Goal: Task Accomplishment & Management: Complete application form

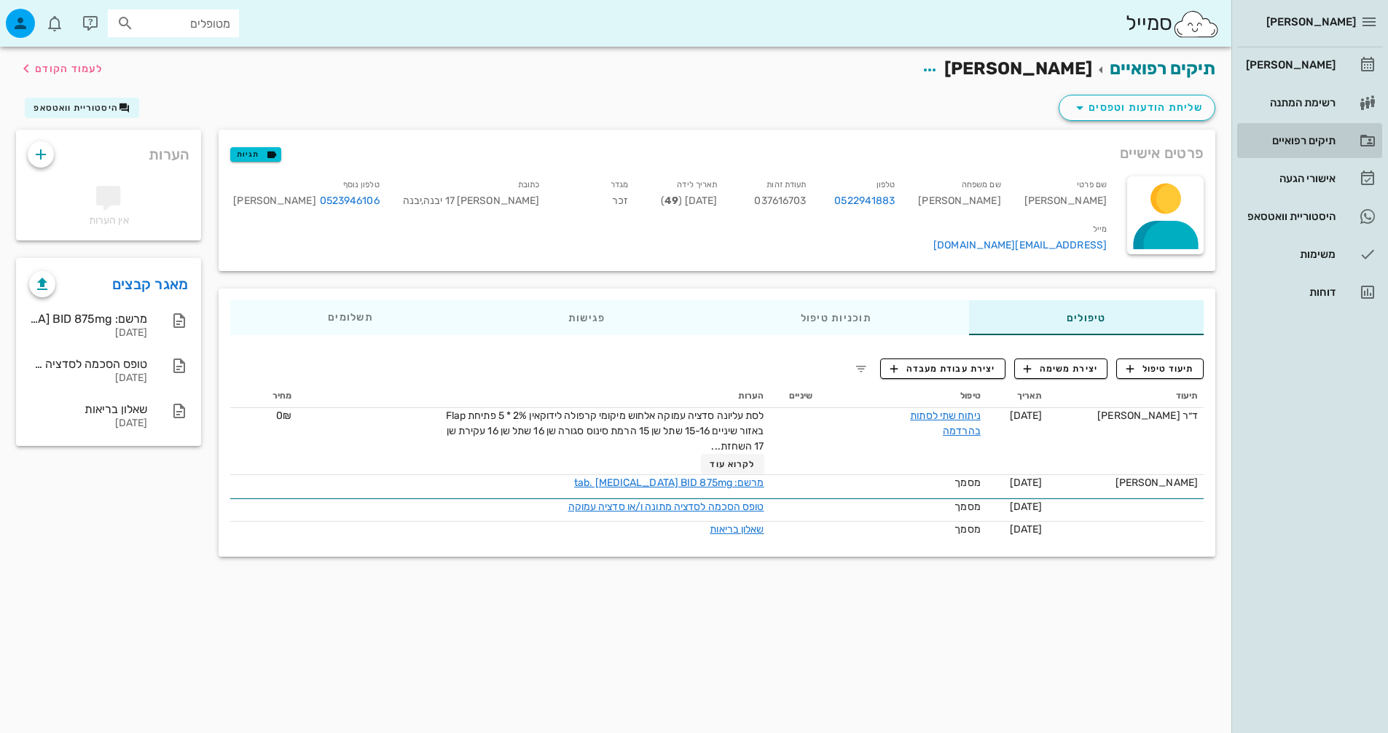
click at [1325, 149] on div "תיקים רפואיים" at bounding box center [1289, 140] width 93 height 23
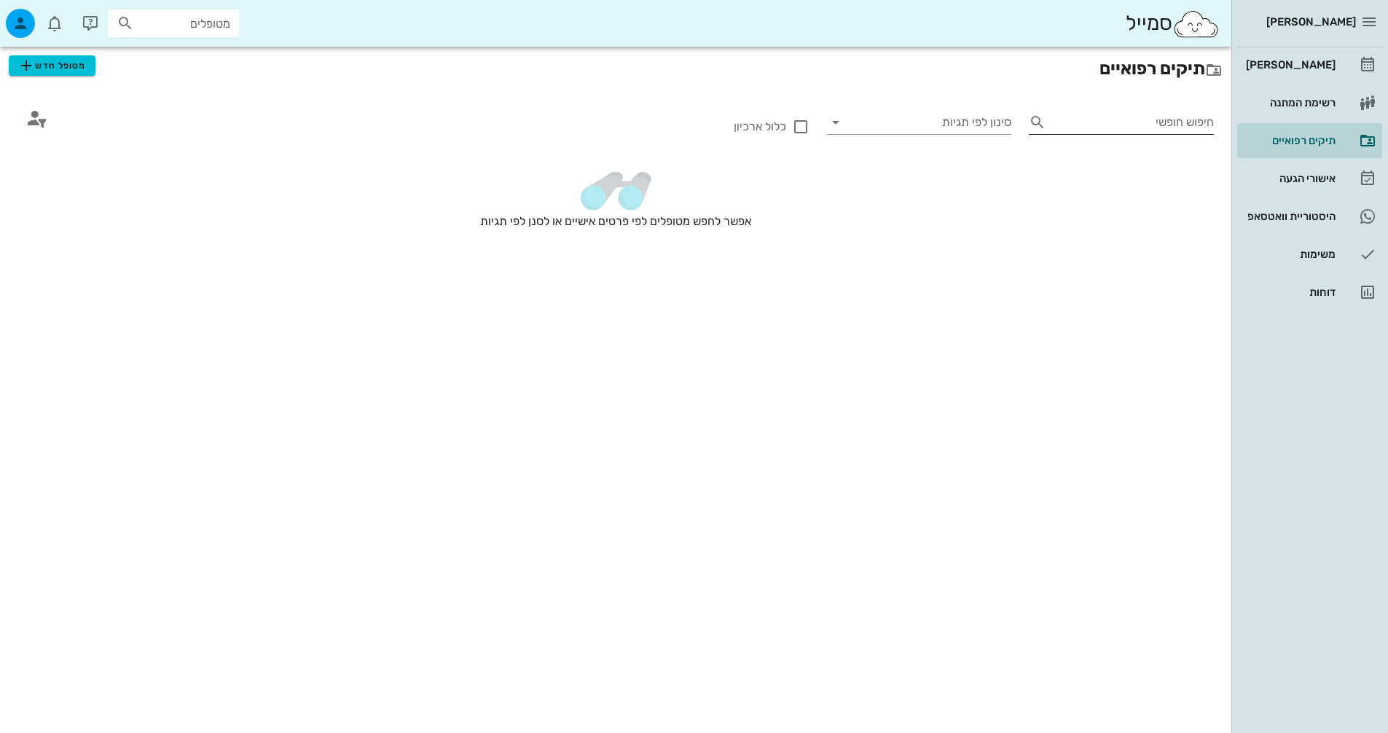
click at [1152, 136] on div "חיפוש חופשי" at bounding box center [1121, 125] width 185 height 29
click at [1153, 133] on div "חיפוש חופשי" at bounding box center [1121, 122] width 185 height 23
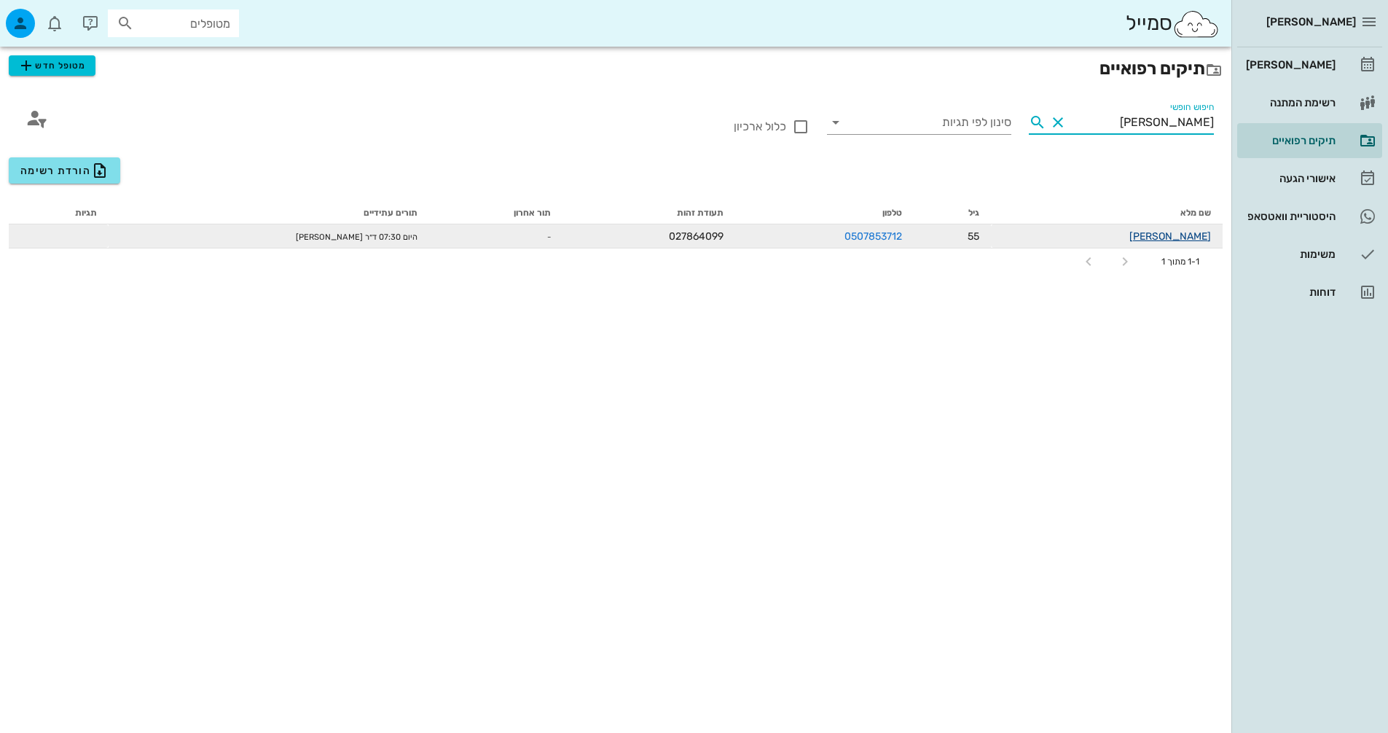
type input "[PERSON_NAME]"
click at [1175, 232] on link "[PERSON_NAME]" at bounding box center [1171, 236] width 82 height 12
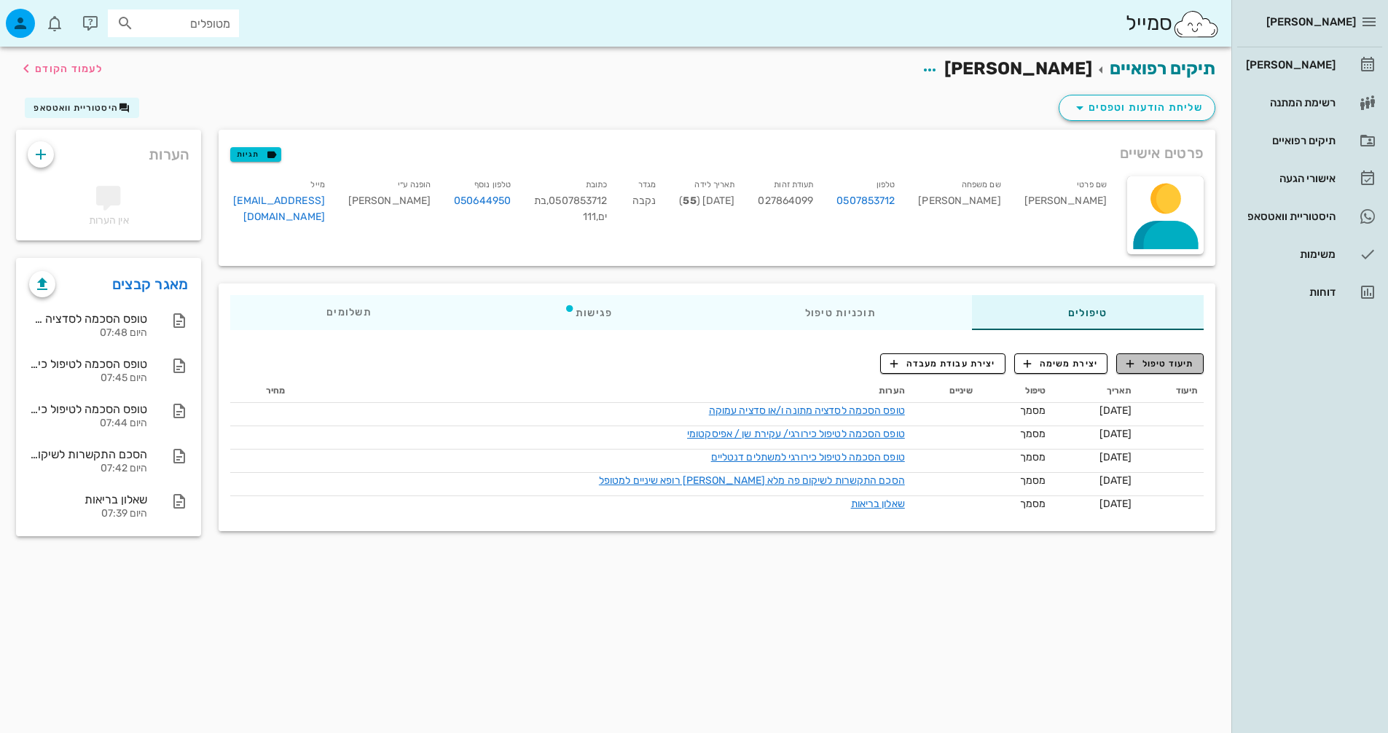
click at [1151, 367] on span "תיעוד טיפול" at bounding box center [1161, 363] width 68 height 13
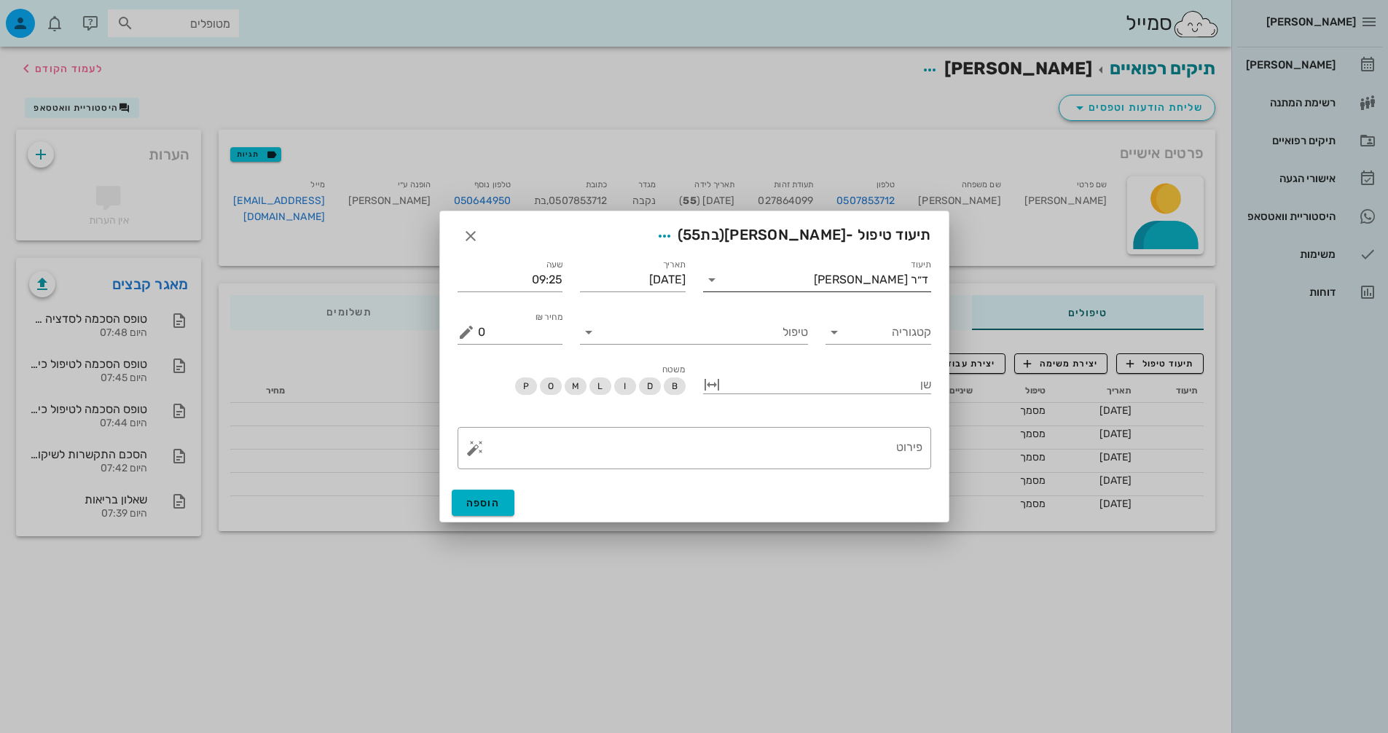
click at [769, 286] on input "תיעוד" at bounding box center [769, 279] width 90 height 23
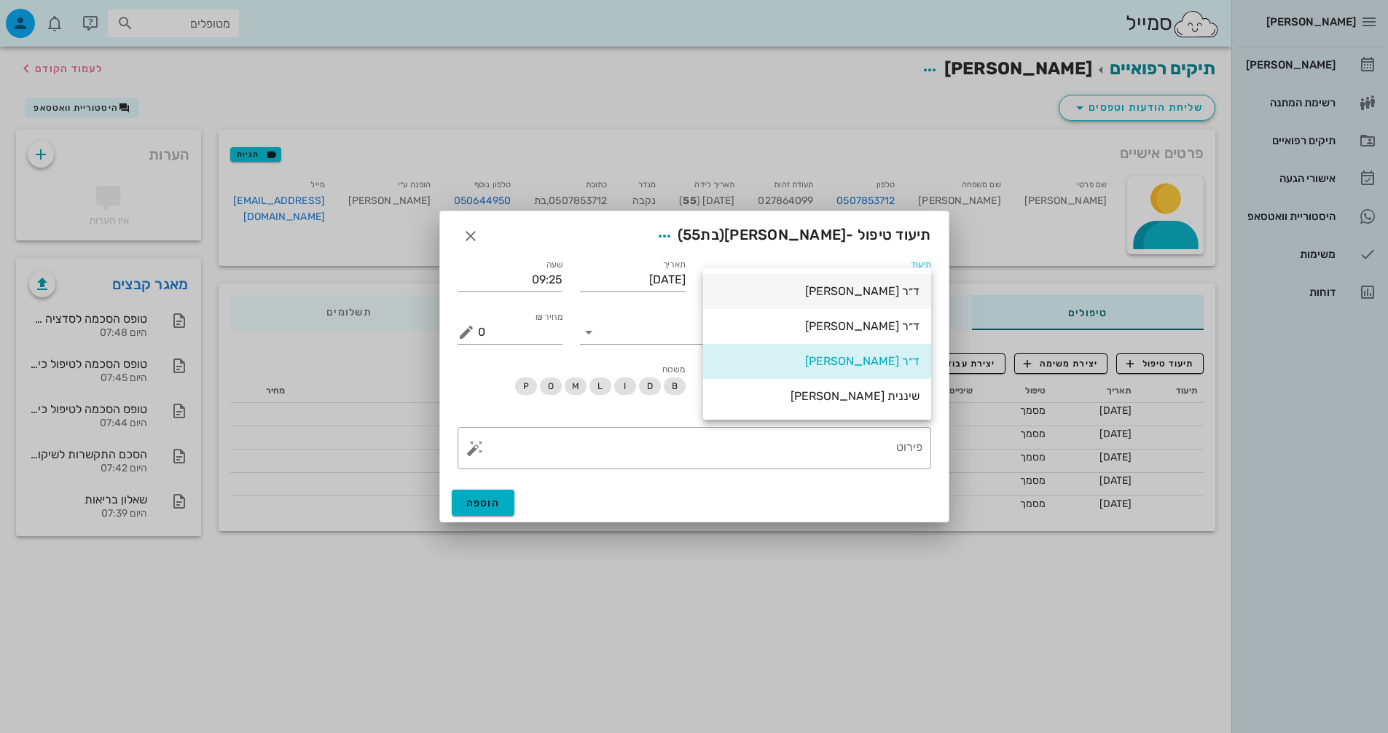
click at [853, 300] on div "ד״ר [PERSON_NAME]" at bounding box center [817, 290] width 205 height 31
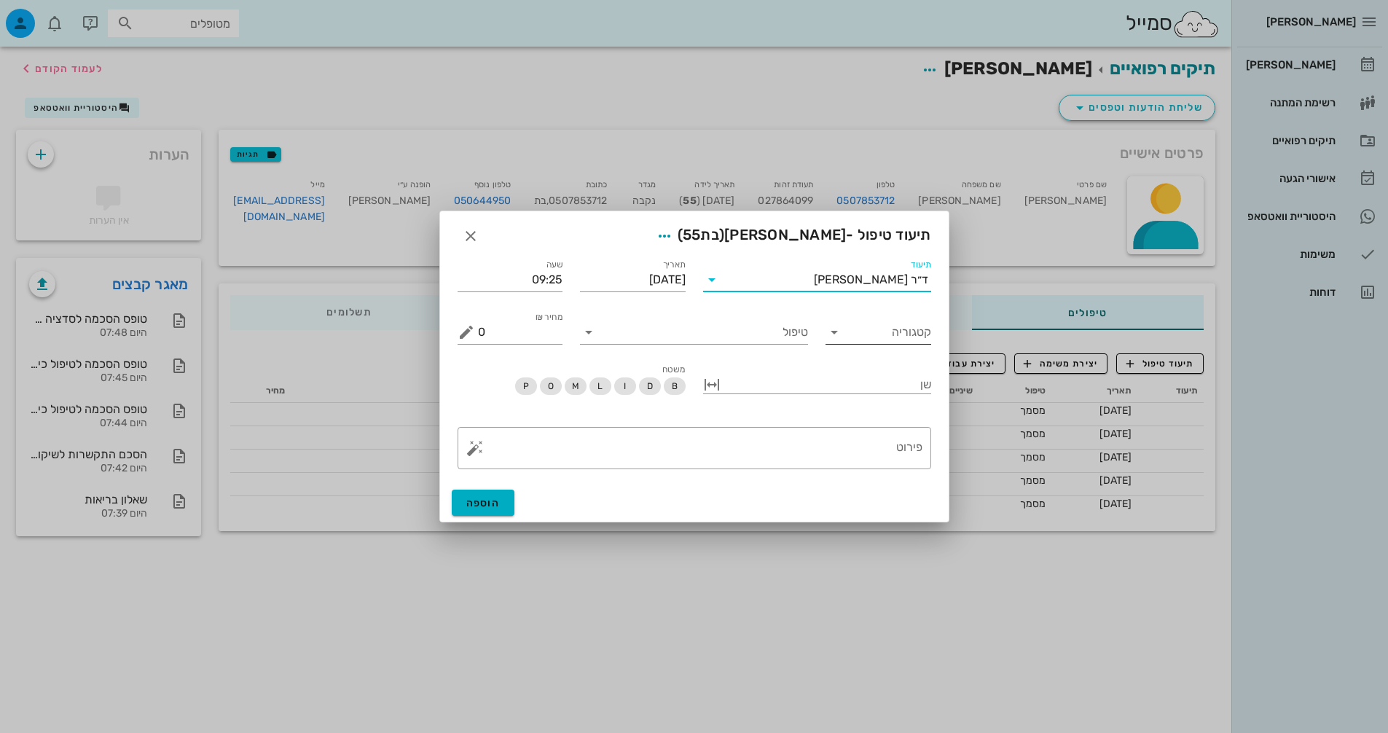
click at [877, 332] on input "קטגוריה" at bounding box center [890, 332] width 82 height 23
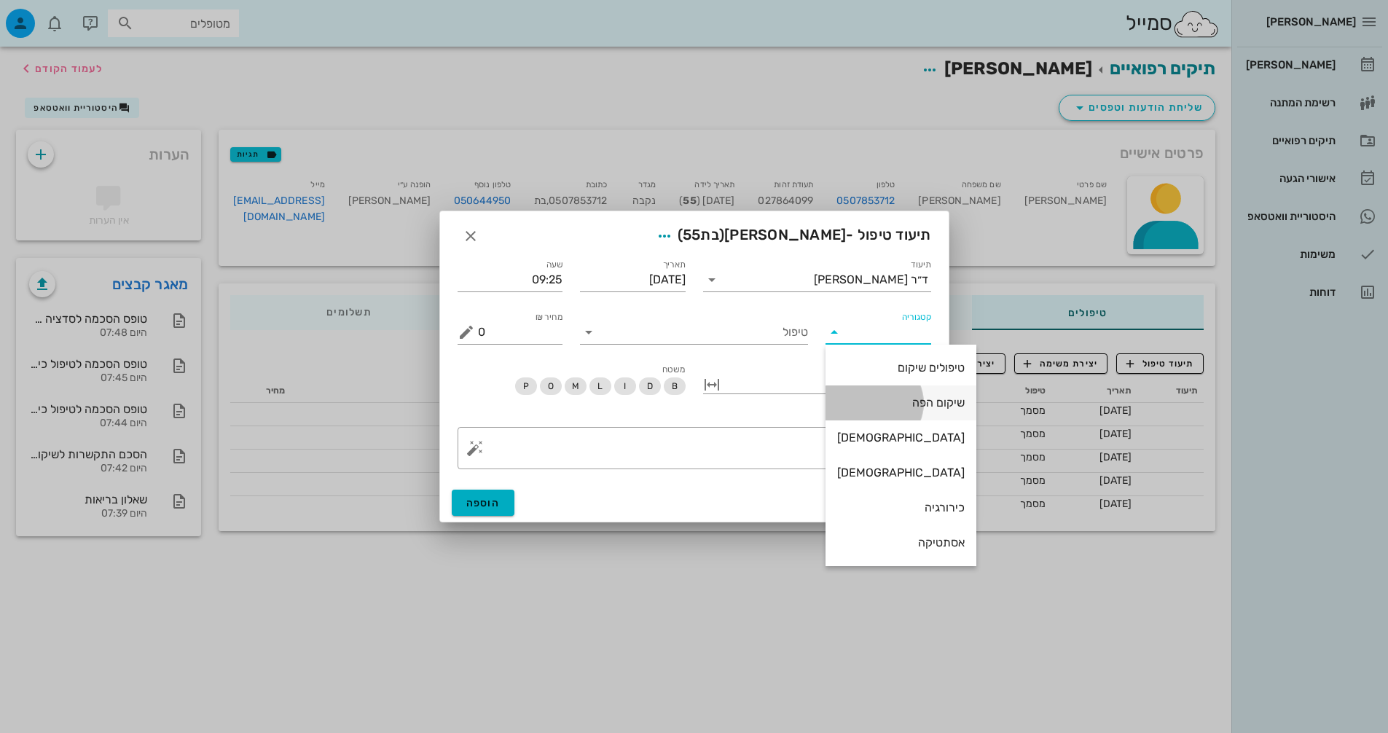
click at [914, 407] on div "שיקום הפה" at bounding box center [901, 403] width 128 height 14
type input "שיקום הפה"
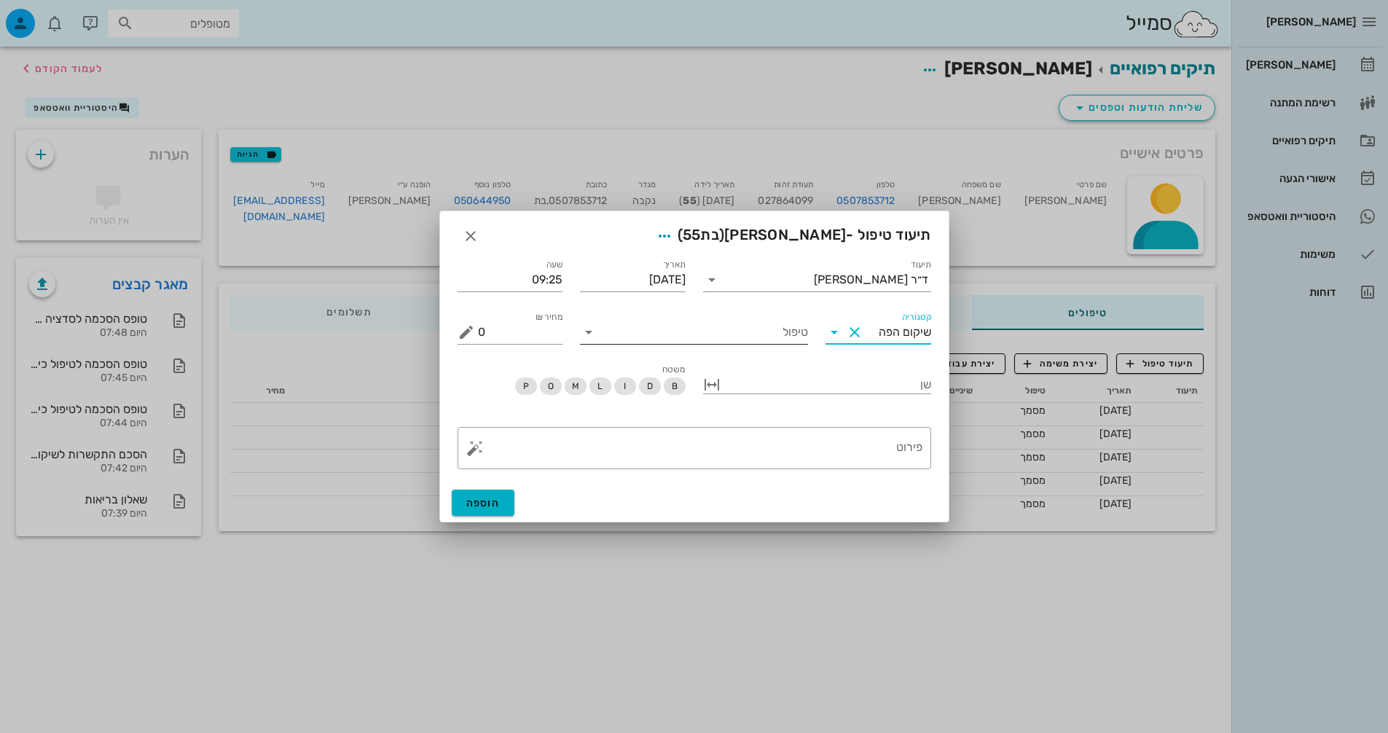
click at [734, 323] on input "טיפול" at bounding box center [704, 332] width 208 height 23
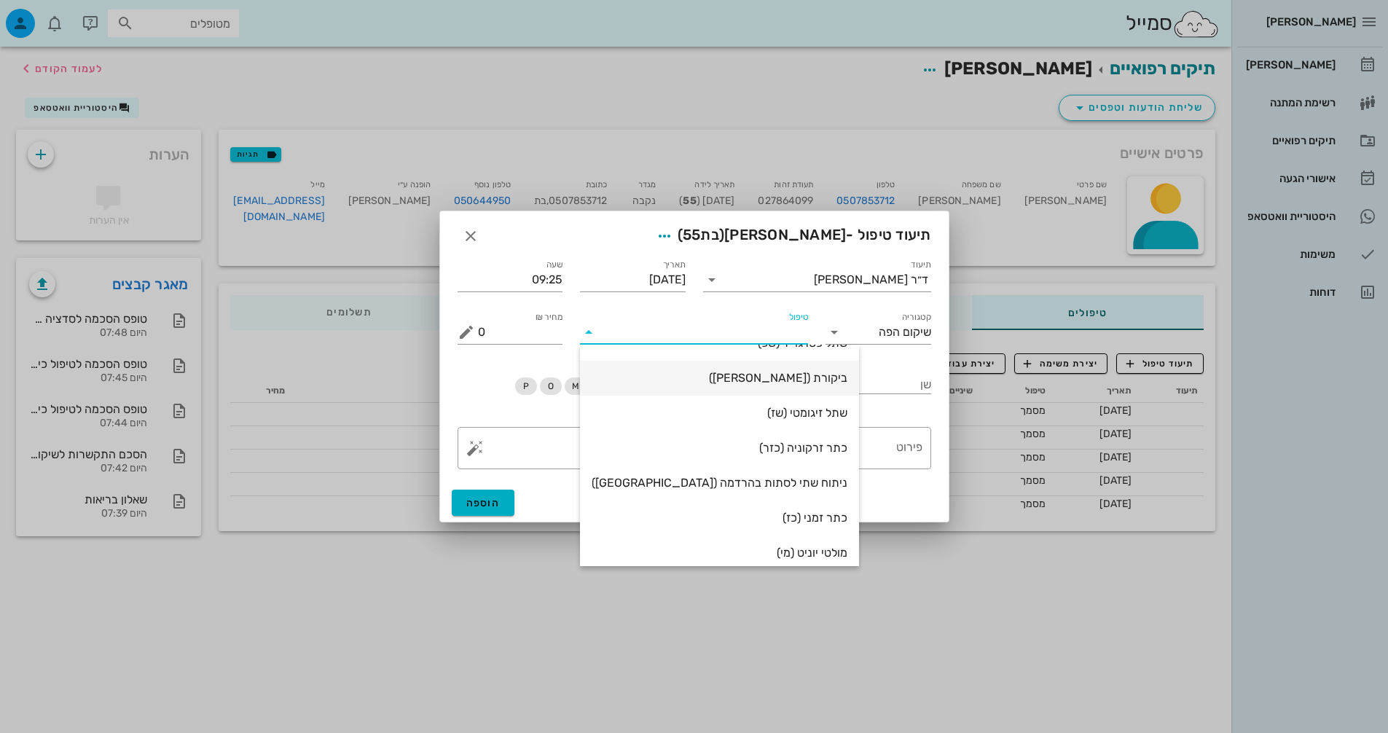
scroll to position [73, 0]
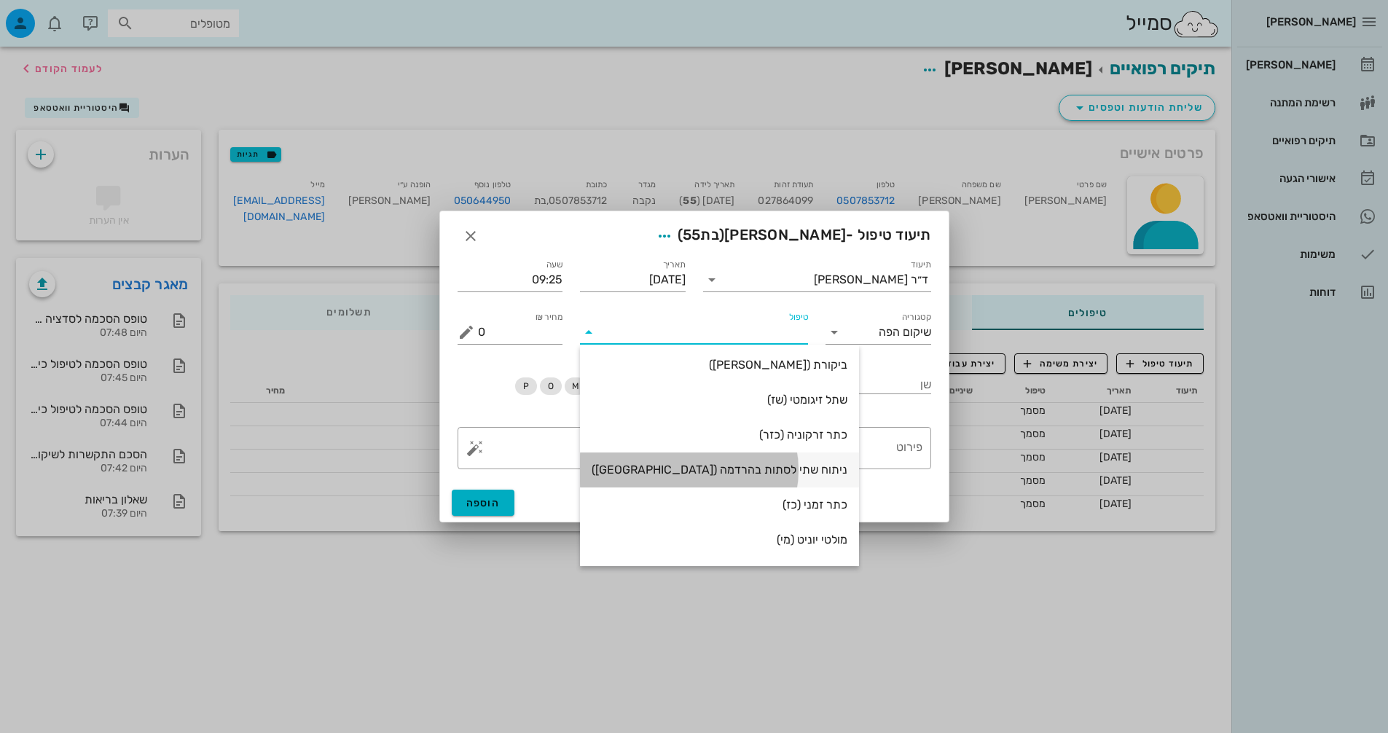
click at [737, 472] on div "ניתוח שתי לסתות בהרדמה ([GEOGRAPHIC_DATA])" at bounding box center [720, 470] width 256 height 14
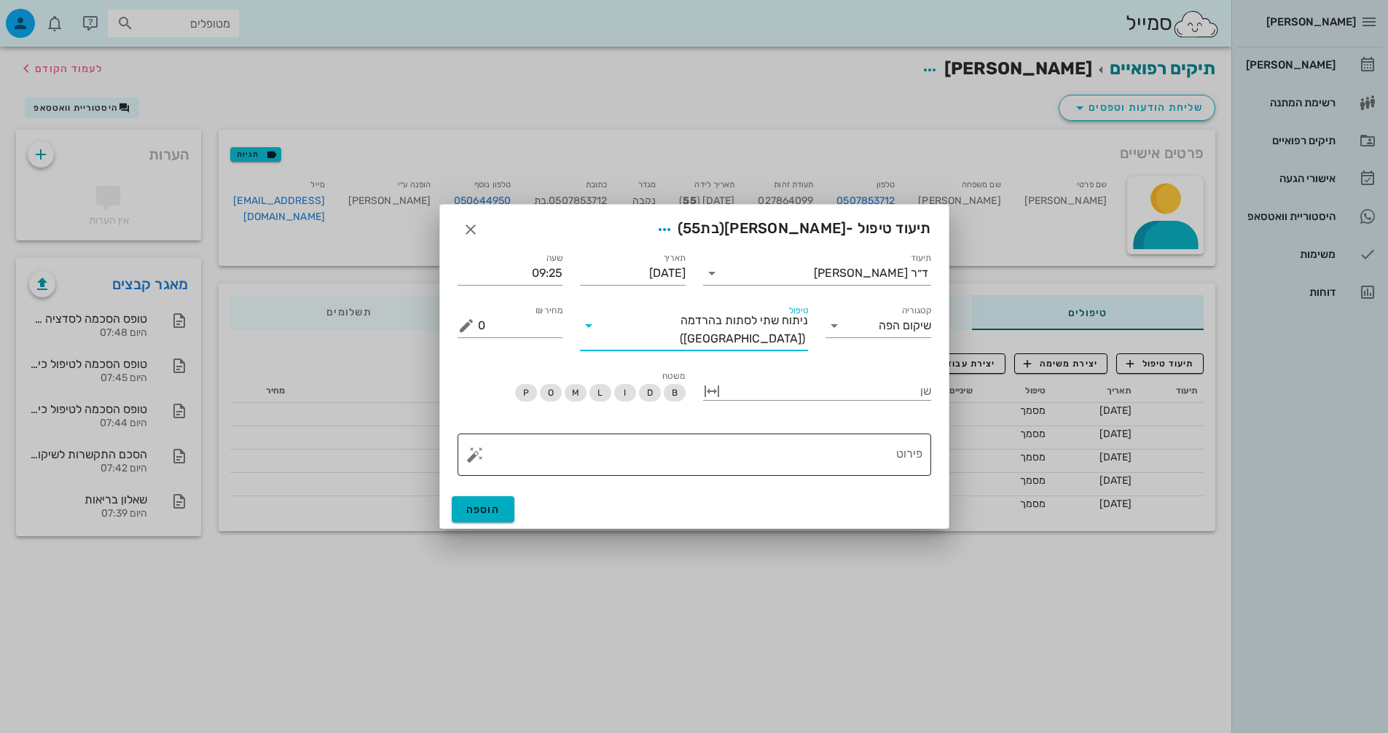
click at [719, 434] on div "פירוט" at bounding box center [700, 455] width 445 height 42
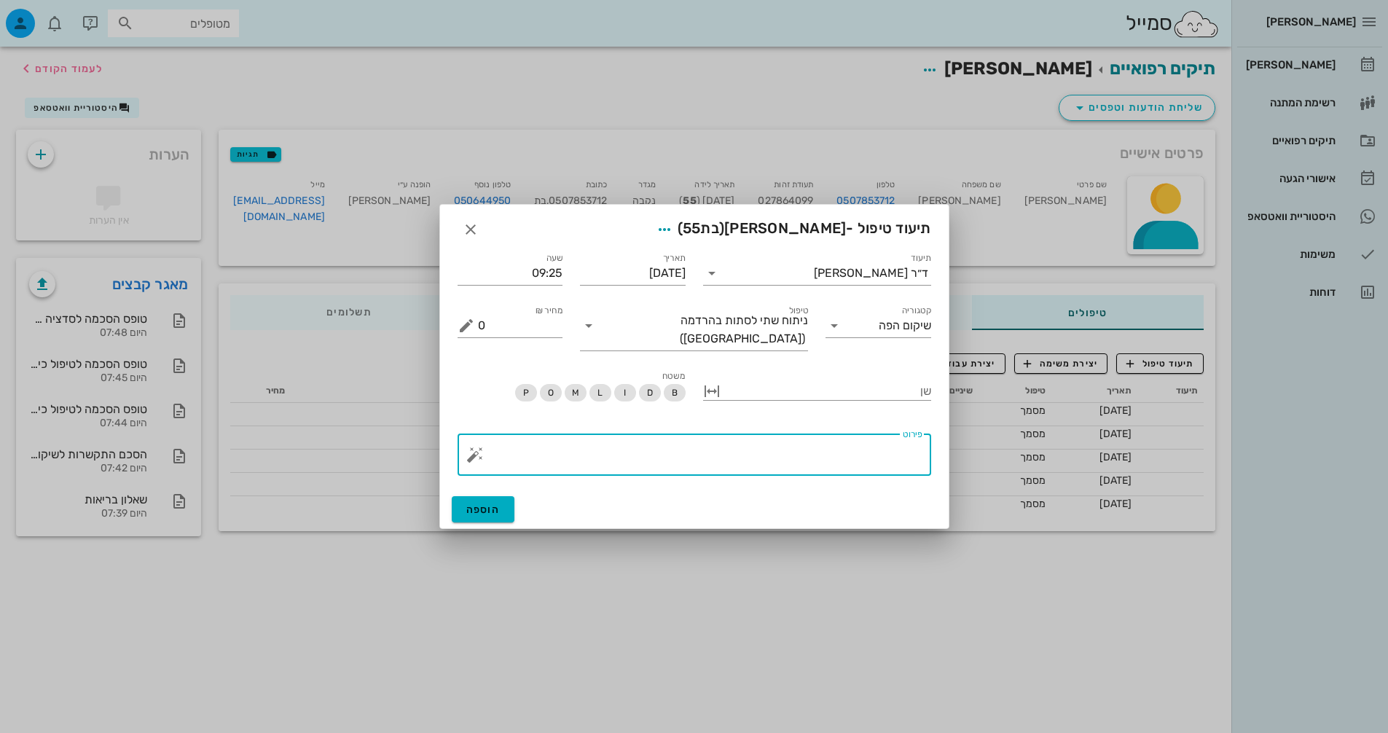
click at [471, 446] on button "button" at bounding box center [474, 454] width 17 height 17
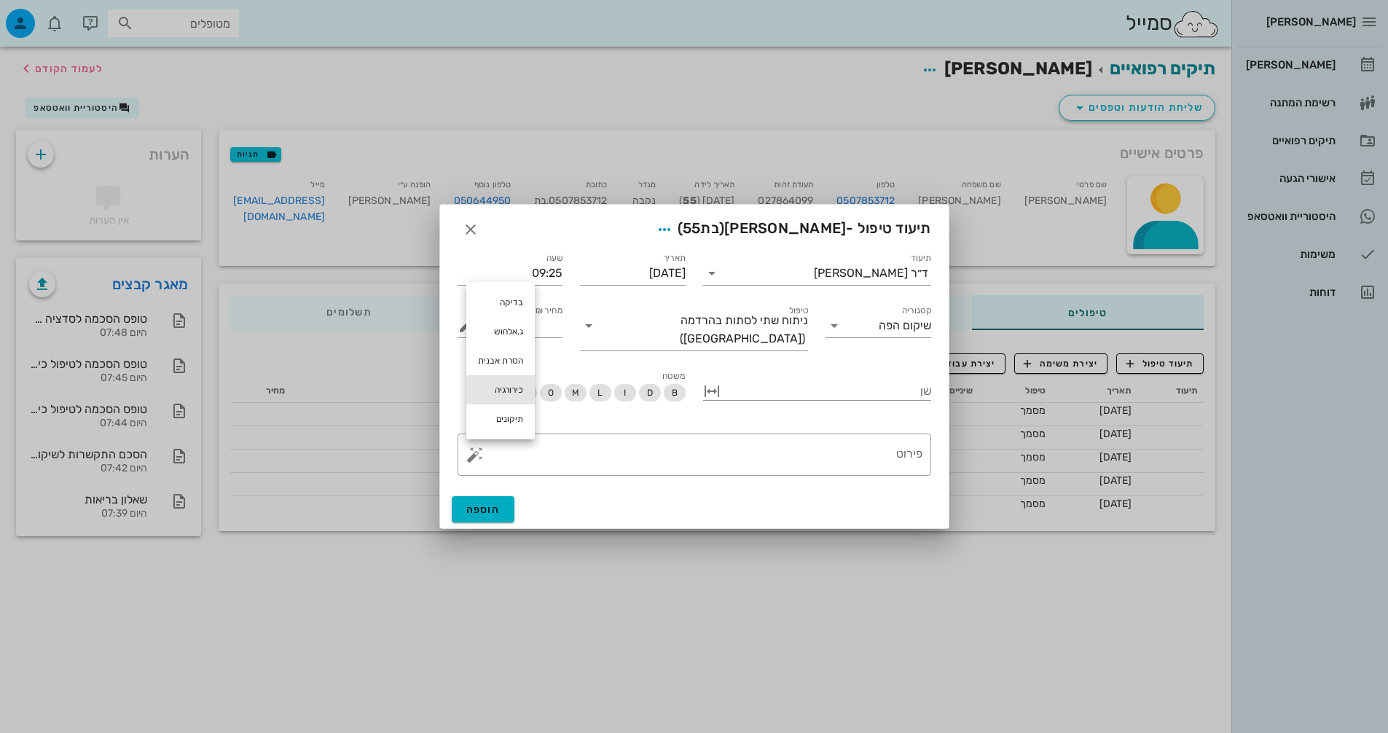
click at [511, 393] on div "כירורגיה" at bounding box center [500, 389] width 69 height 29
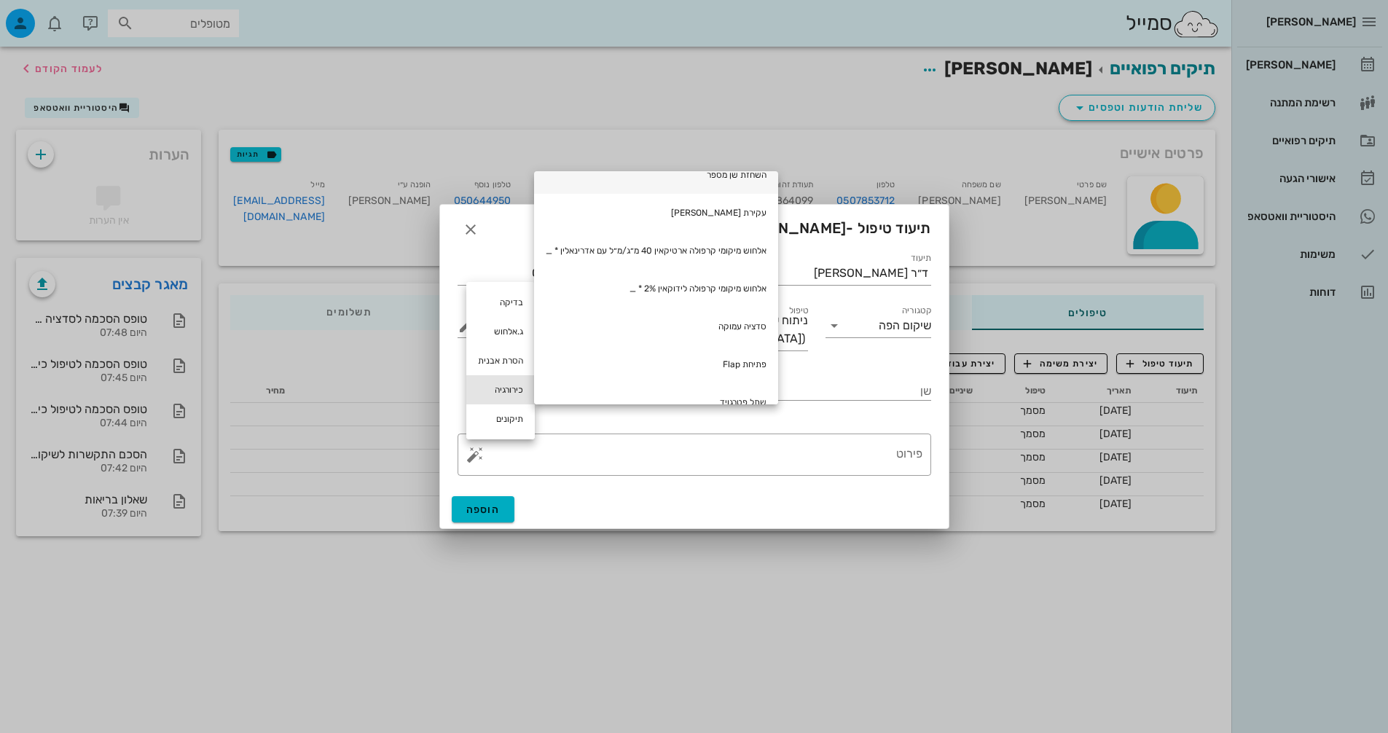
scroll to position [146, 0]
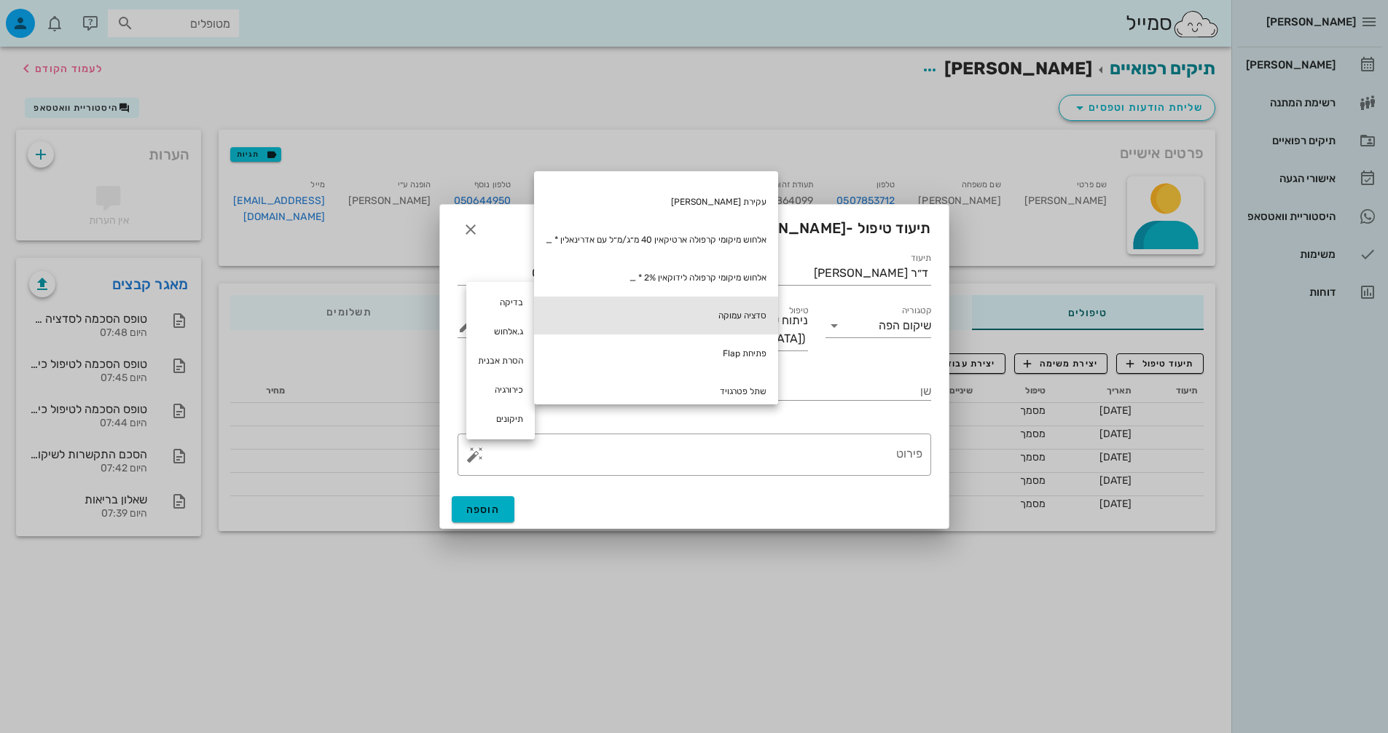
click at [753, 312] on div "סדציה עמוקה" at bounding box center [656, 316] width 244 height 38
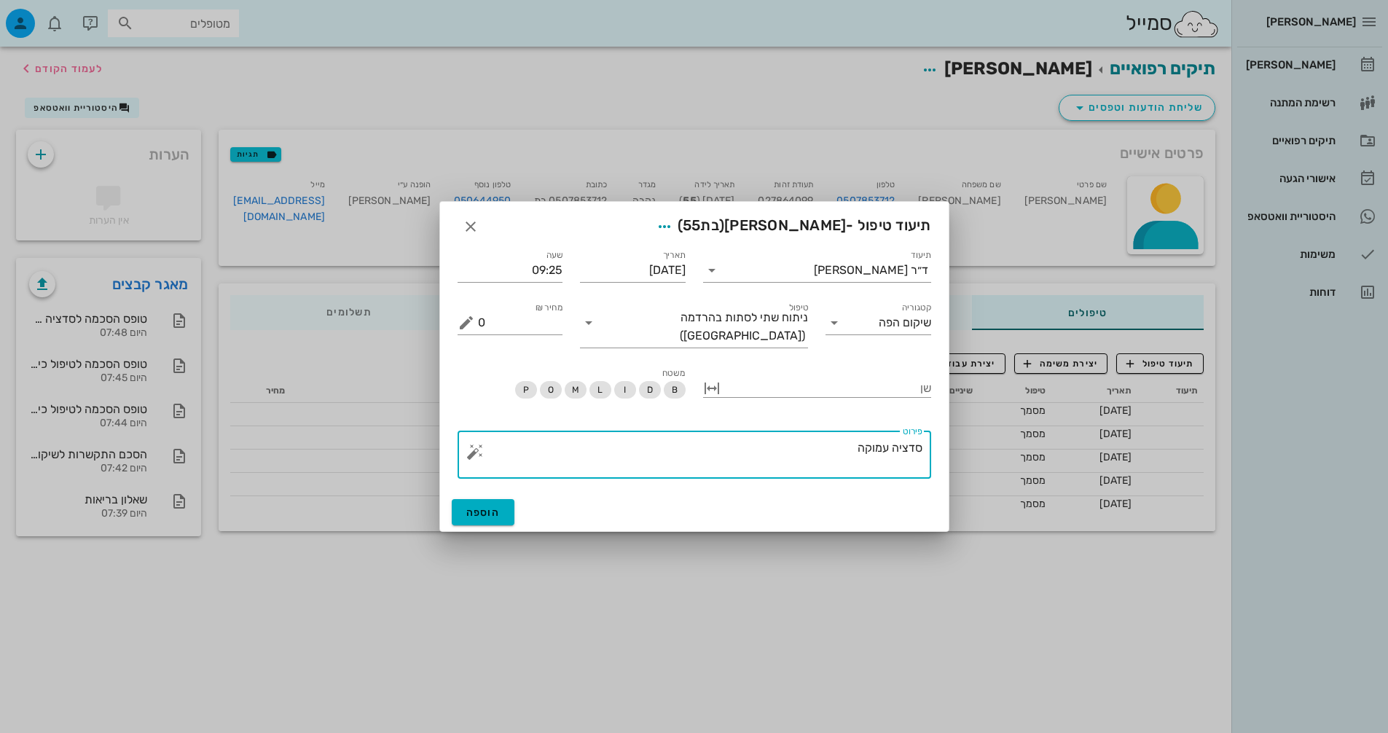
click at [470, 444] on button "button" at bounding box center [474, 451] width 17 height 17
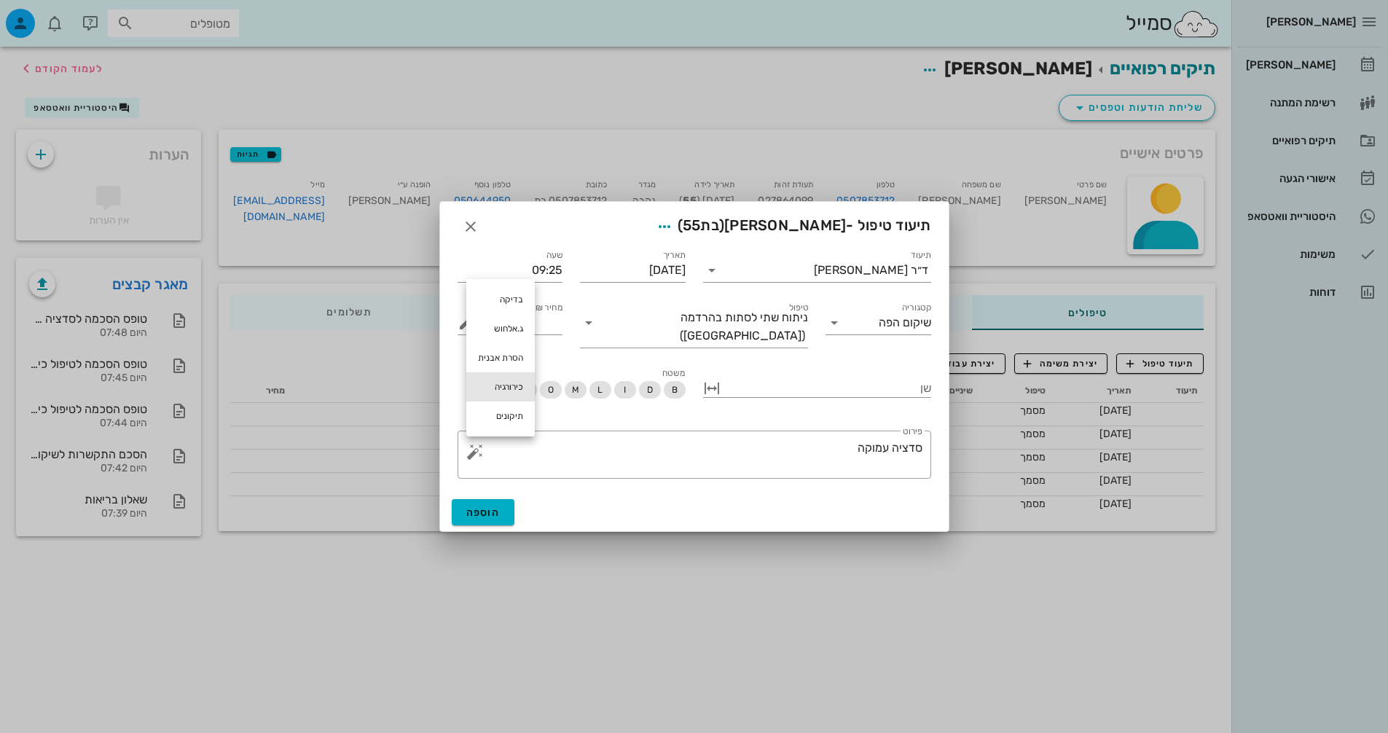
click at [498, 384] on div "כירורגיה" at bounding box center [500, 386] width 69 height 29
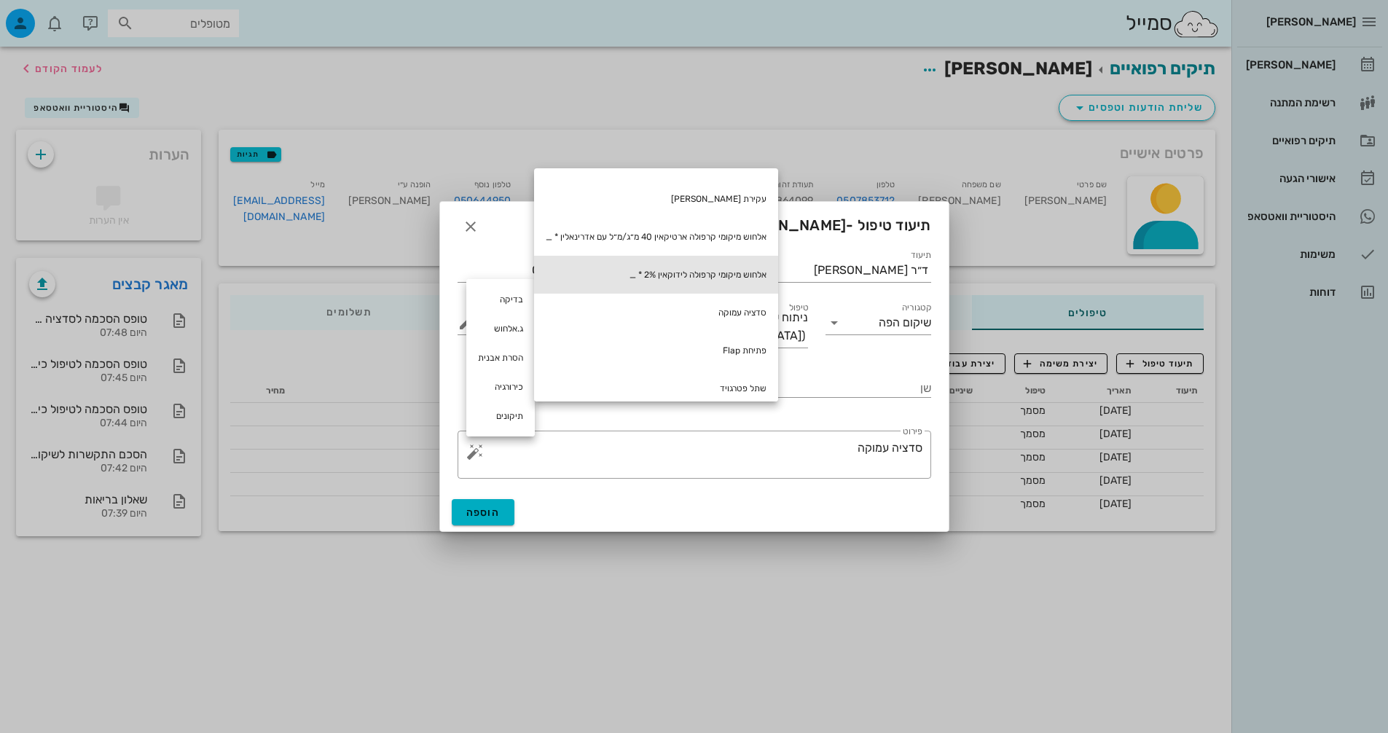
click at [721, 265] on div "אלחוש מיקומי קרפולה לידוקאין 2% * _" at bounding box center [656, 275] width 244 height 38
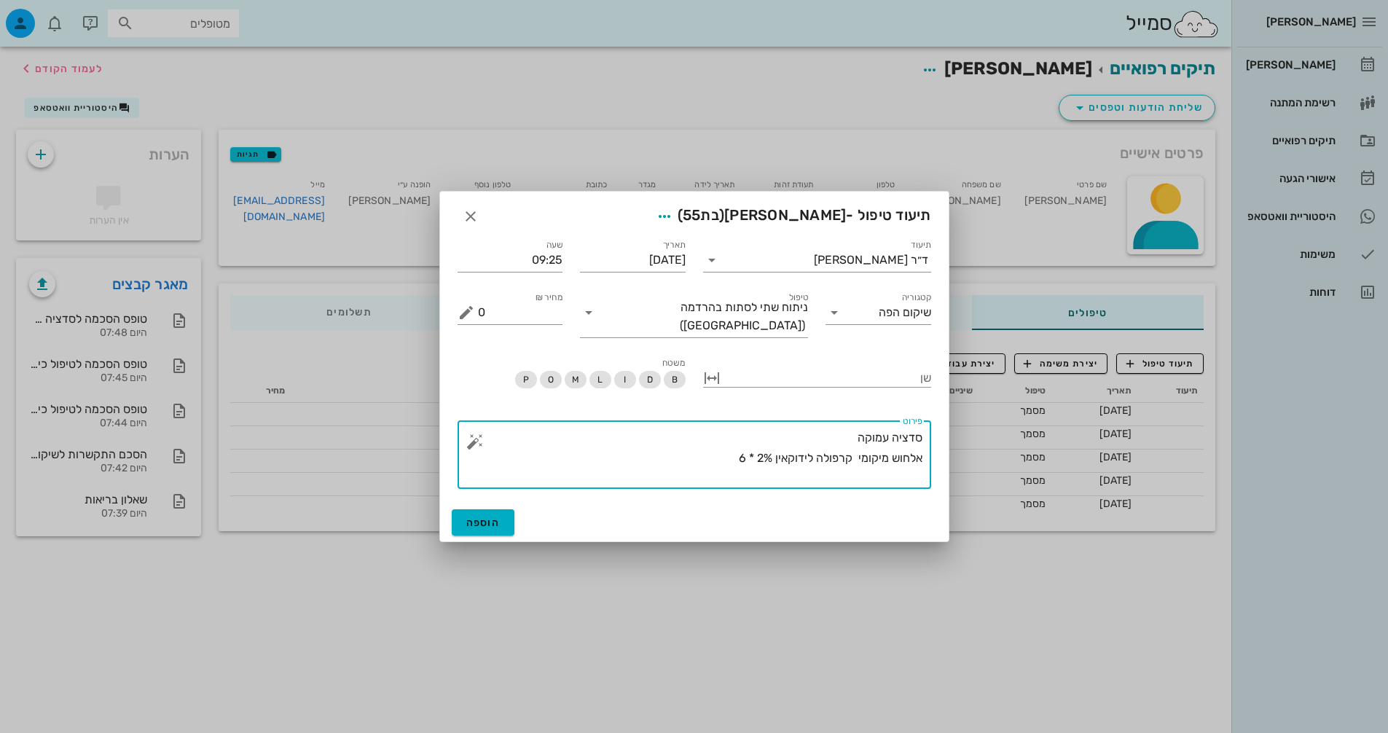
click at [477, 433] on button "button" at bounding box center [474, 441] width 17 height 17
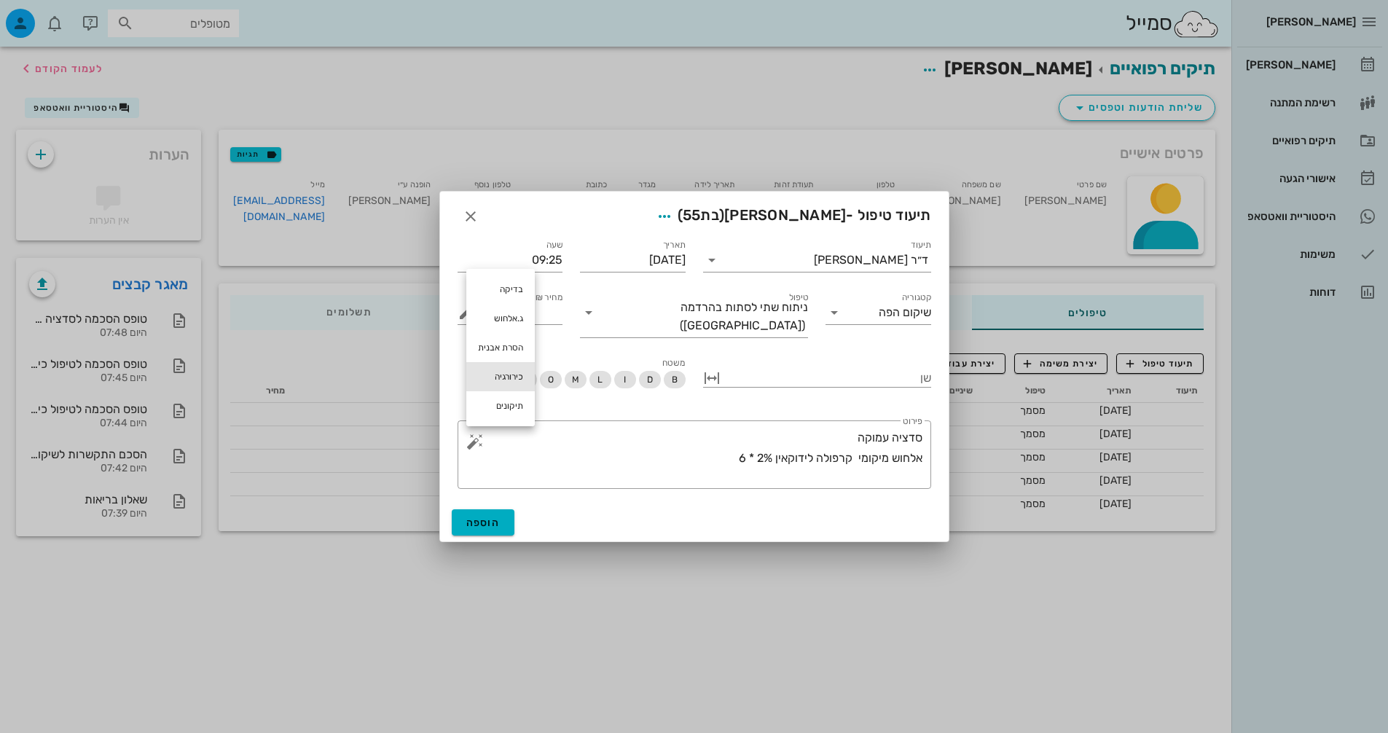
click at [493, 377] on div "כירורגיה" at bounding box center [500, 376] width 69 height 29
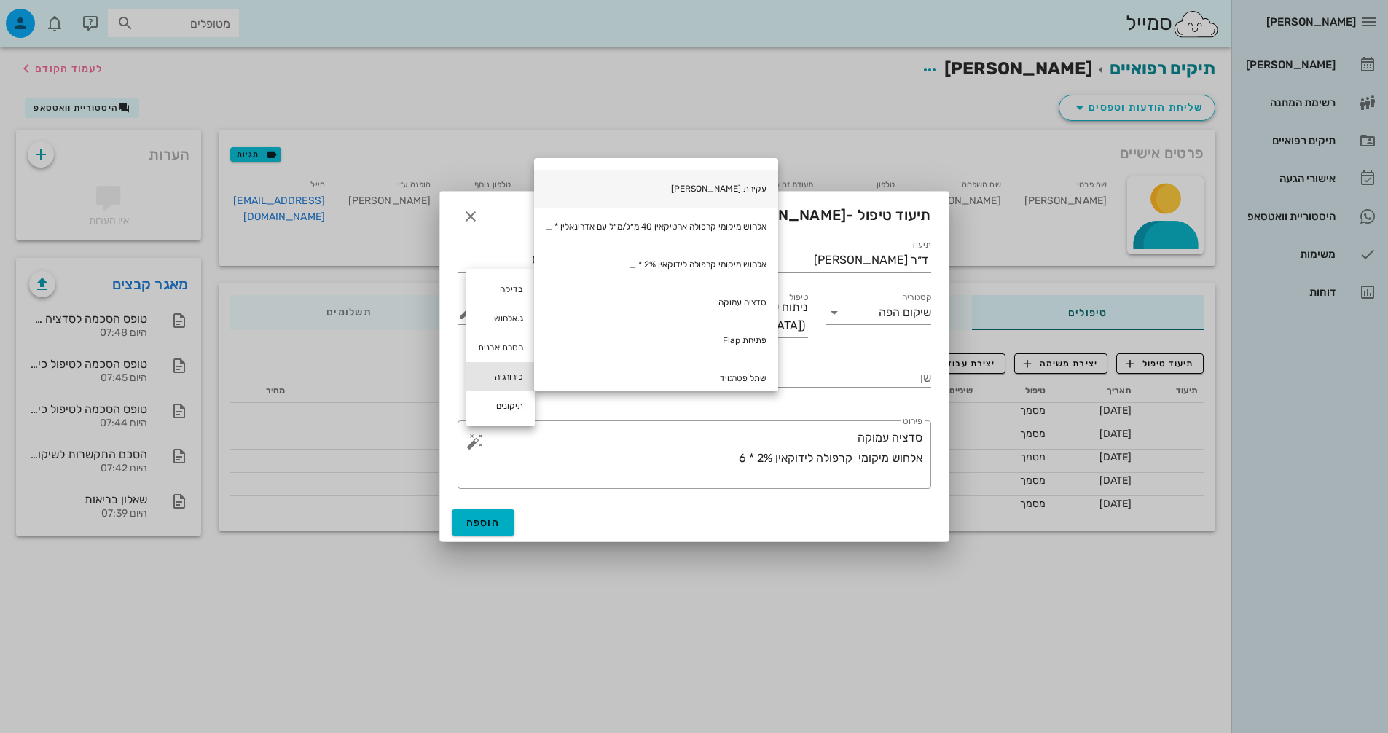
scroll to position [73, 0]
click at [748, 190] on div "עקירת שן" at bounding box center [656, 186] width 244 height 38
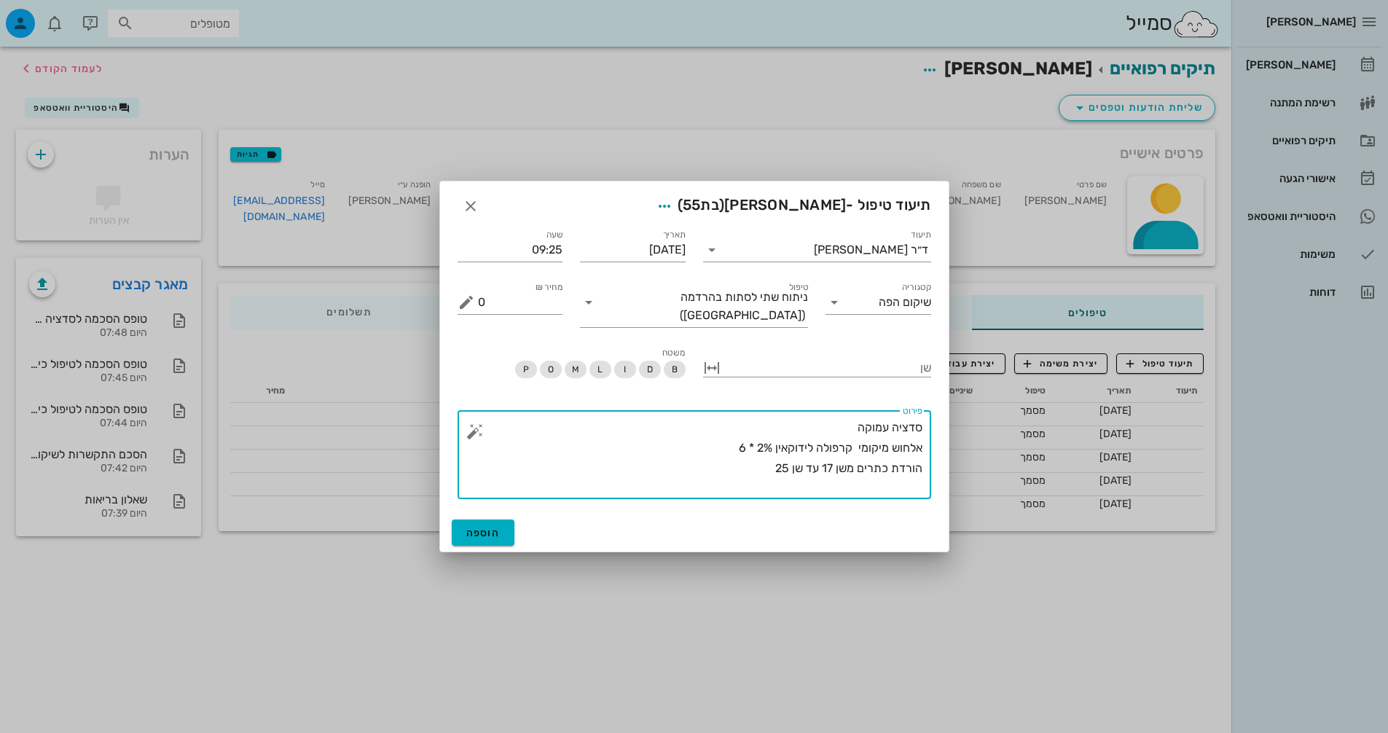
click at [481, 423] on button "button" at bounding box center [474, 431] width 17 height 17
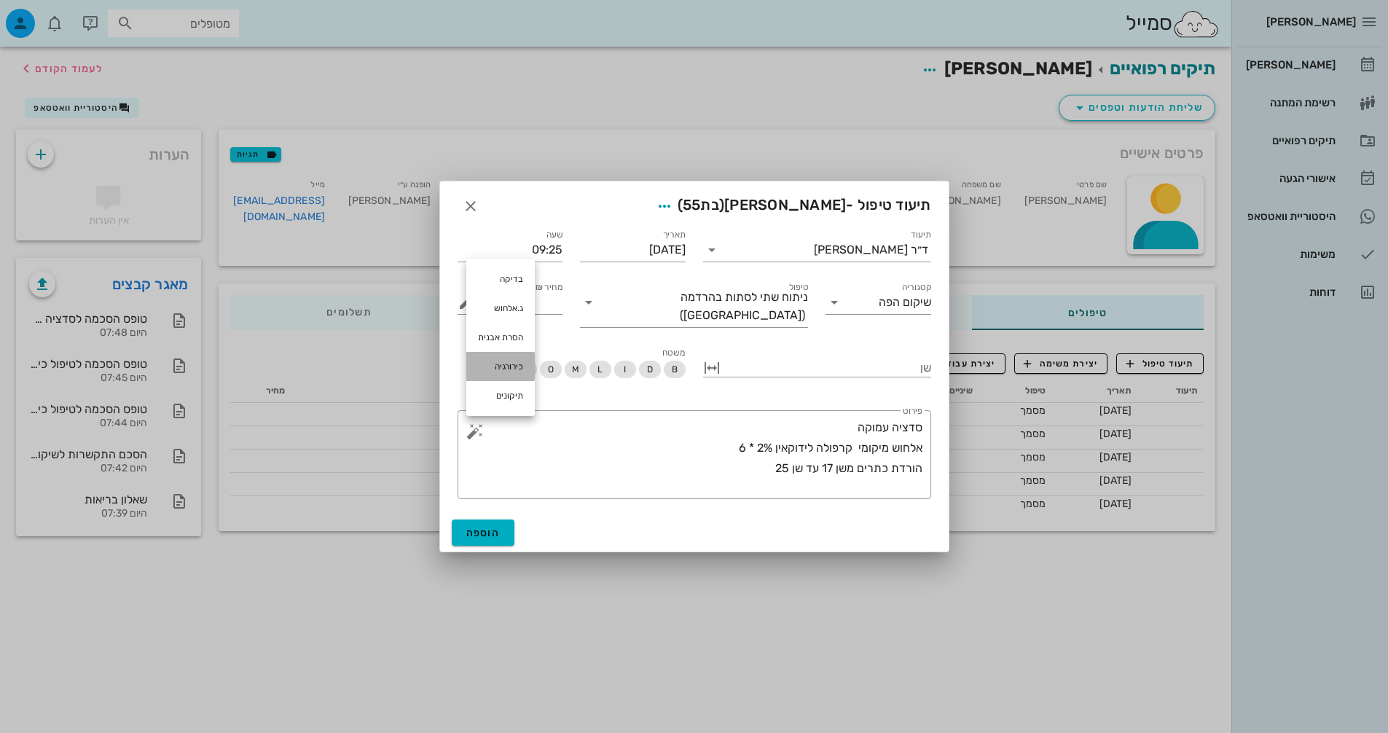
click at [498, 362] on div "כירורגיה" at bounding box center [500, 366] width 69 height 29
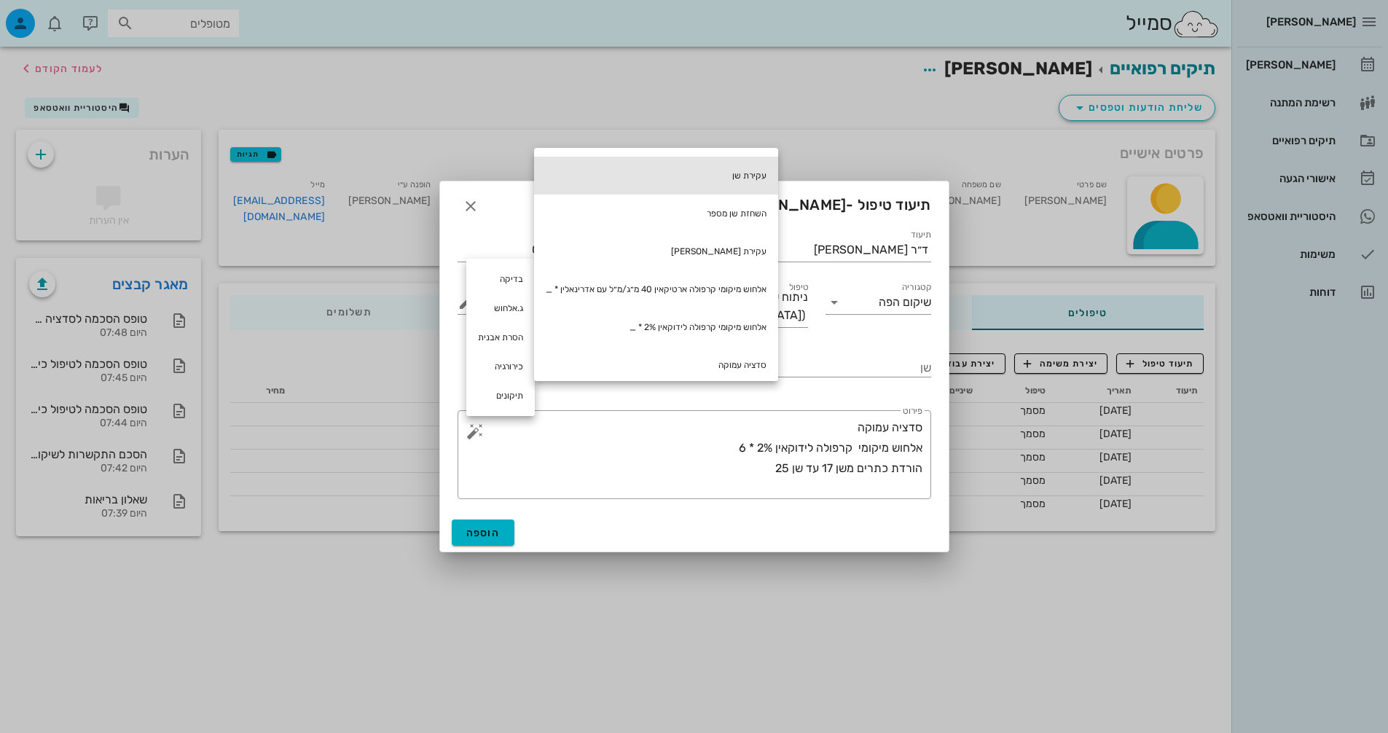
click at [700, 181] on div "עקירת שן" at bounding box center [656, 176] width 244 height 38
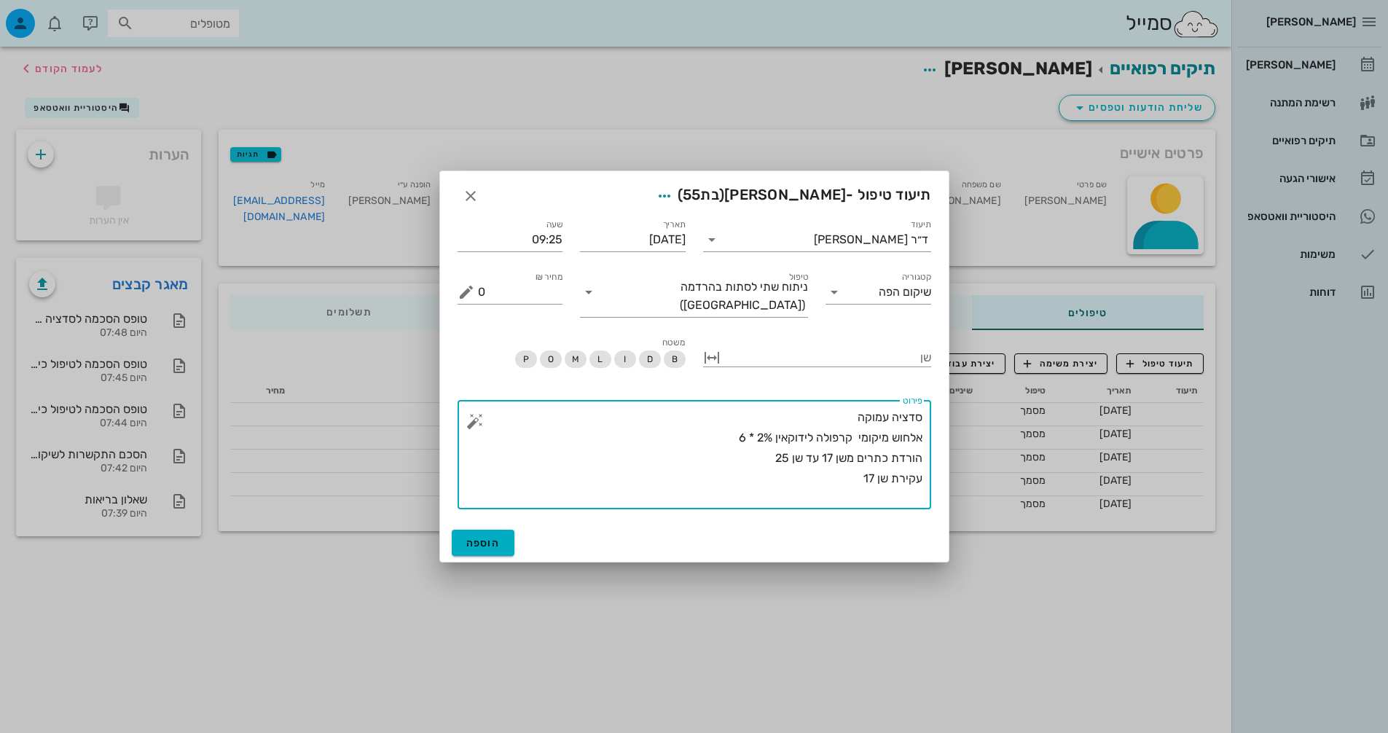
click at [475, 420] on button "button" at bounding box center [474, 420] width 17 height 17
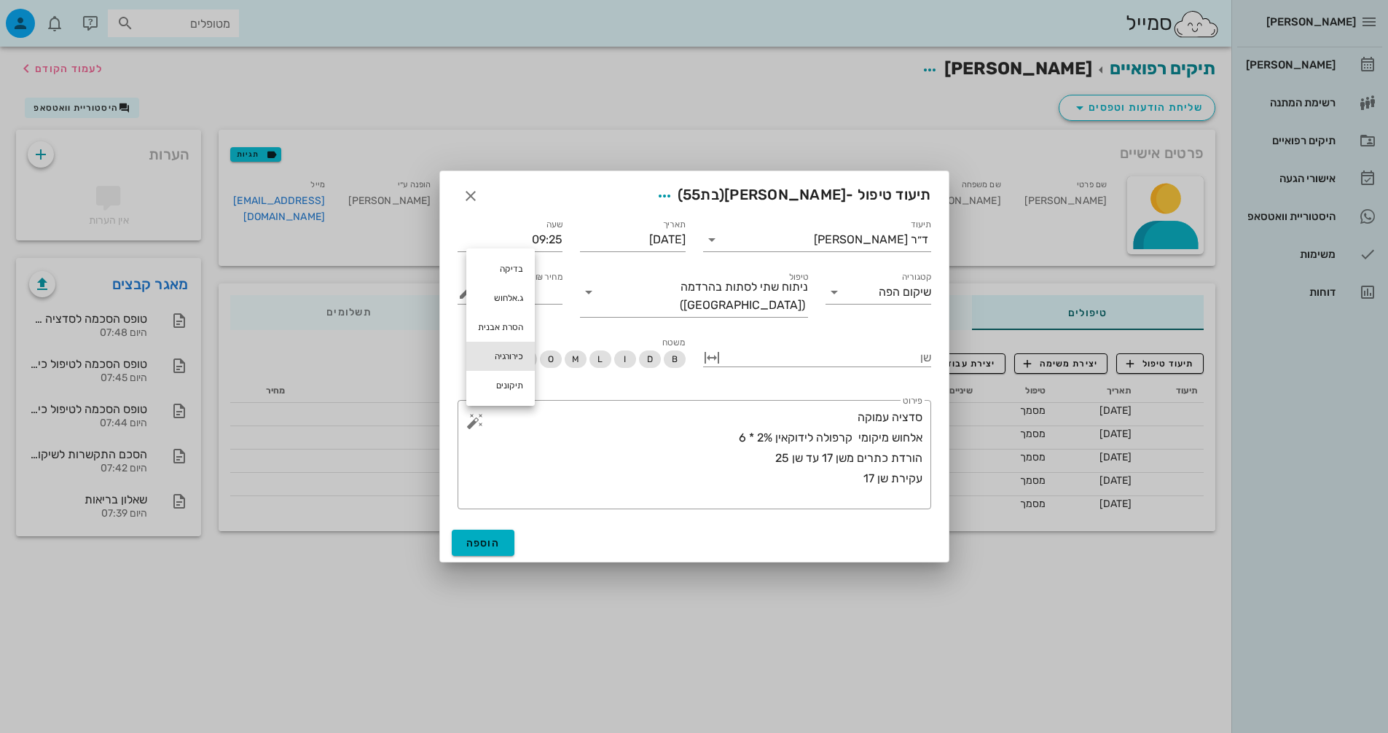
click at [520, 353] on div "כירורגיה" at bounding box center [500, 356] width 69 height 29
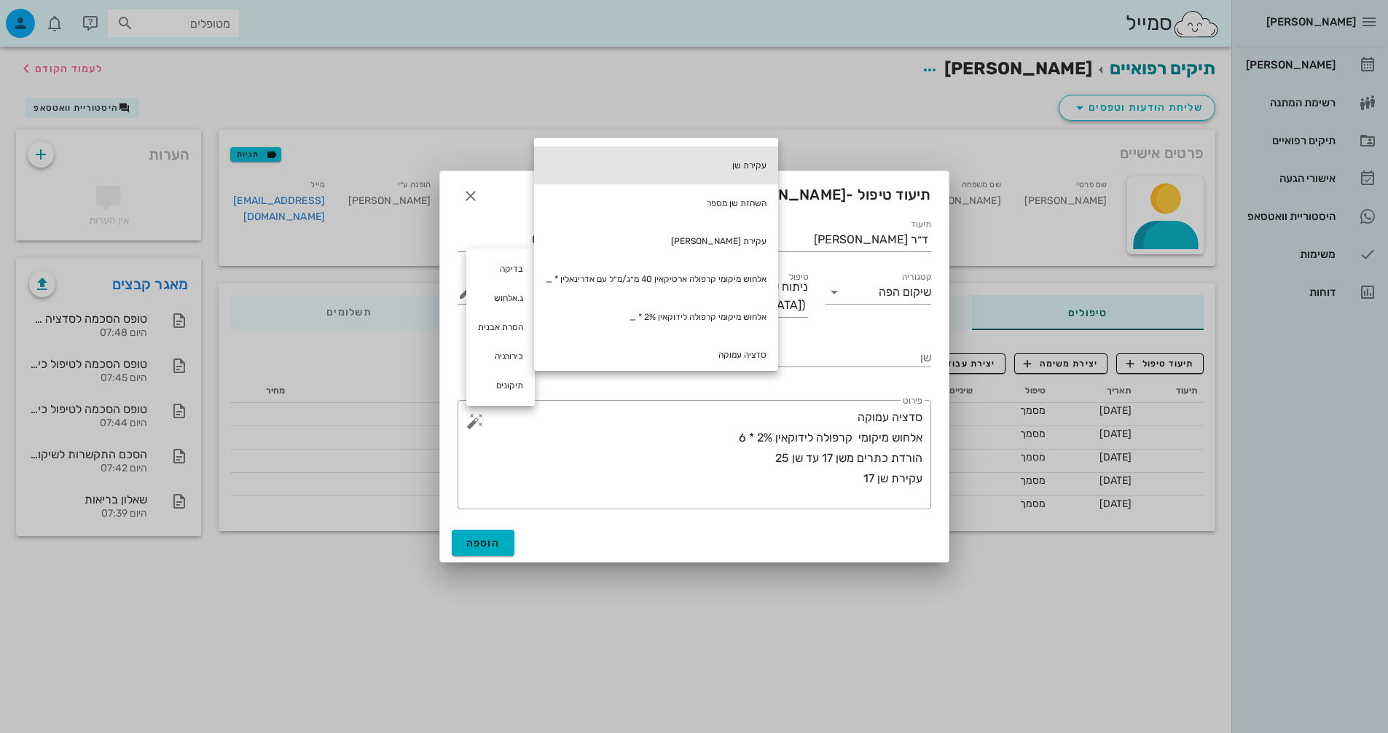
click at [731, 163] on div "עקירת שן" at bounding box center [656, 165] width 244 height 38
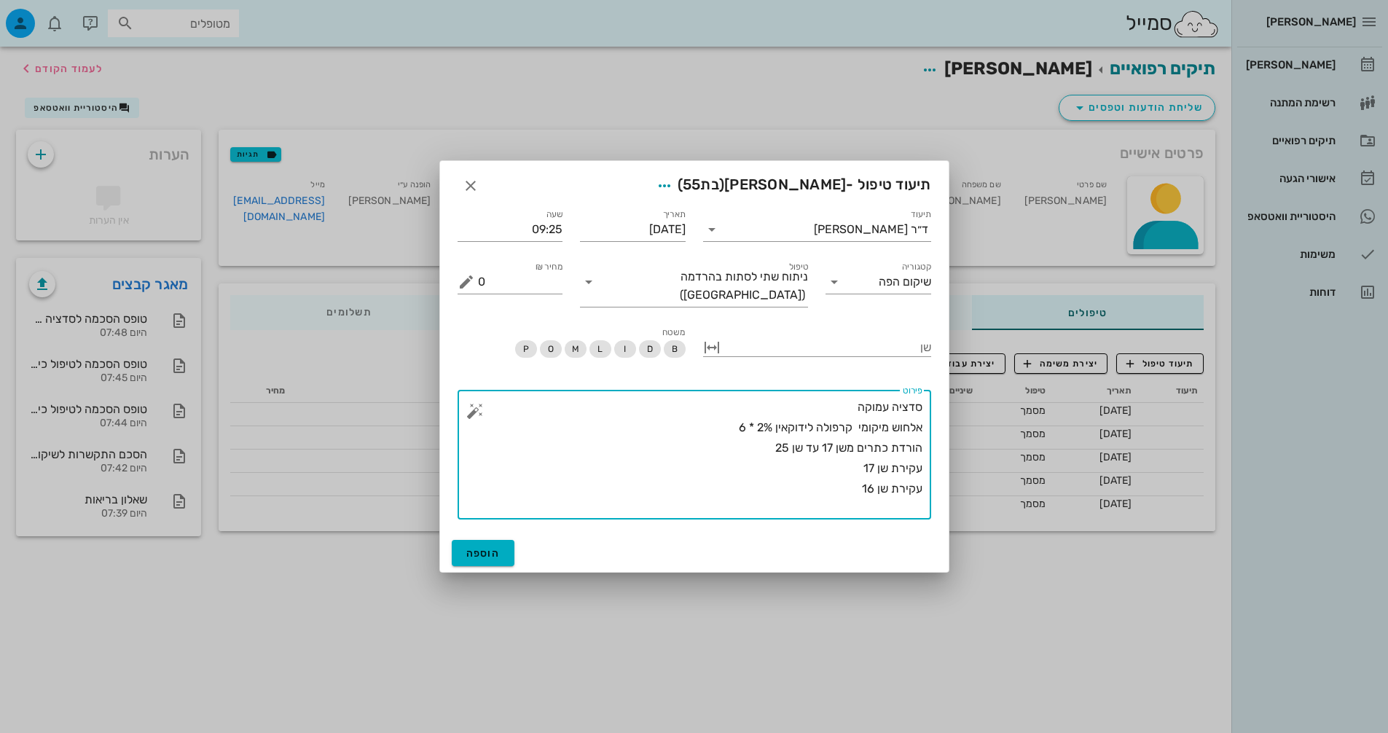
click at [480, 407] on button "button" at bounding box center [474, 410] width 17 height 17
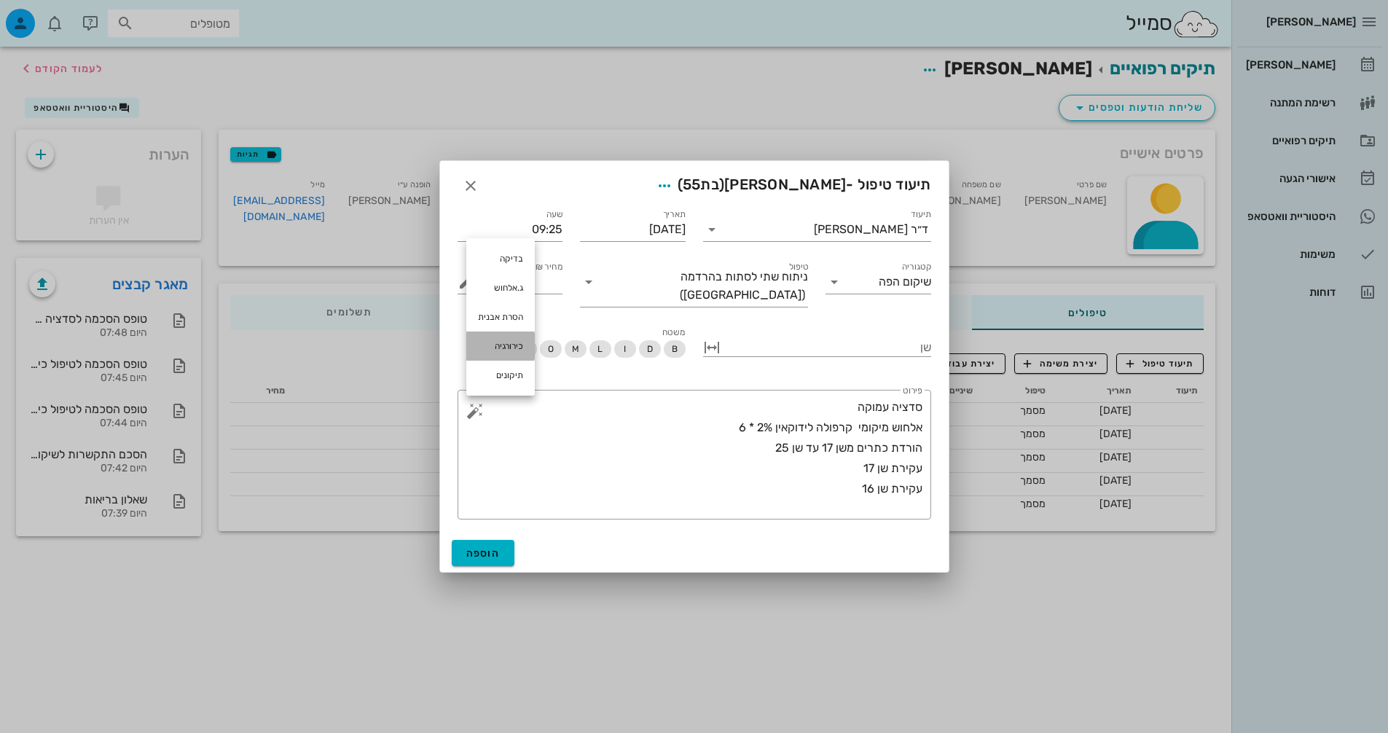
click at [496, 345] on div "כירורגיה" at bounding box center [500, 346] width 69 height 29
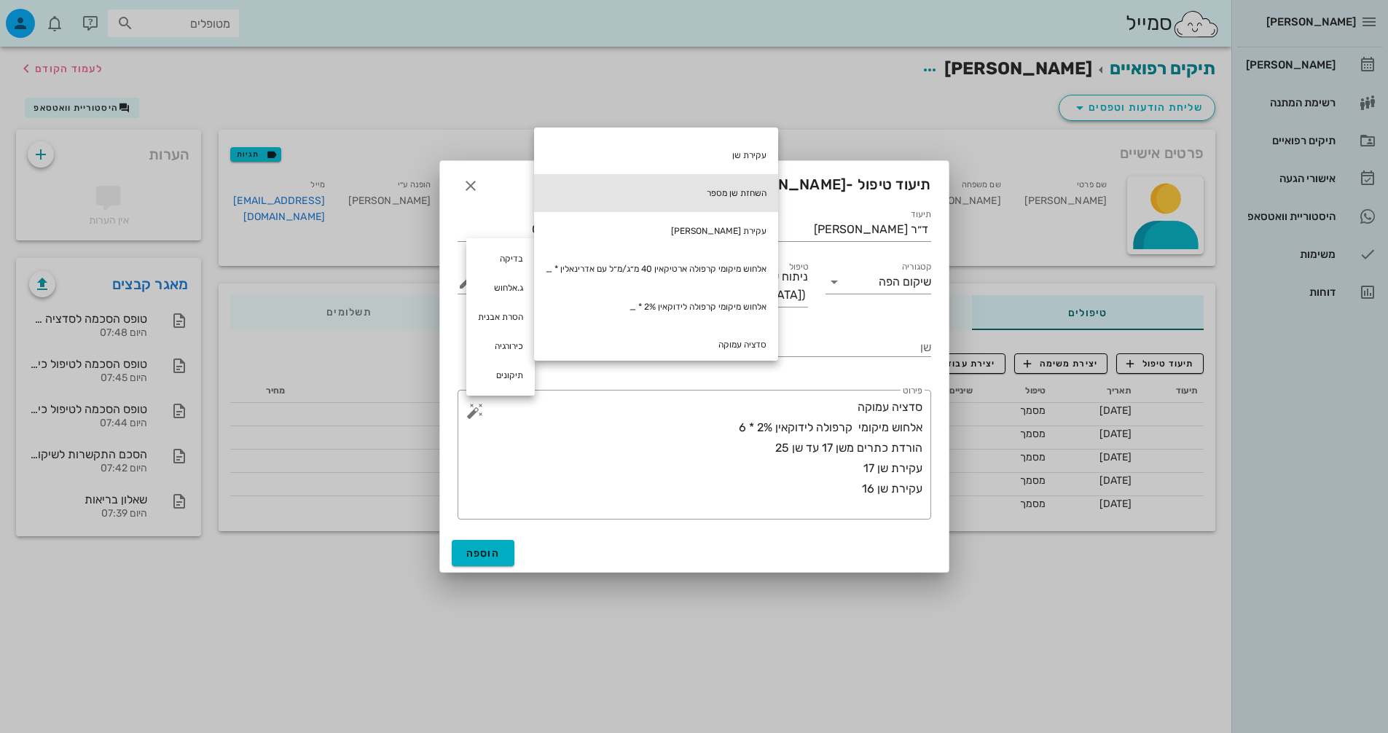
click at [711, 190] on div "השחזת שן מספר" at bounding box center [656, 193] width 244 height 38
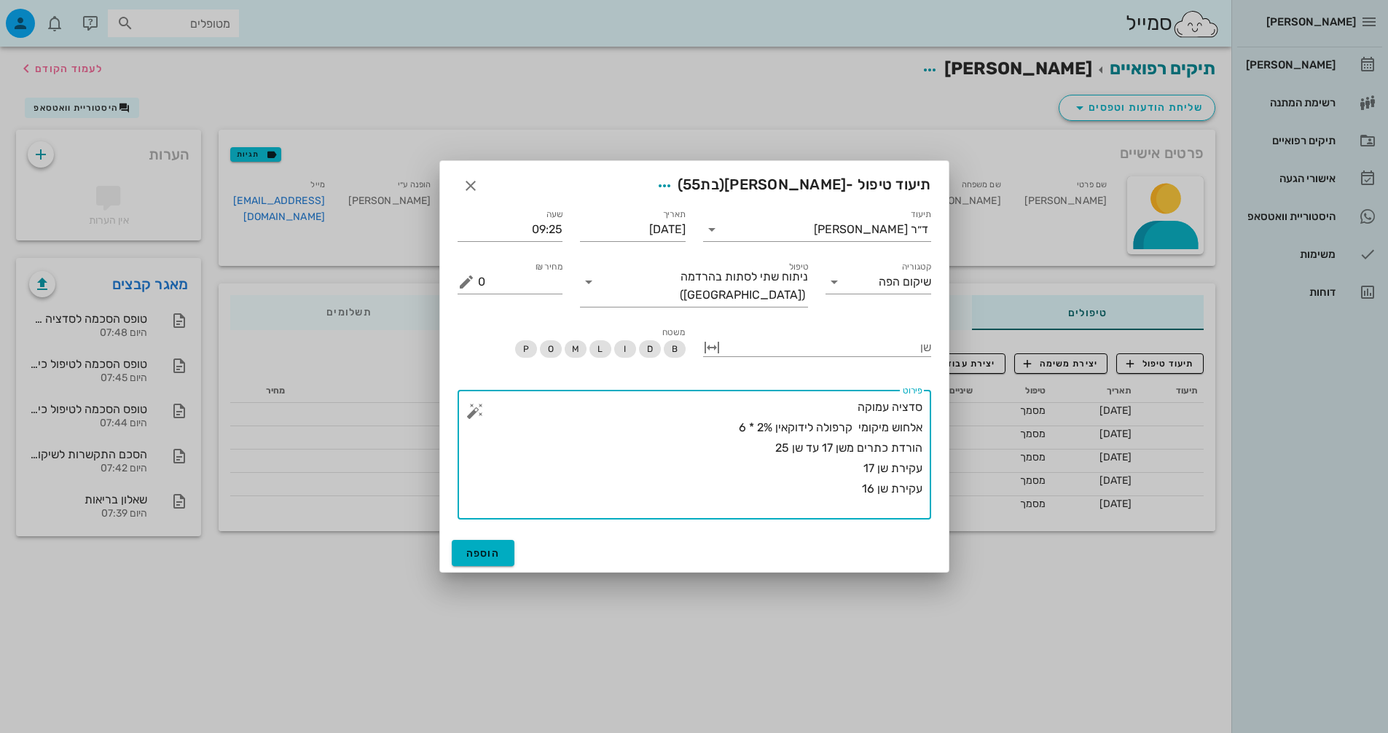
click at [477, 407] on button "button" at bounding box center [474, 410] width 17 height 17
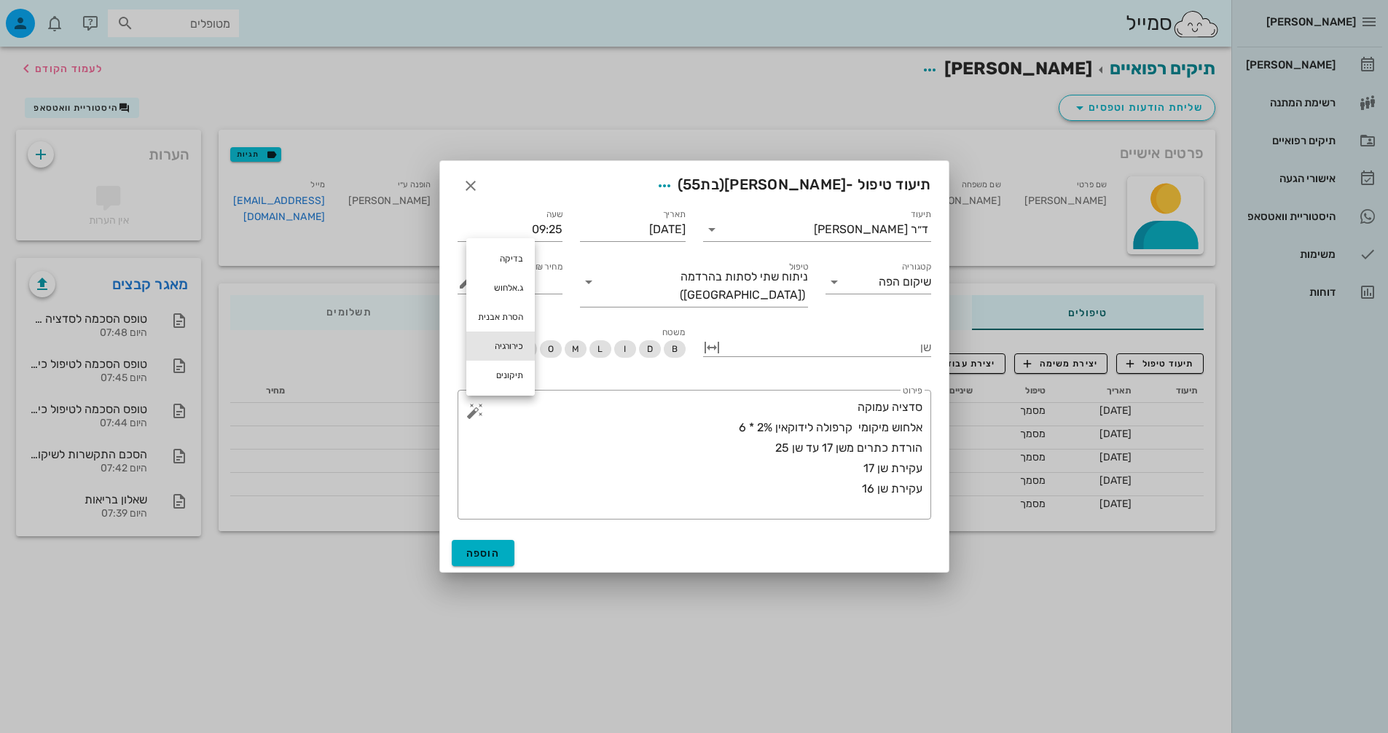
click at [499, 342] on div "כירורגיה" at bounding box center [500, 346] width 69 height 29
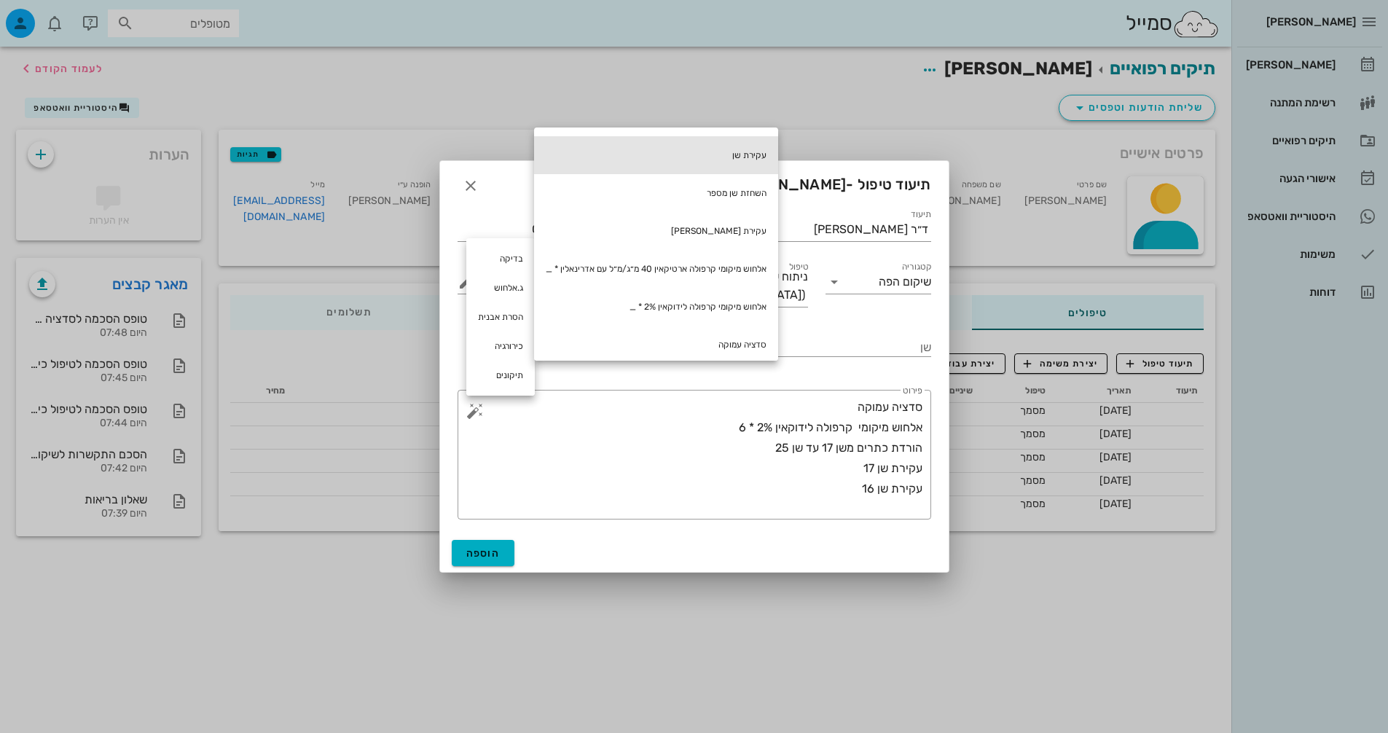
drag, startPoint x: 682, startPoint y: 152, endPoint x: 687, endPoint y: 160, distance: 8.9
click at [682, 152] on div "עקירת שן" at bounding box center [656, 155] width 244 height 38
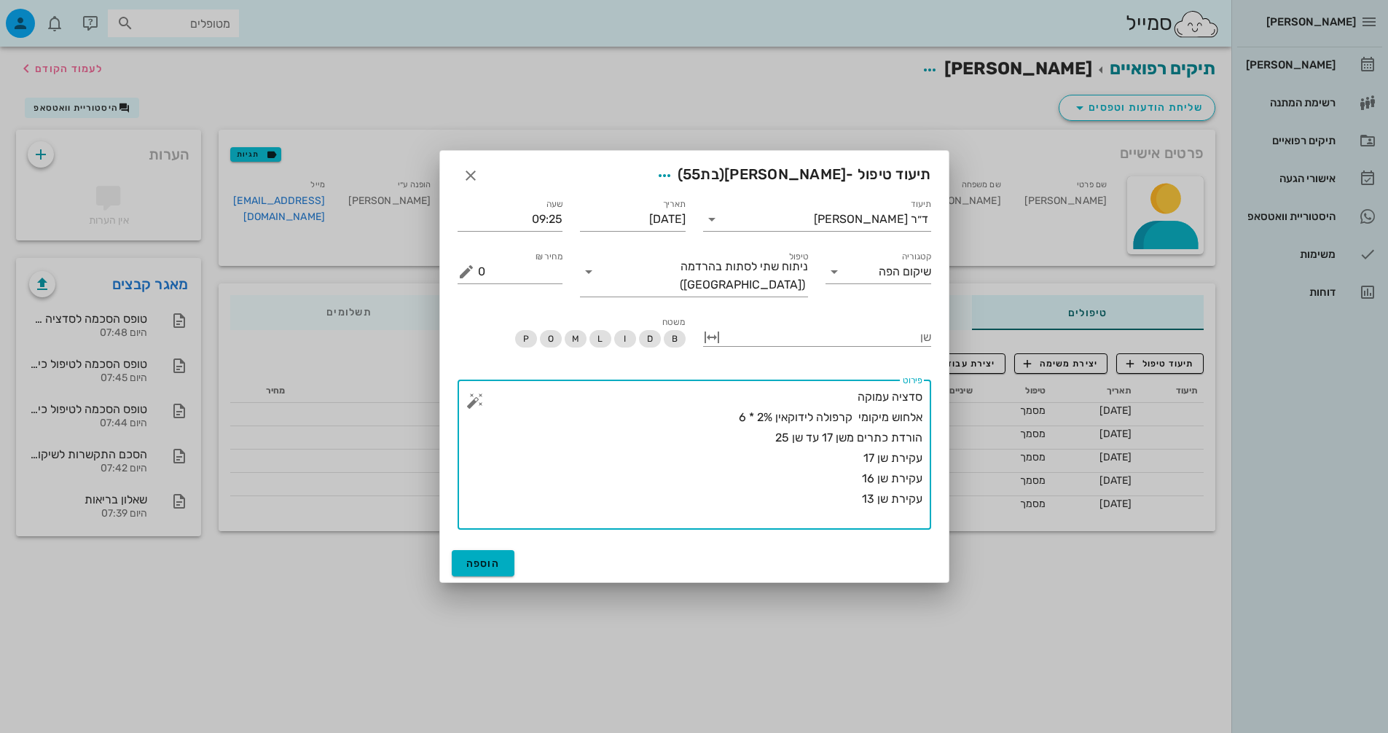
click at [472, 392] on button "button" at bounding box center [474, 400] width 17 height 17
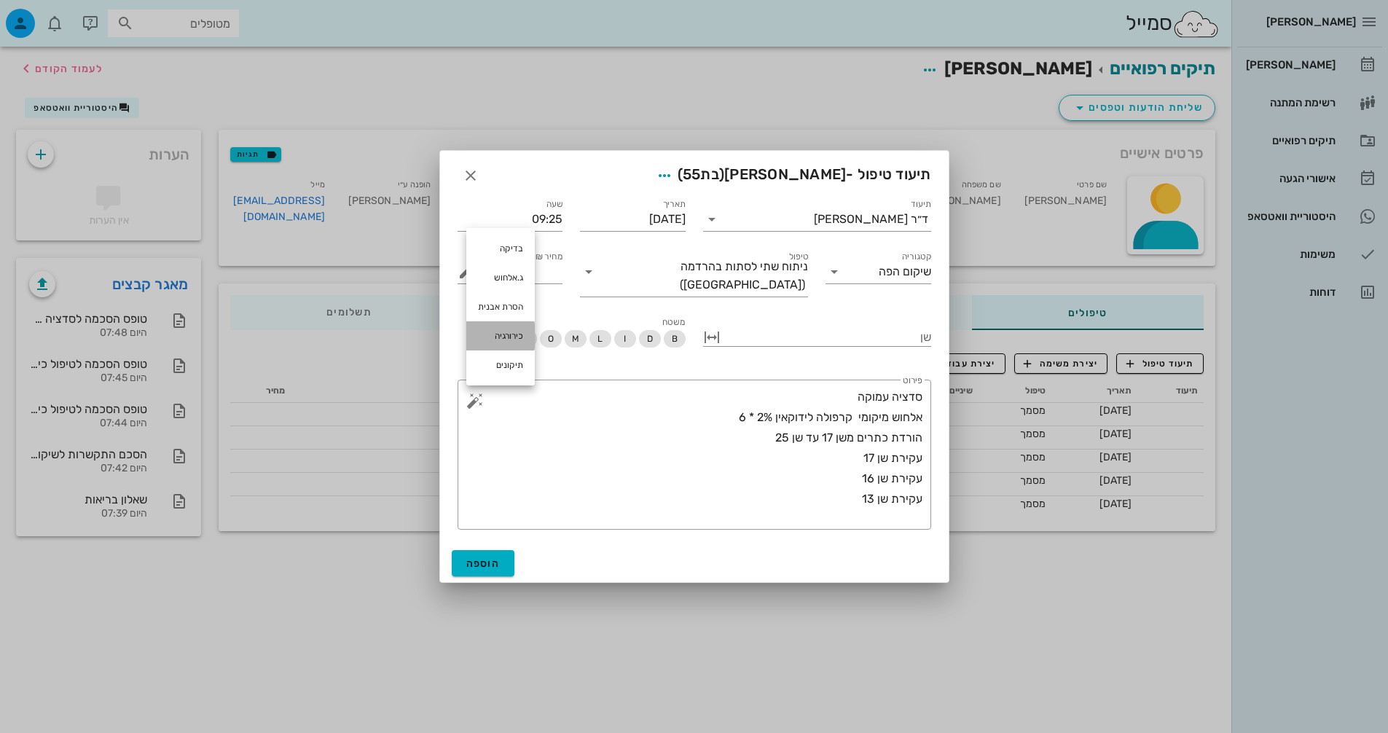
click at [498, 327] on div "כירורגיה" at bounding box center [500, 335] width 69 height 29
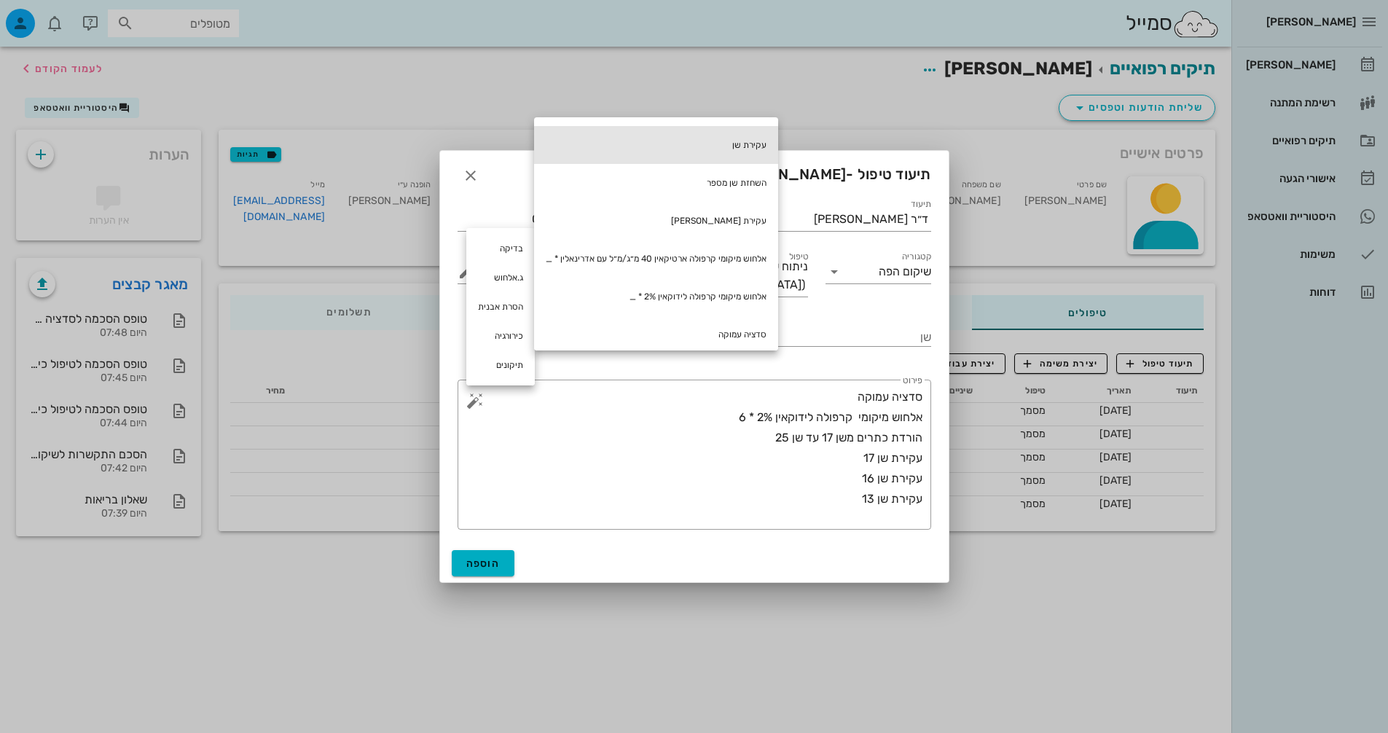
click at [738, 144] on div "עקירת שן" at bounding box center [656, 145] width 244 height 38
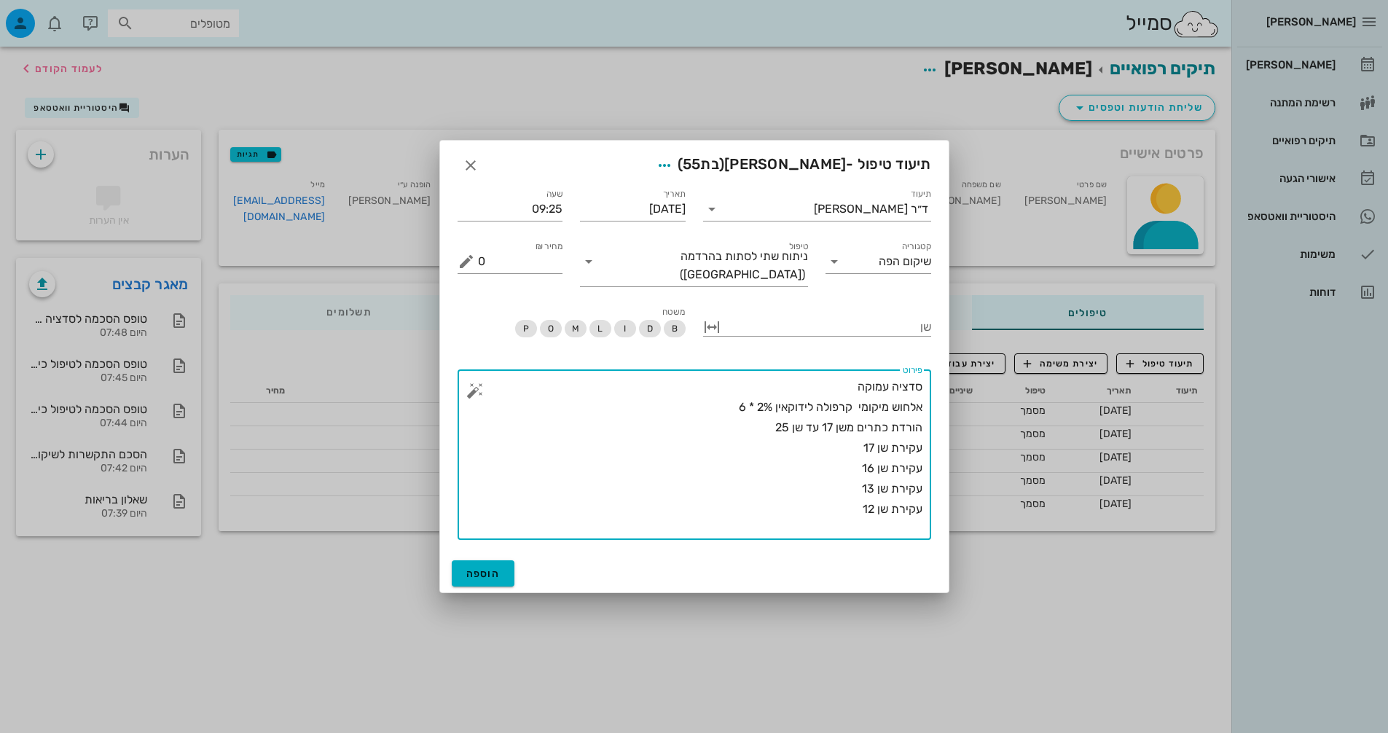
click at [472, 384] on button "button" at bounding box center [474, 390] width 17 height 17
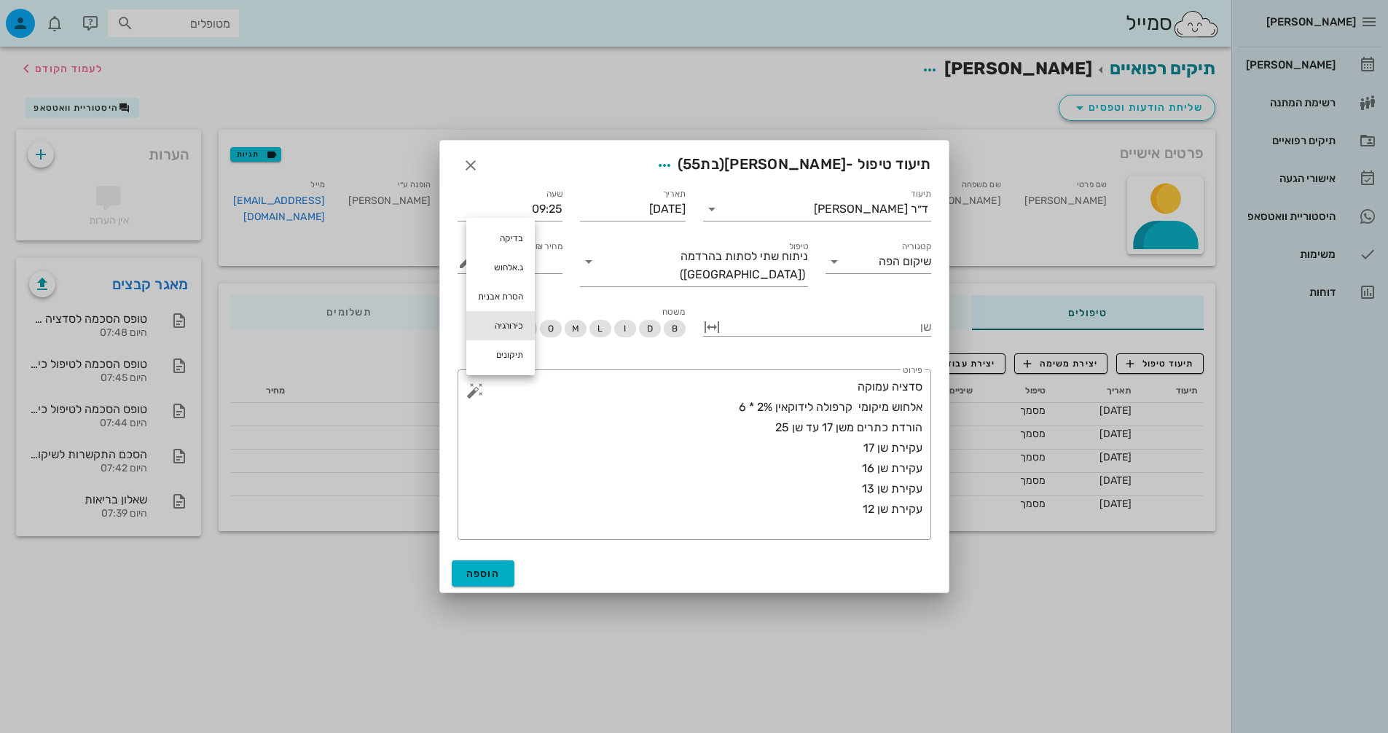
click at [491, 324] on div "כירורגיה" at bounding box center [500, 325] width 69 height 29
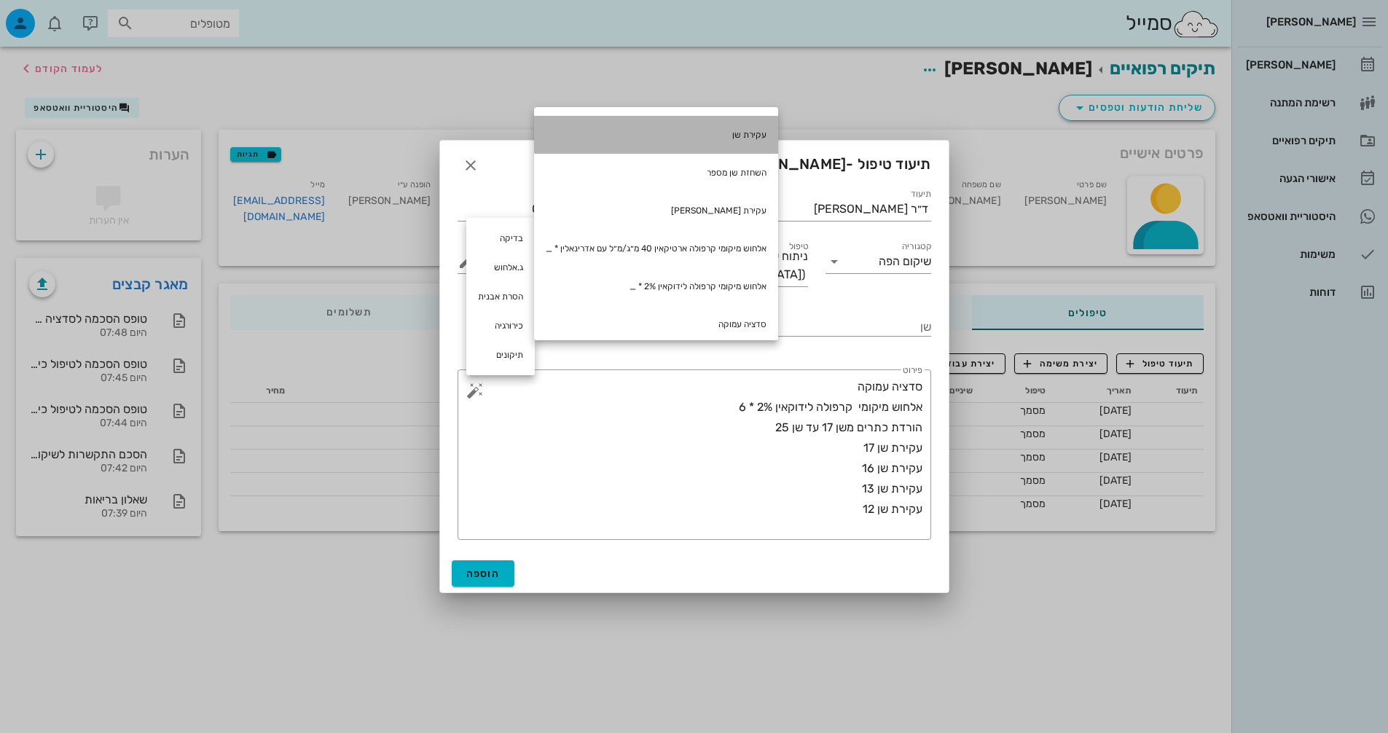
click at [663, 134] on div "עקירת שן" at bounding box center [656, 135] width 244 height 38
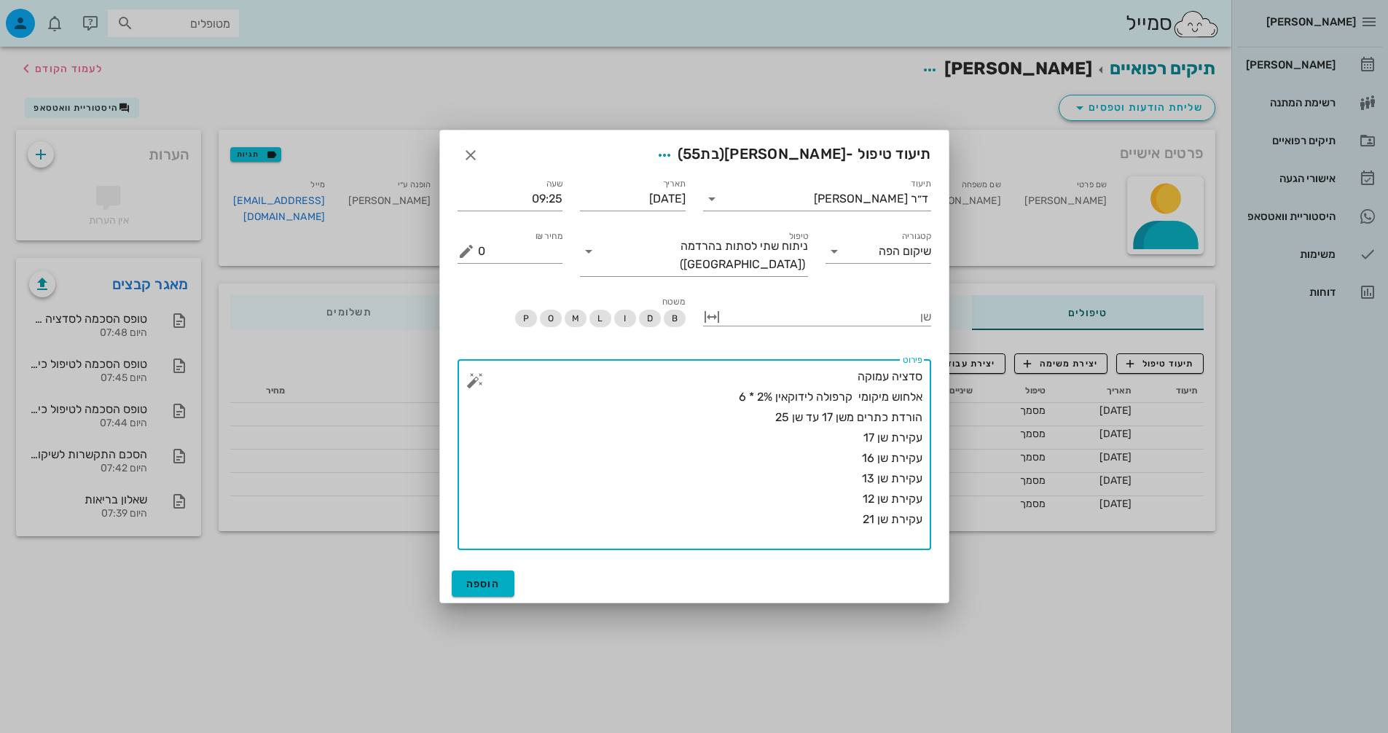
click at [482, 375] on button "button" at bounding box center [474, 380] width 17 height 17
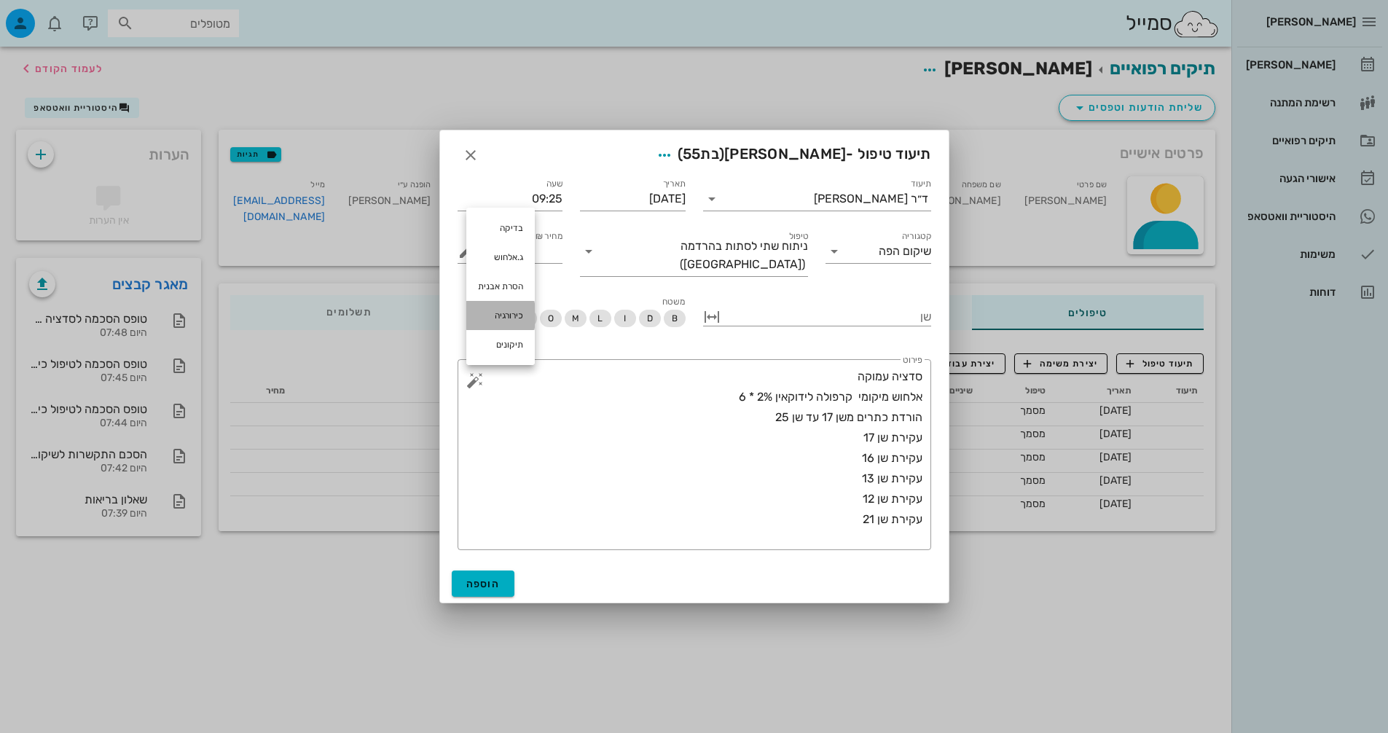
click at [511, 318] on div "כירורגיה" at bounding box center [500, 315] width 69 height 29
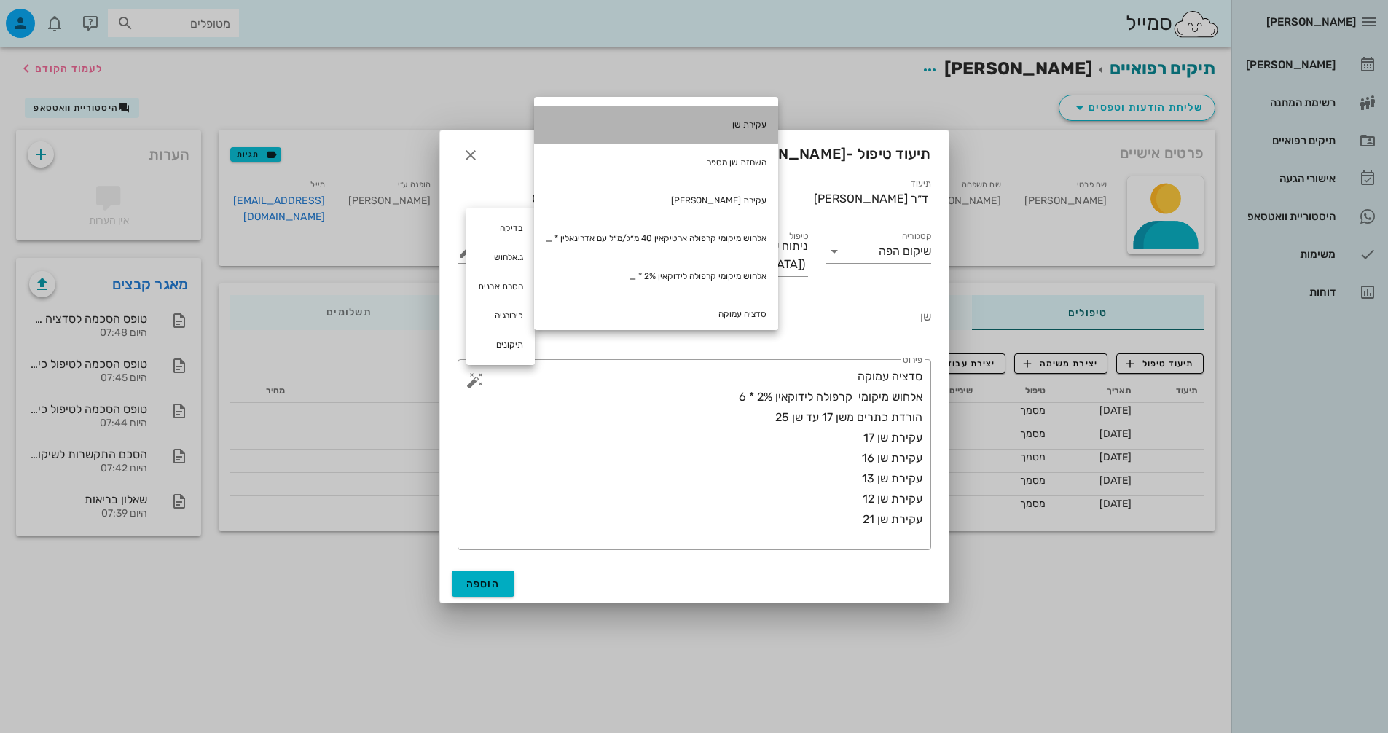
click at [690, 132] on div "עקירת שן" at bounding box center [656, 125] width 244 height 38
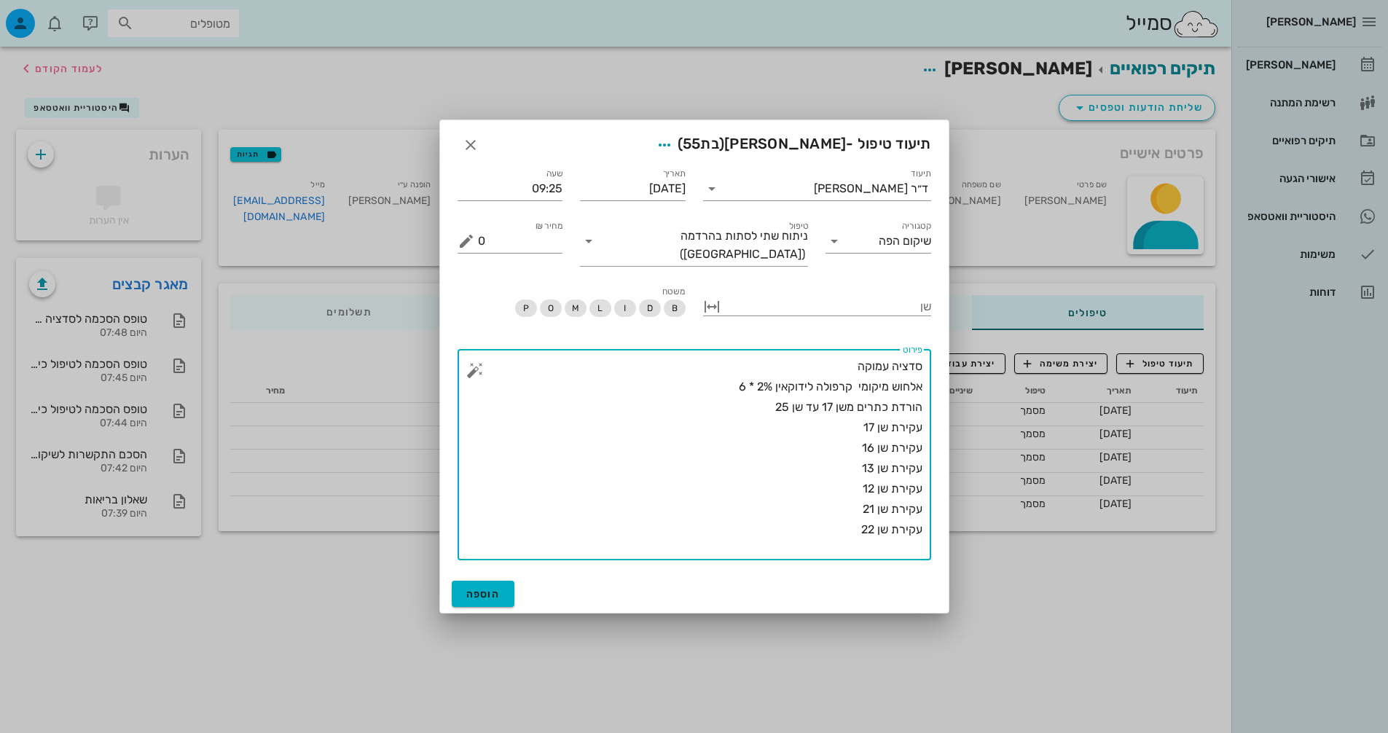
click at [465, 369] on div "​ פירוט סדציה עמוקה אלחוש מיקומי קרפולה לידוקאין 2% * 6 הורדת כתרים משן 17 עד ש…" at bounding box center [695, 454] width 474 height 211
click at [466, 364] on button "button" at bounding box center [474, 369] width 17 height 17
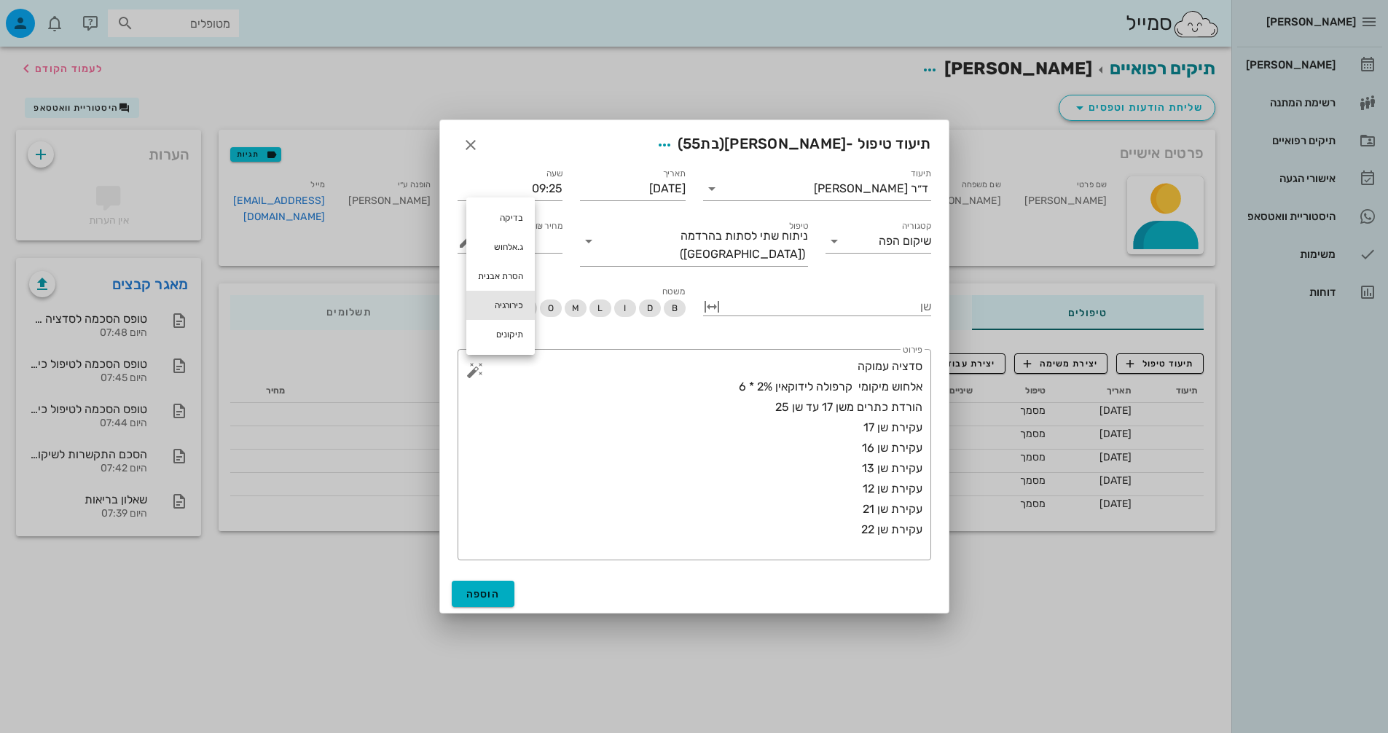
click at [515, 305] on div "כירורגיה" at bounding box center [500, 305] width 69 height 29
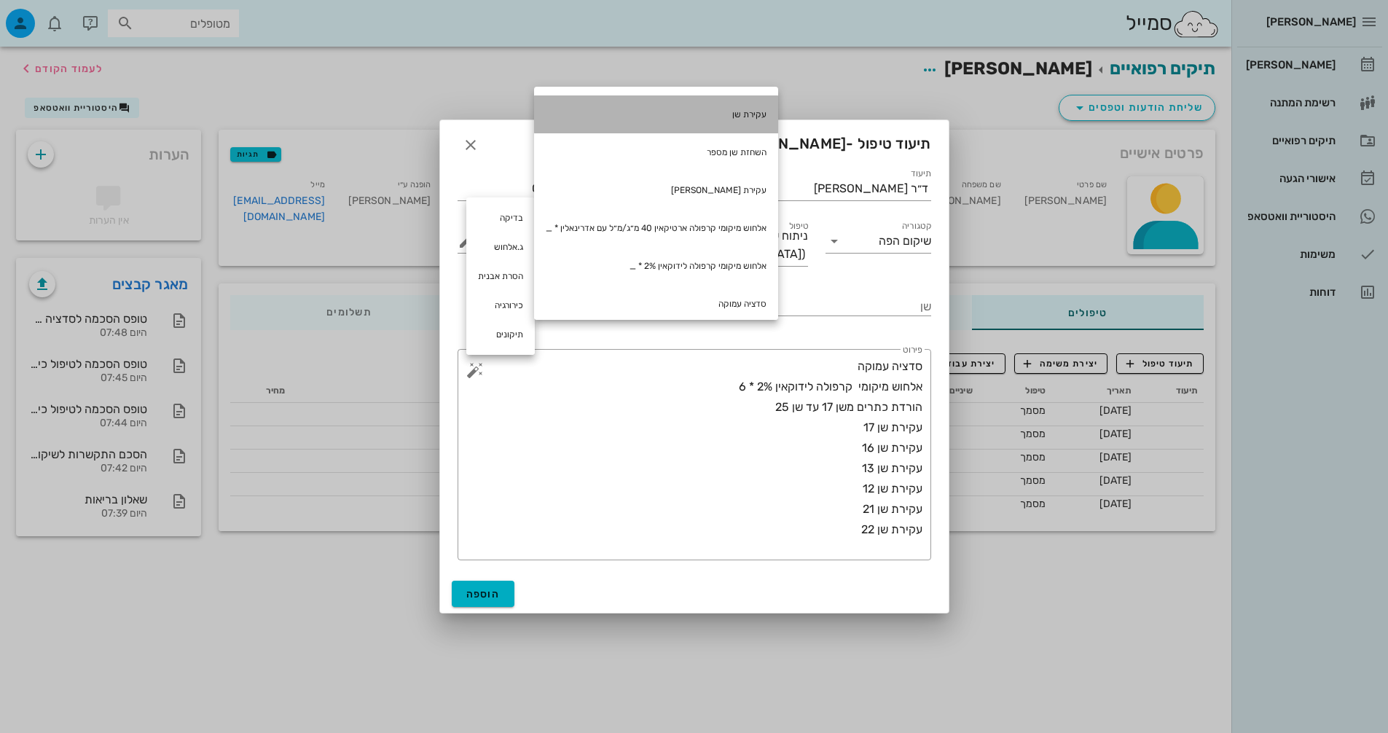
click at [694, 112] on div "עקירת שן" at bounding box center [656, 114] width 244 height 38
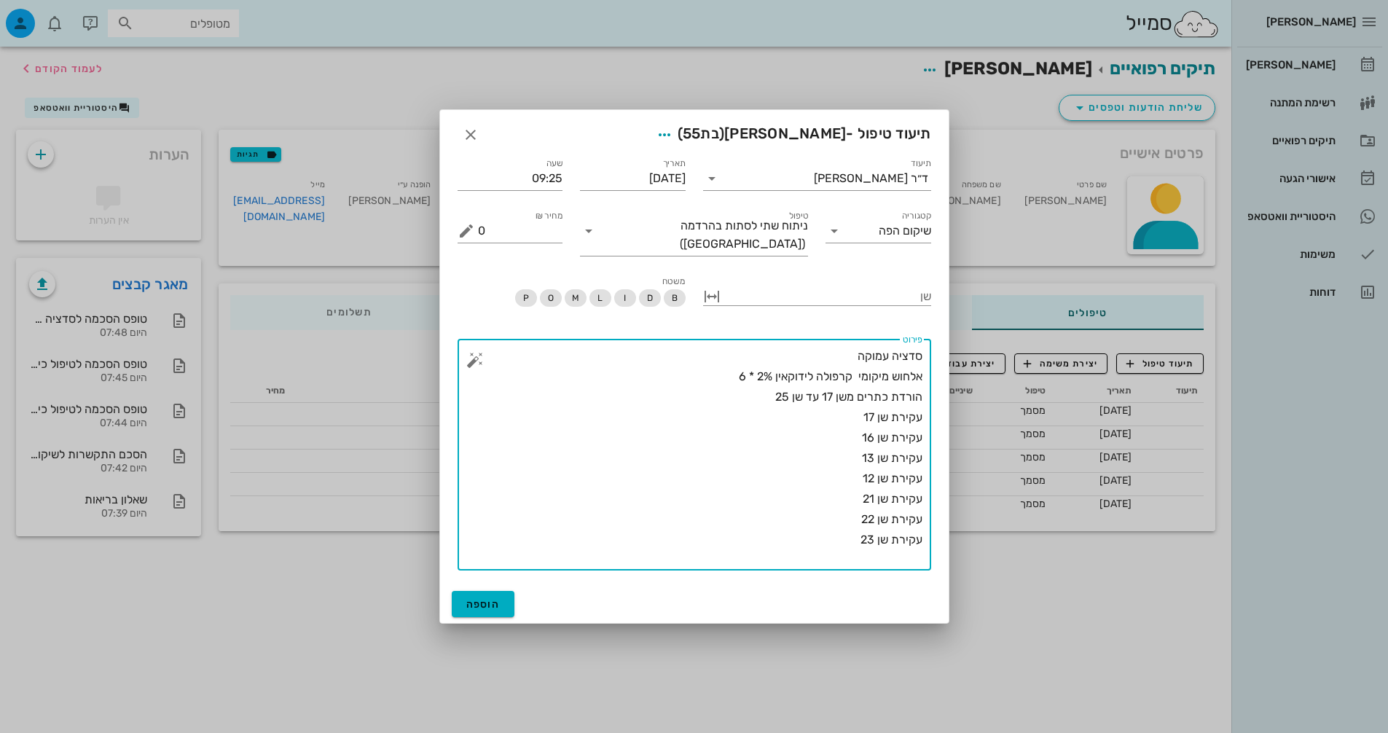
click at [470, 359] on button "button" at bounding box center [474, 359] width 17 height 17
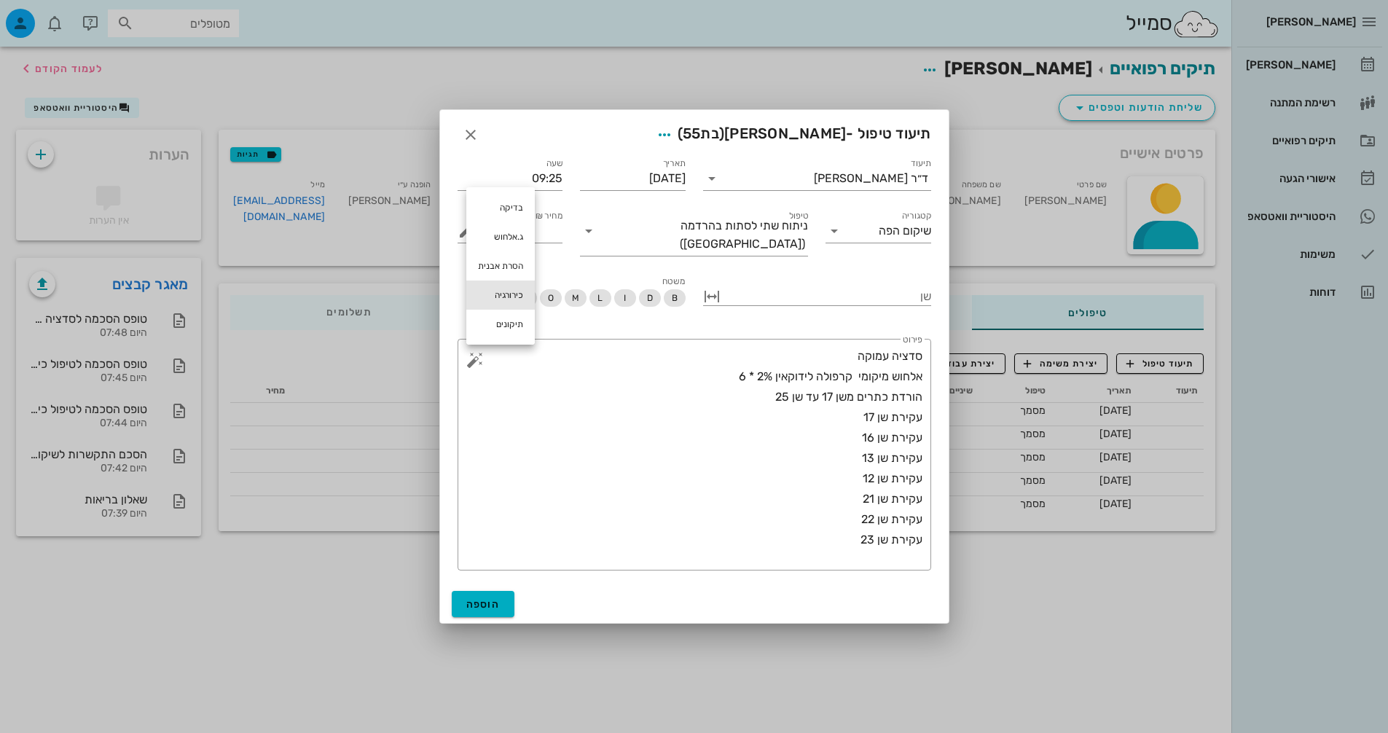
click at [511, 292] on div "כירורגיה" at bounding box center [500, 295] width 69 height 29
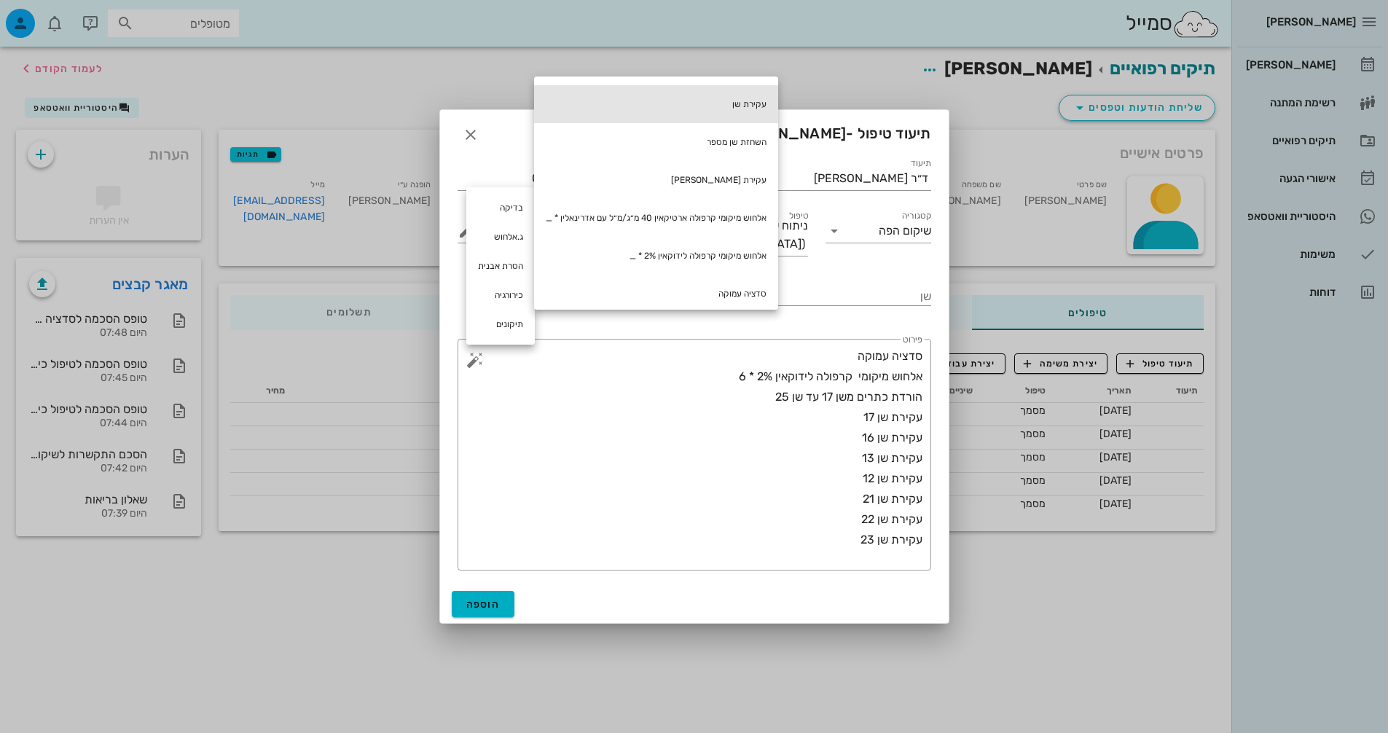
click at [757, 101] on div "עקירת שן" at bounding box center [656, 104] width 244 height 38
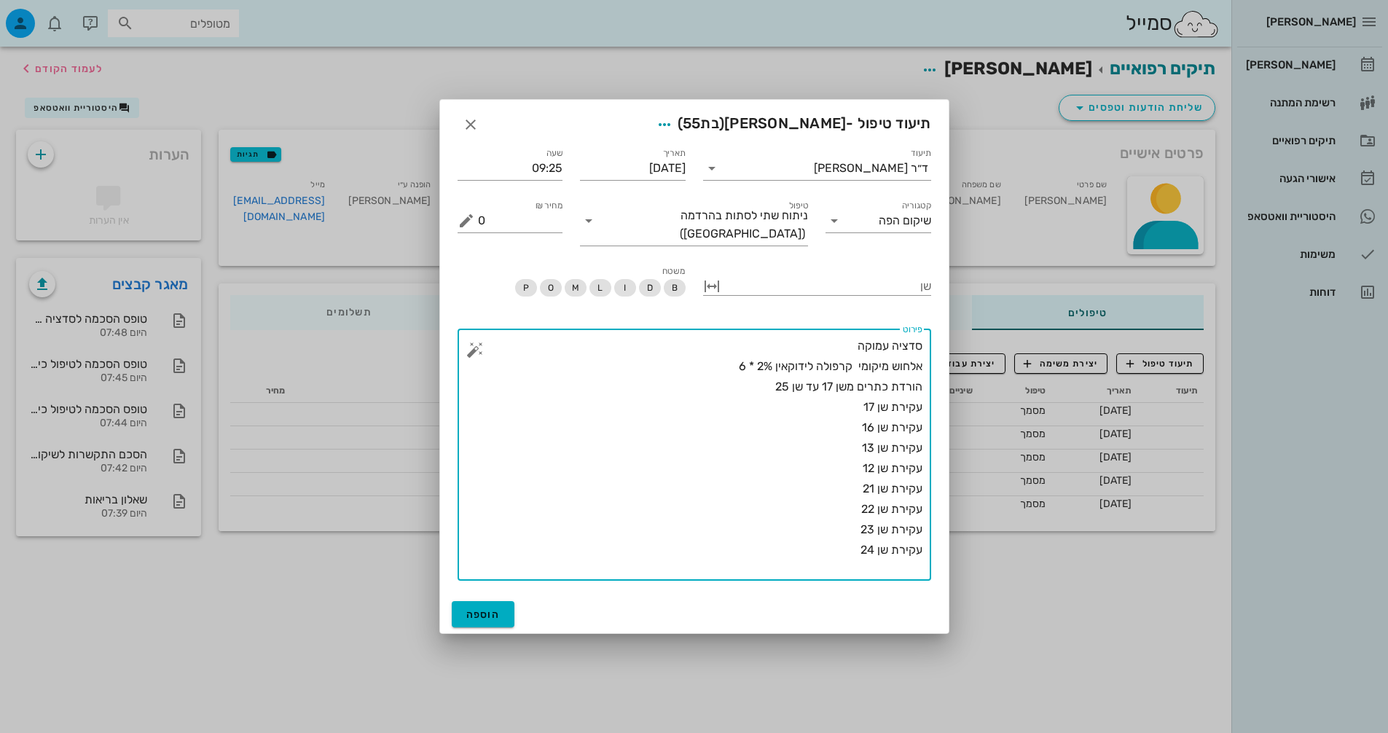
click at [481, 350] on button "button" at bounding box center [474, 349] width 17 height 17
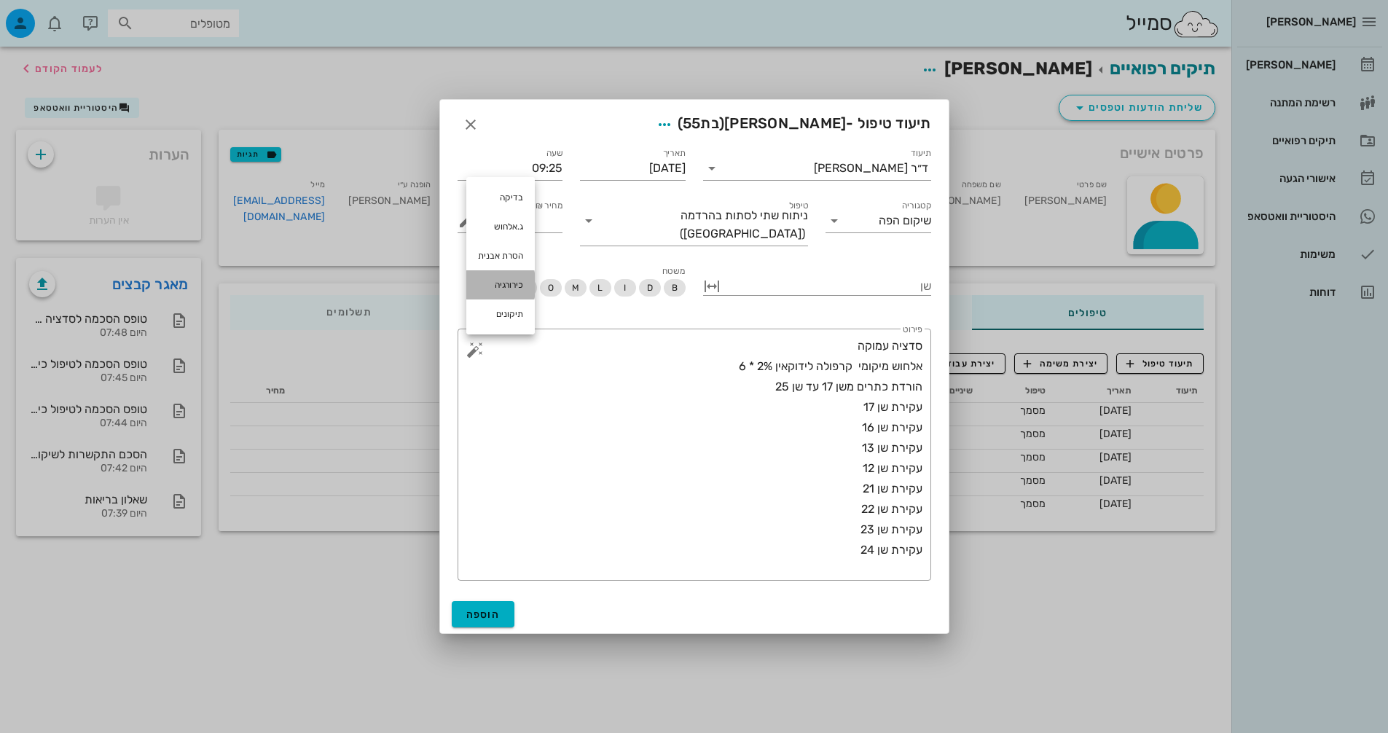
click at [501, 286] on div "כירורגיה" at bounding box center [500, 284] width 69 height 29
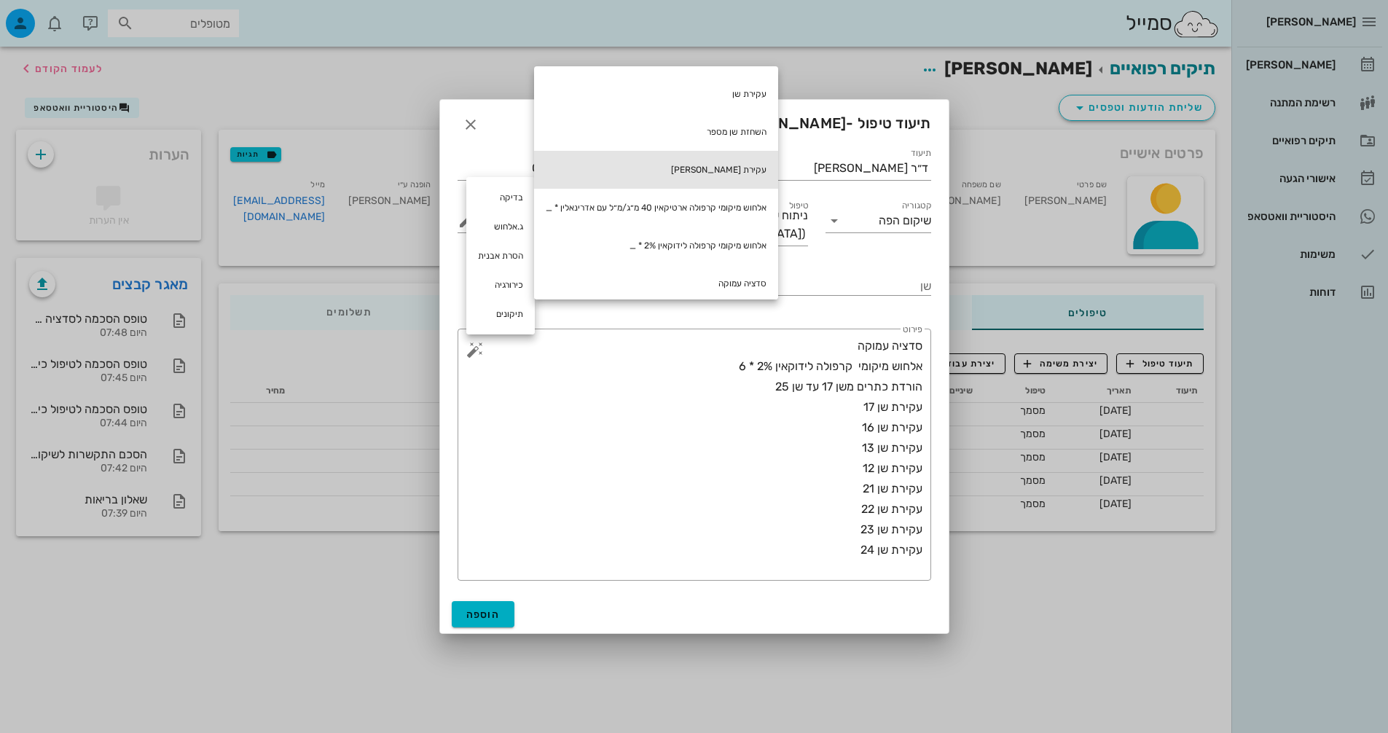
click at [724, 163] on div "עקירת [PERSON_NAME]" at bounding box center [656, 170] width 244 height 38
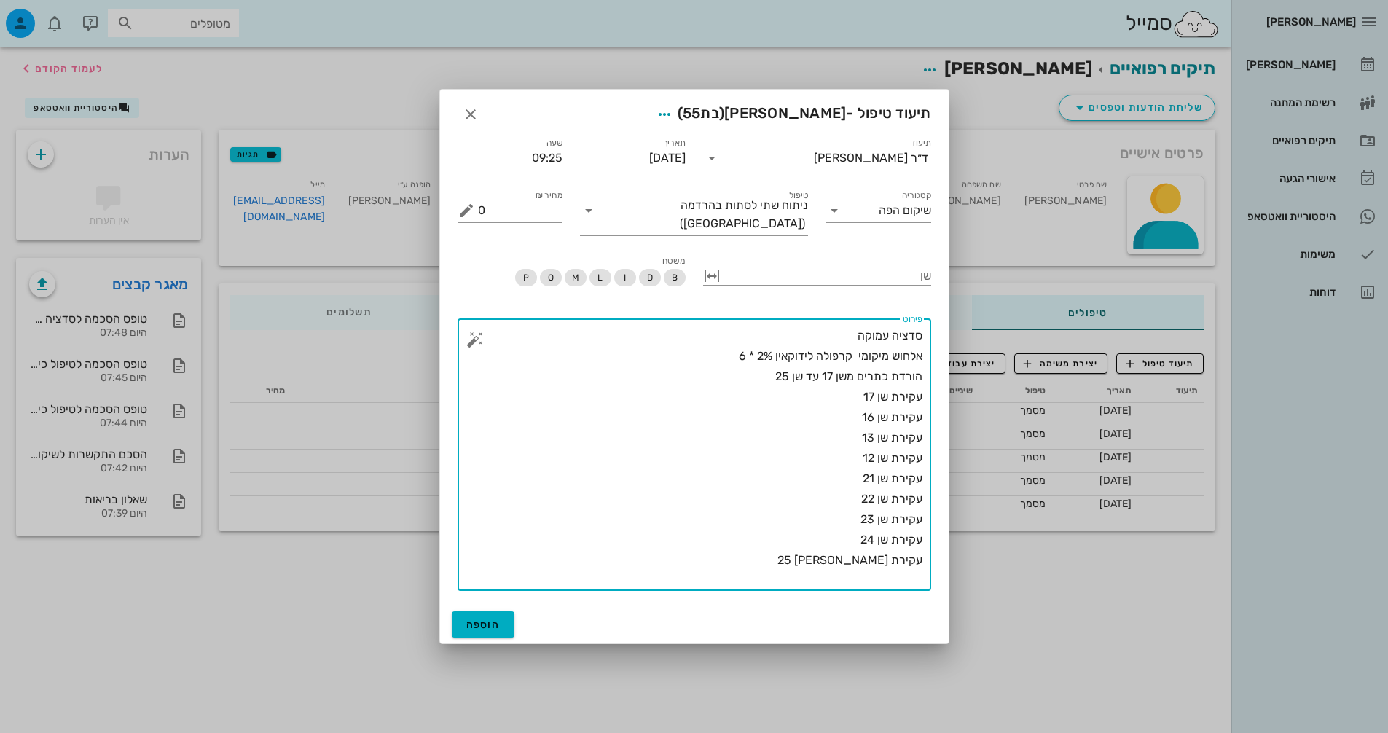
click at [470, 339] on button "button" at bounding box center [474, 339] width 17 height 17
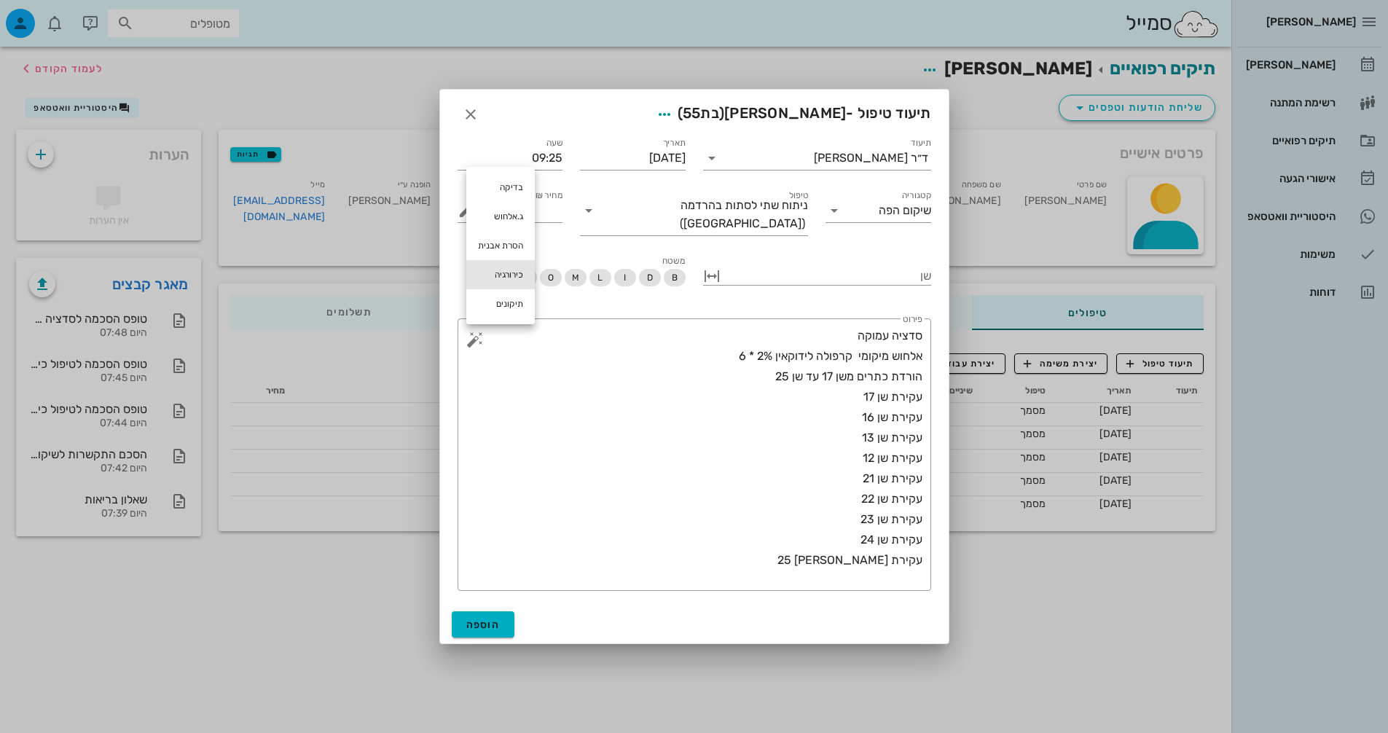
click at [512, 273] on div "כירורגיה" at bounding box center [500, 274] width 69 height 29
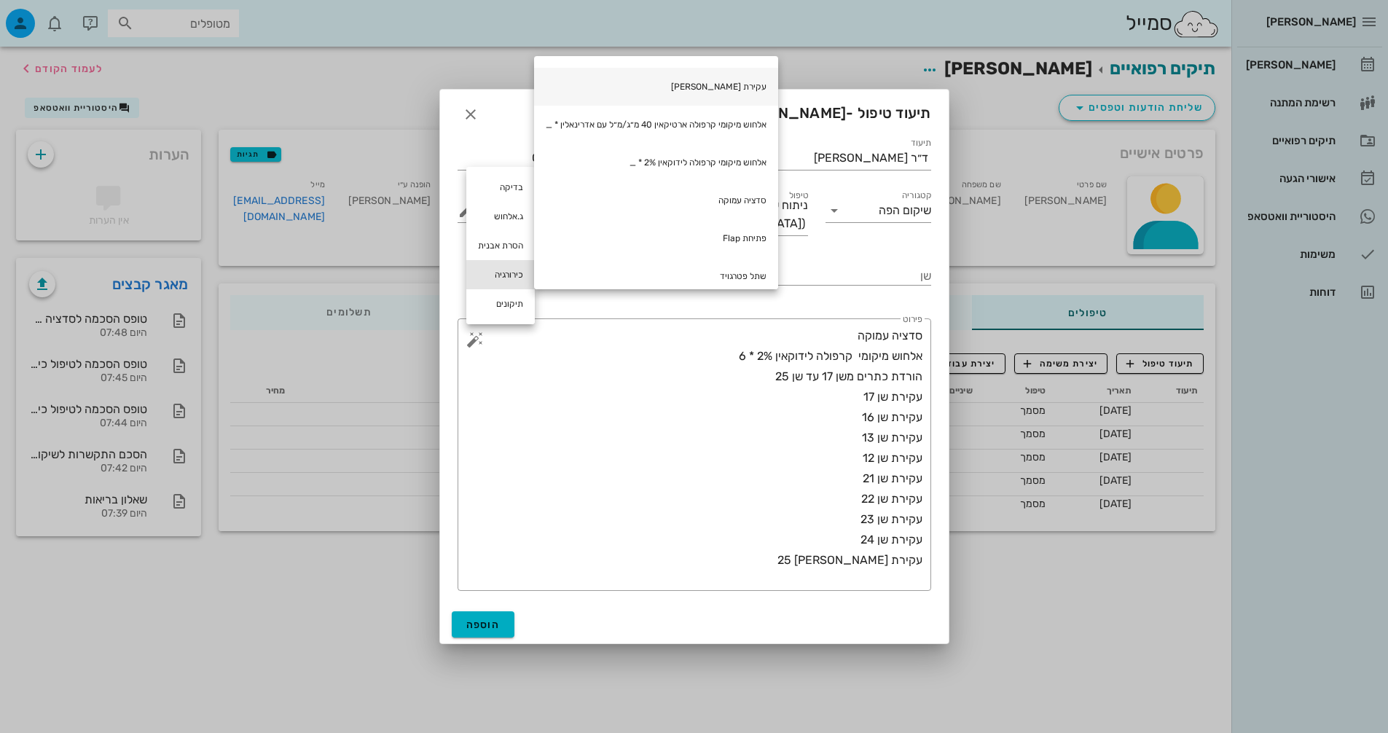
scroll to position [219, 0]
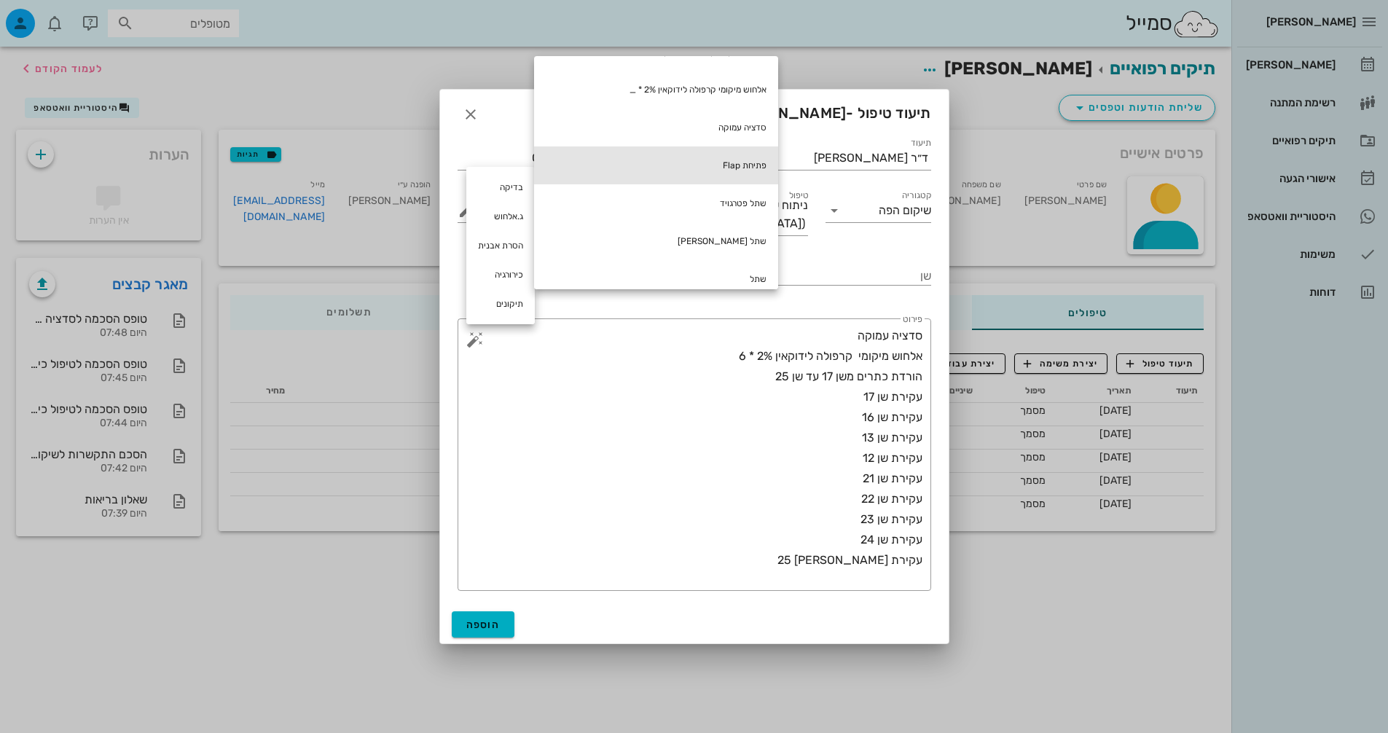
click at [748, 167] on div "פתיחת Flap" at bounding box center [656, 165] width 244 height 38
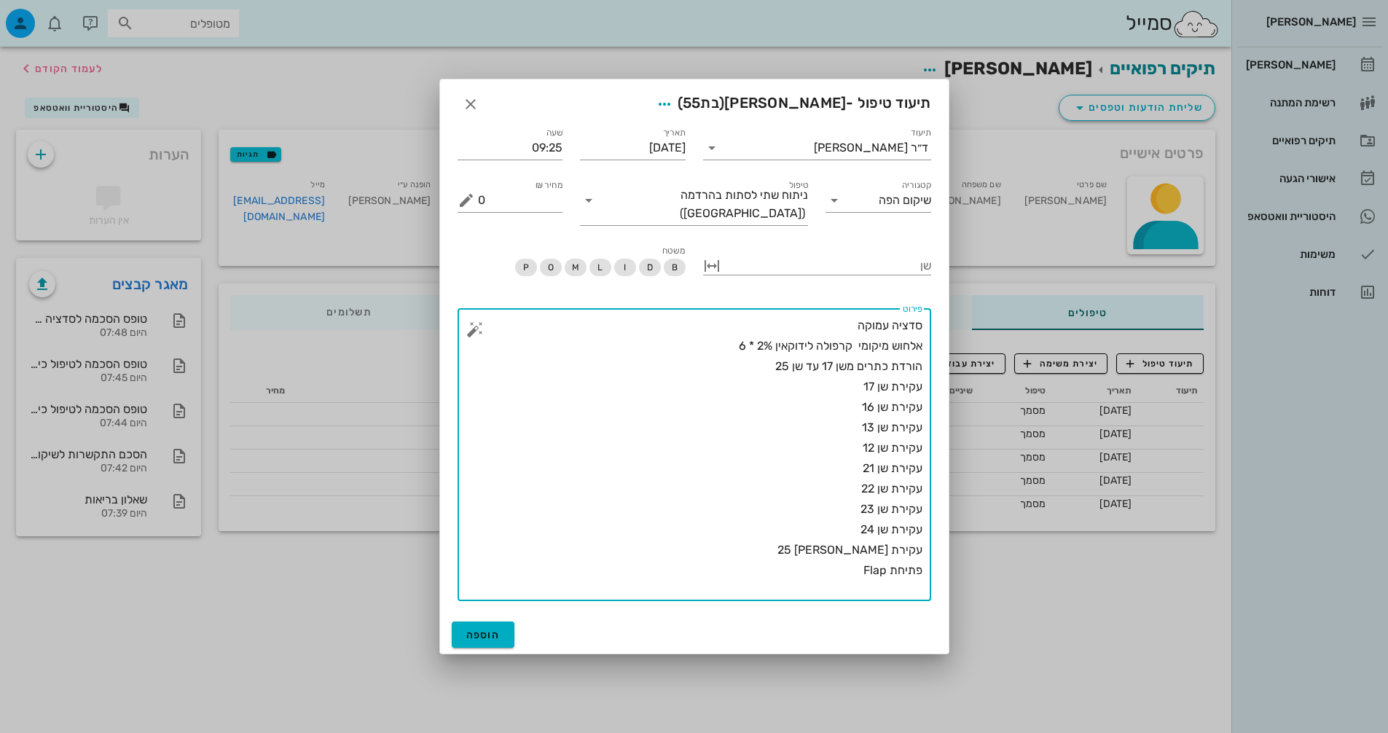
click at [472, 322] on button "button" at bounding box center [474, 329] width 17 height 17
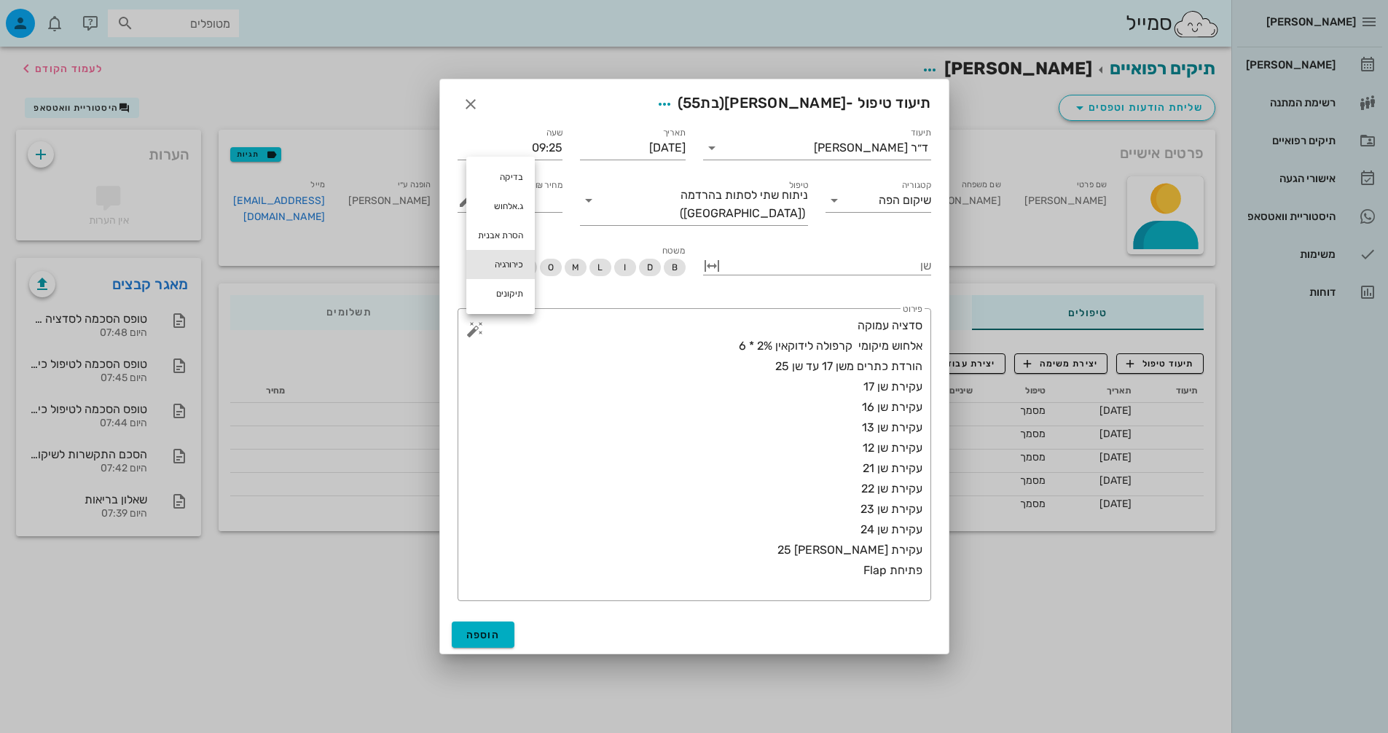
click at [506, 259] on div "כירורגיה" at bounding box center [500, 264] width 69 height 29
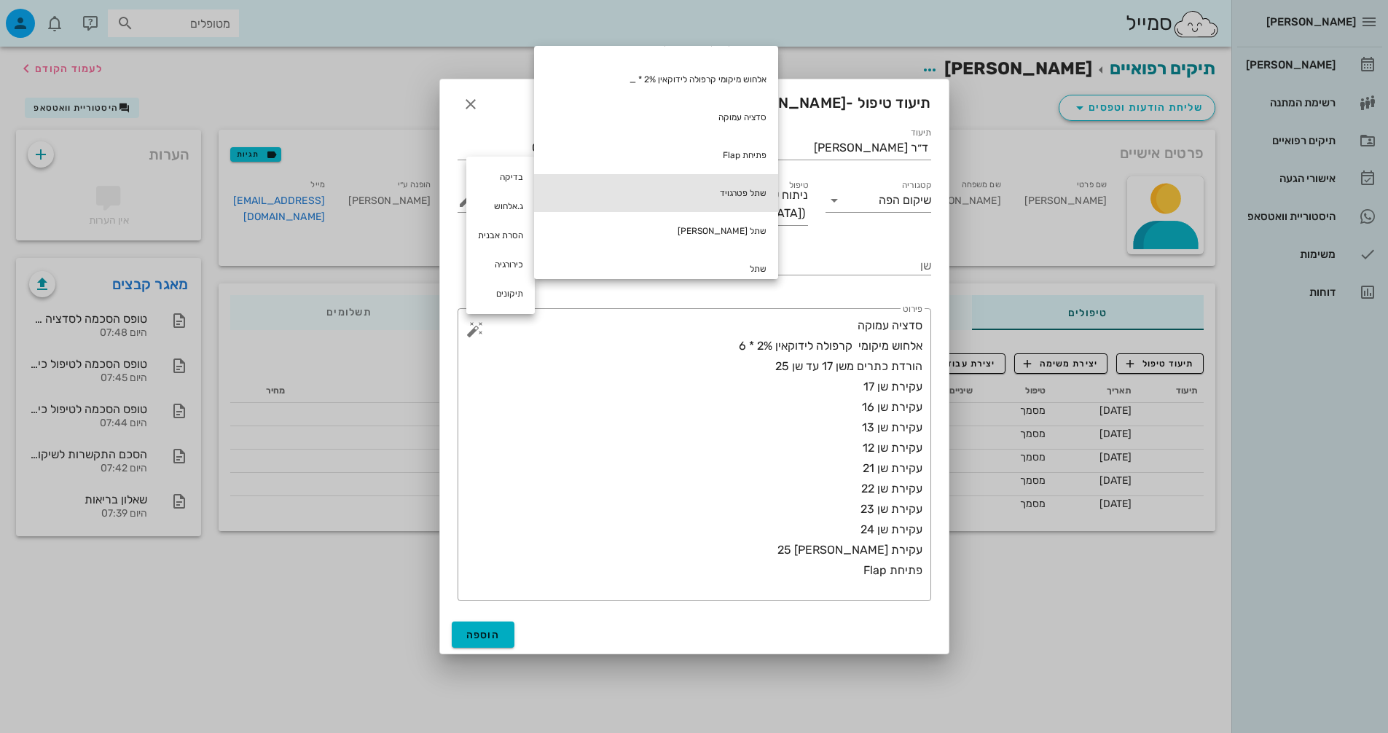
click at [686, 184] on div "שתל פטרגויד" at bounding box center [656, 193] width 244 height 38
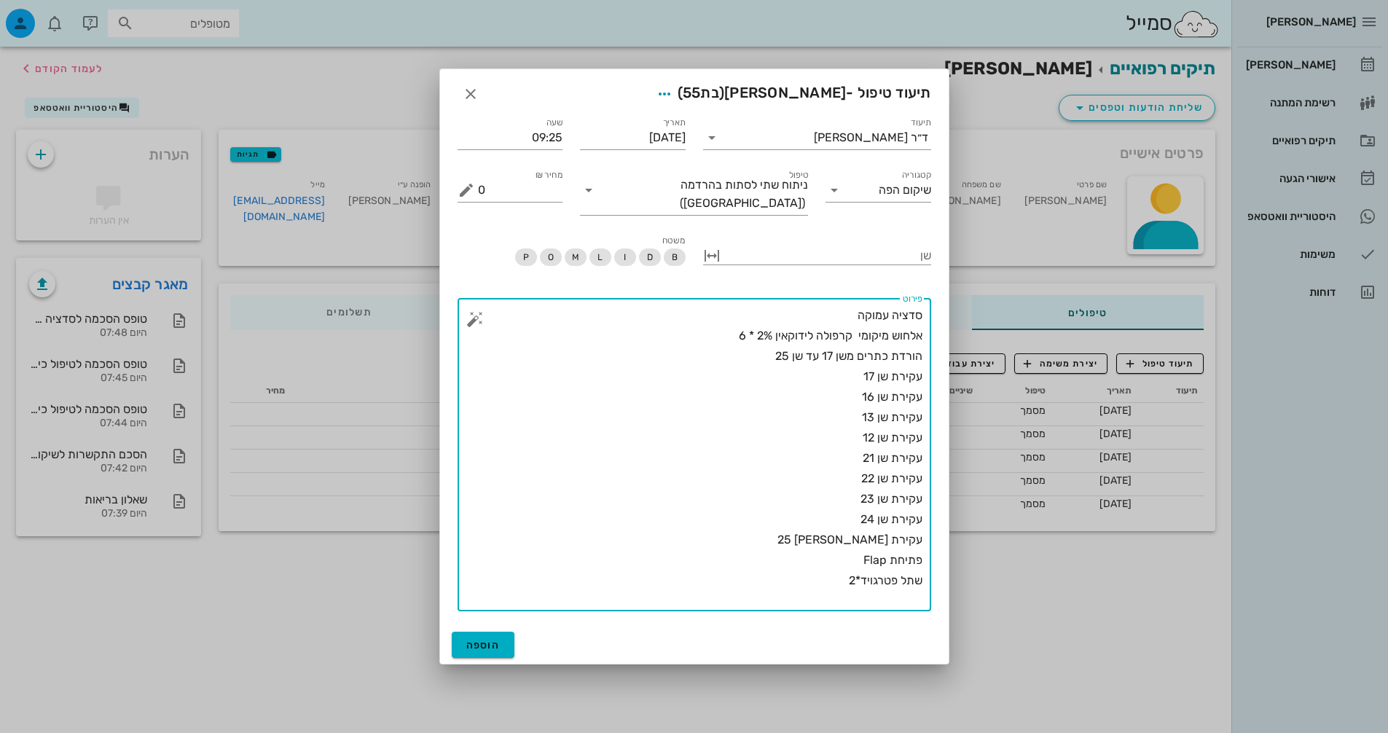
click at [473, 313] on button "button" at bounding box center [474, 318] width 17 height 17
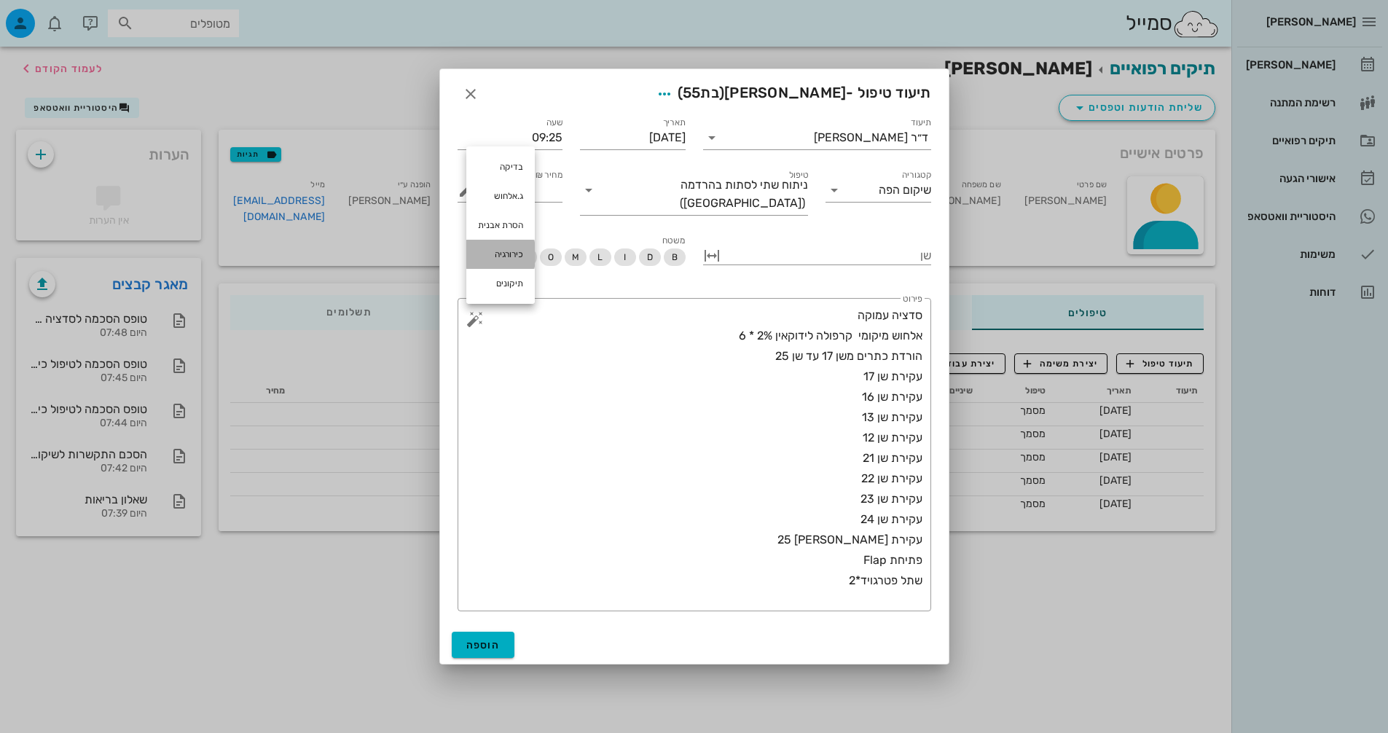
click at [517, 254] on div "כירורגיה" at bounding box center [500, 254] width 69 height 29
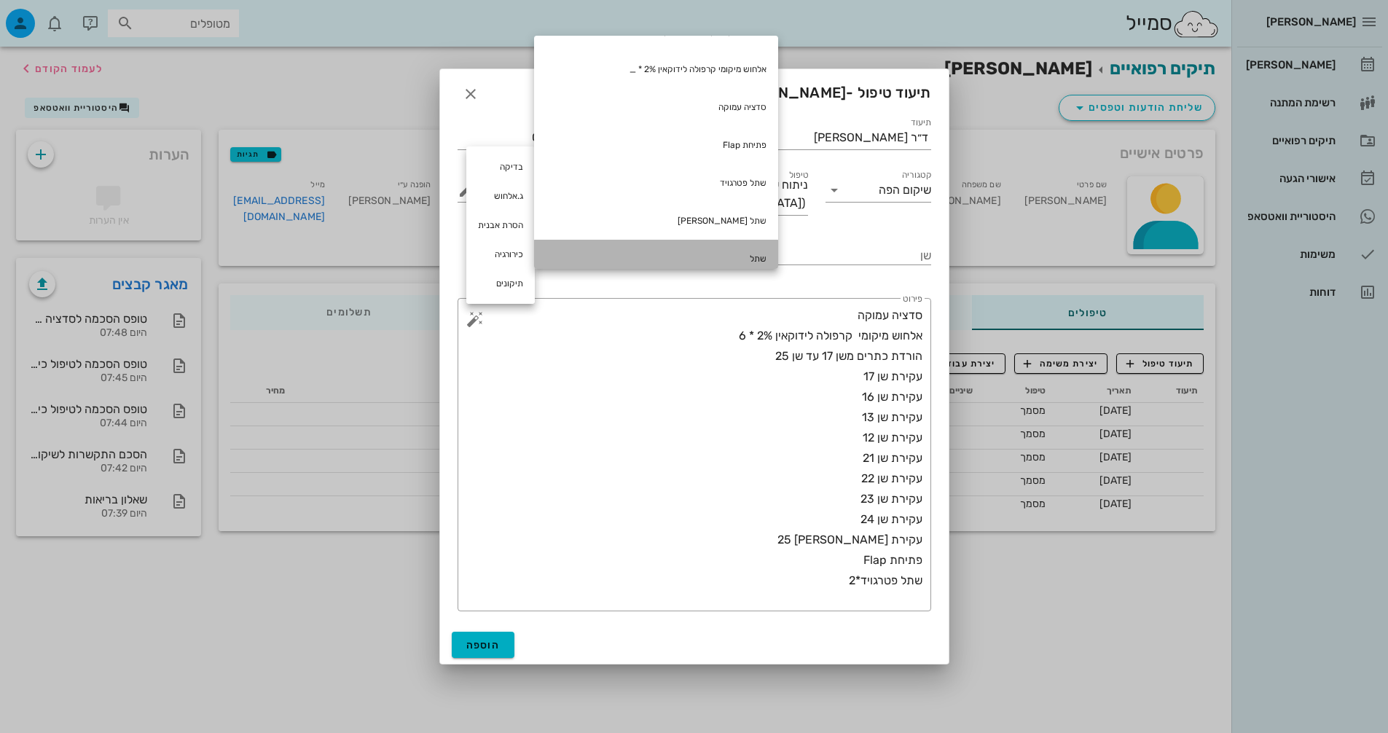
click at [721, 257] on div "שתל" at bounding box center [656, 259] width 244 height 38
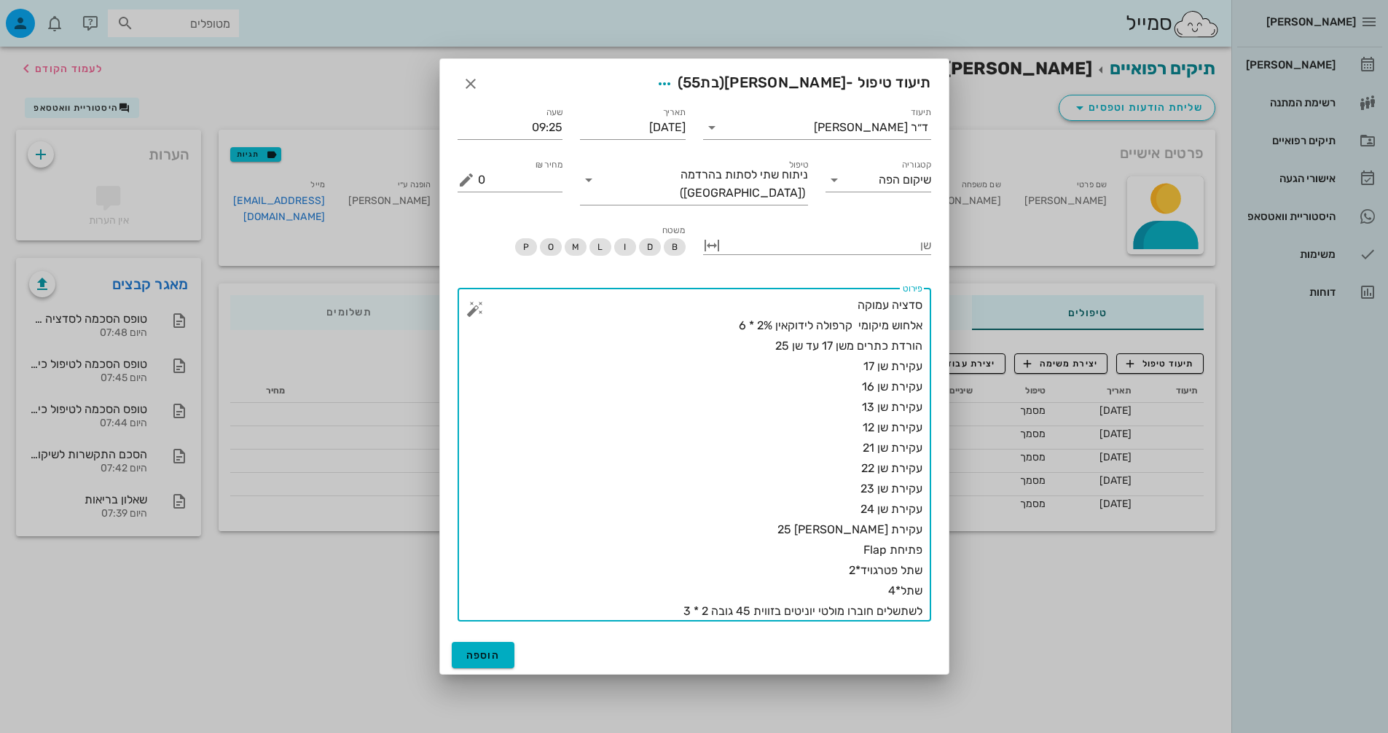
click at [899, 606] on textarea "סדציה עמוקה אלחוש מיקומי קרפולה לידוקאין 2% * 6 הורדת כתרים משן 17 עד שן 25 עקי…" at bounding box center [700, 458] width 445 height 326
click at [676, 606] on textarea "סדציה עמוקה אלחוש מיקומי קרפולה לידוקאין 2% * 6 הורדת כתרים משן 17 עד שן 25 עקי…" at bounding box center [700, 458] width 445 height 326
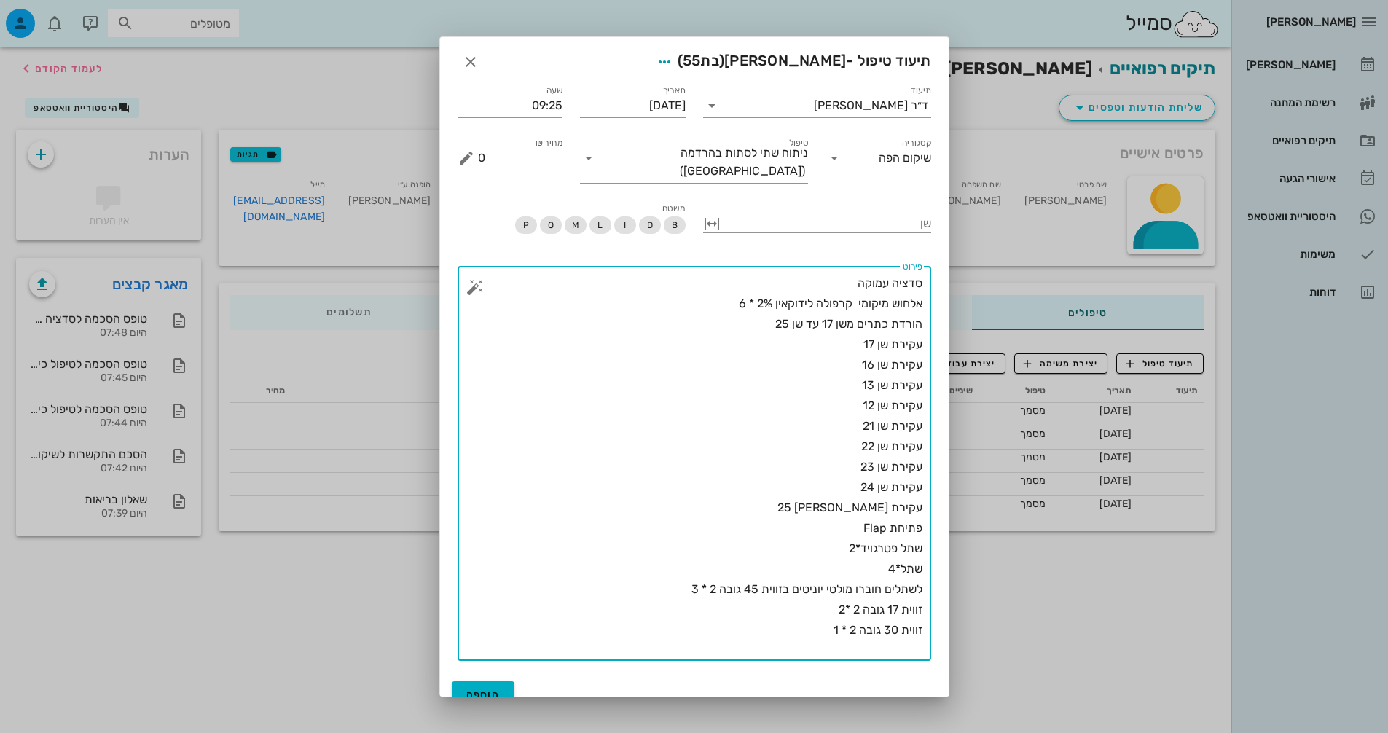
click at [484, 278] on button "button" at bounding box center [474, 286] width 17 height 17
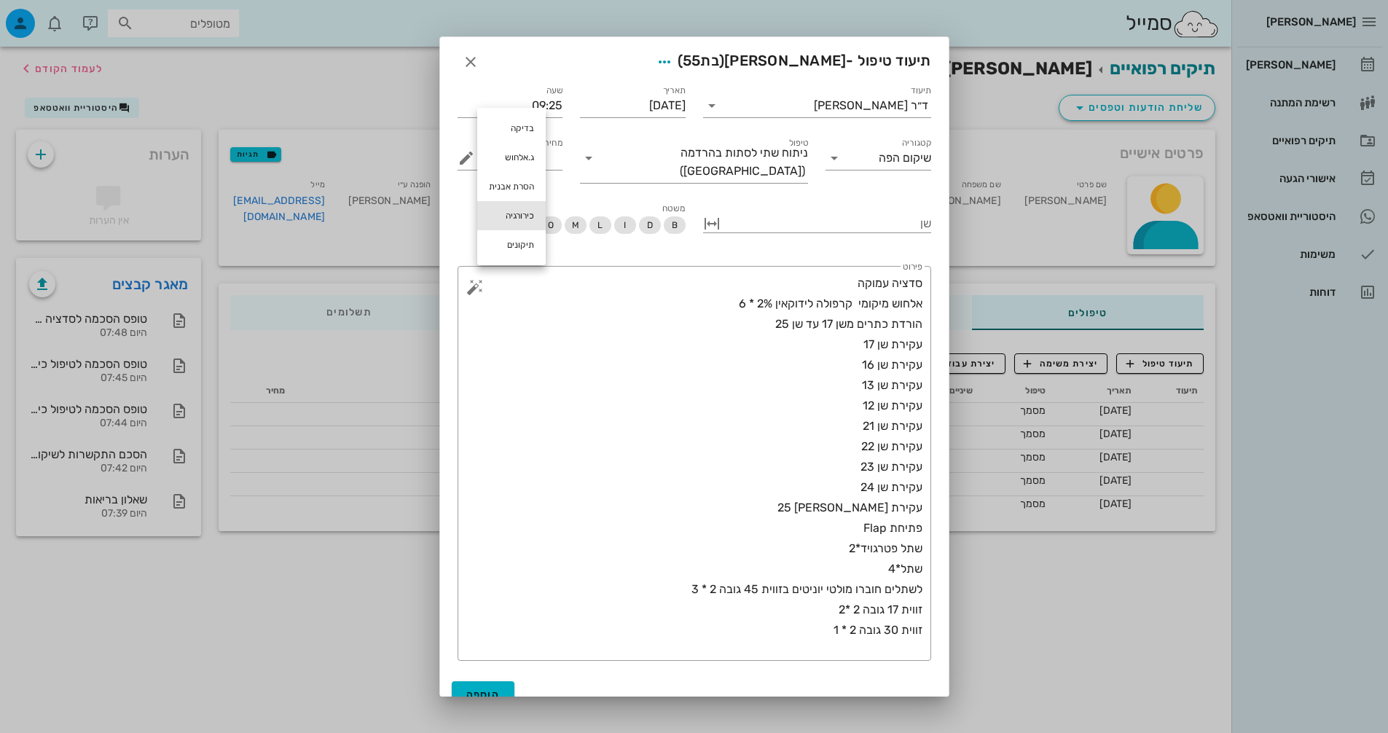
click at [523, 220] on div "כירורגיה" at bounding box center [511, 215] width 69 height 29
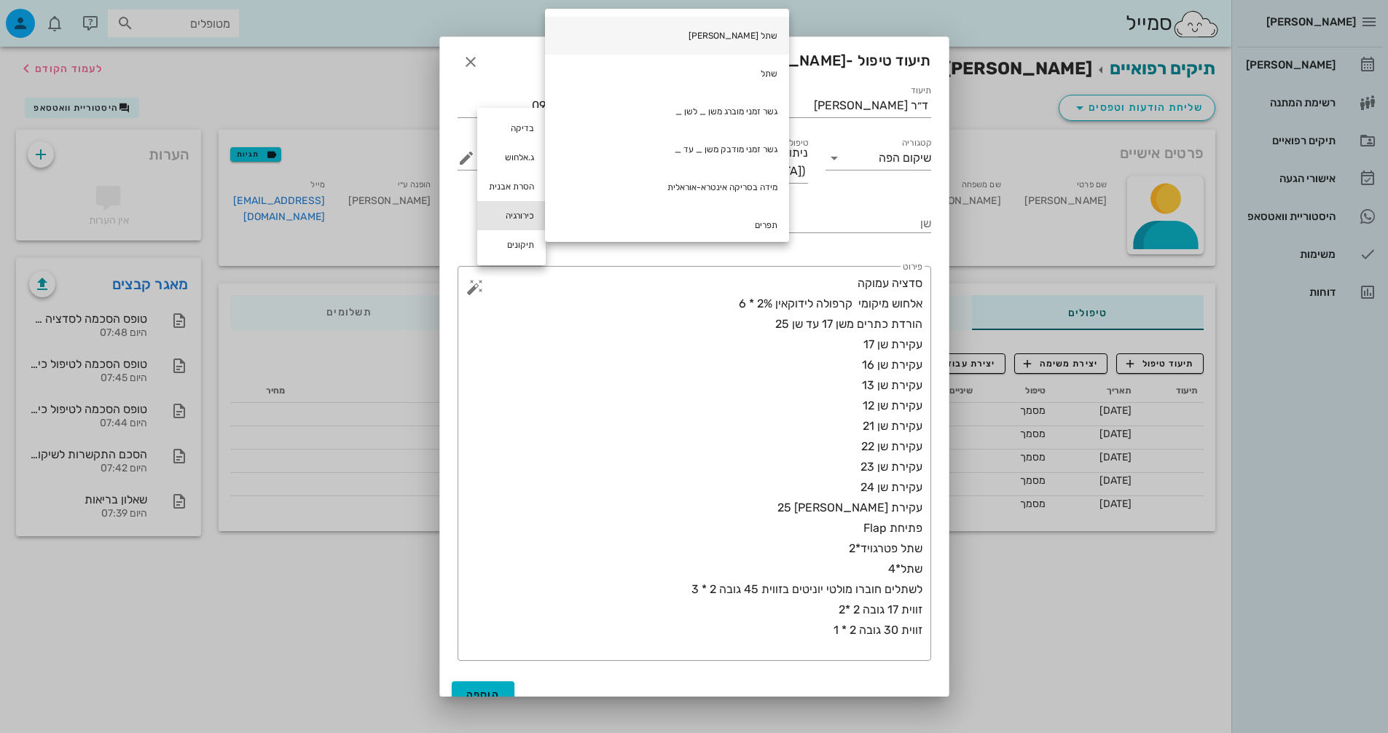
scroll to position [385, 0]
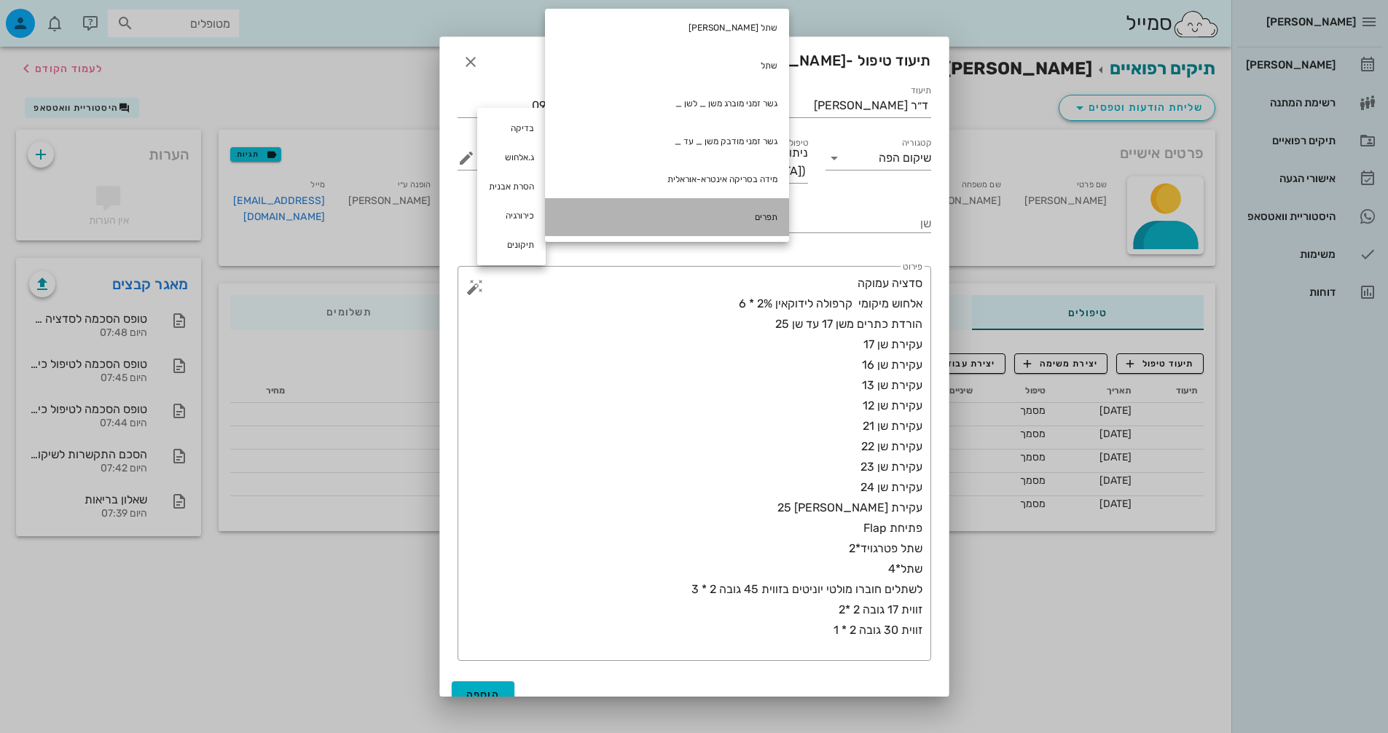
click at [696, 211] on div "תפרים" at bounding box center [667, 217] width 244 height 38
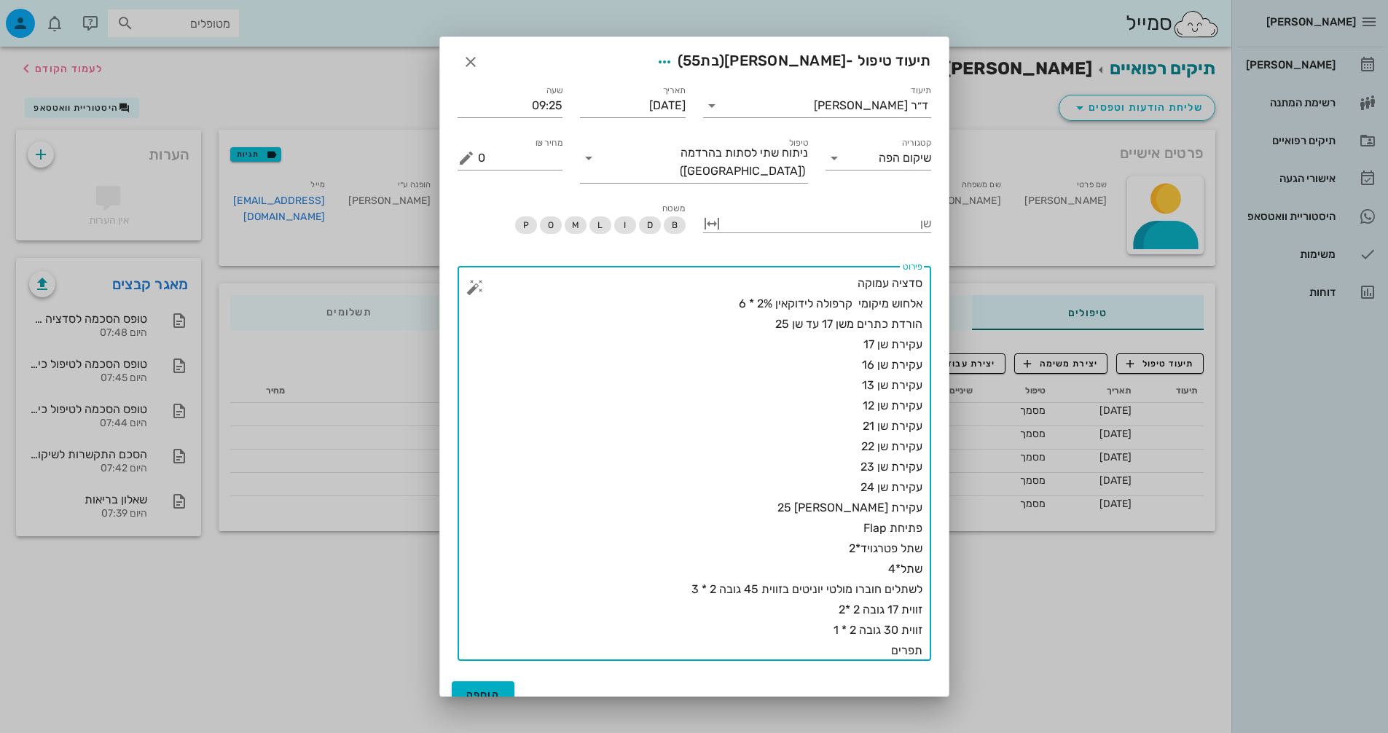
click at [482, 283] on button "button" at bounding box center [474, 286] width 17 height 17
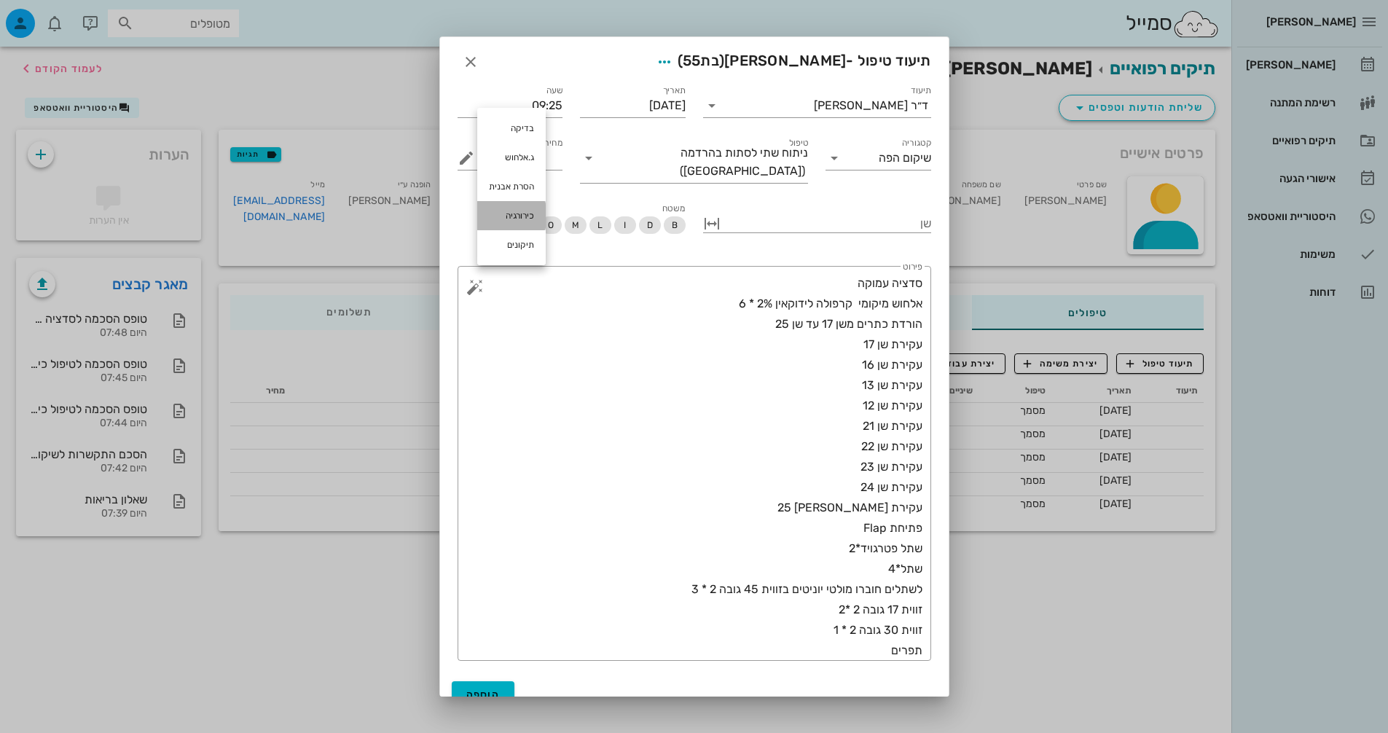
click at [523, 218] on div "כירורגיה" at bounding box center [511, 215] width 69 height 29
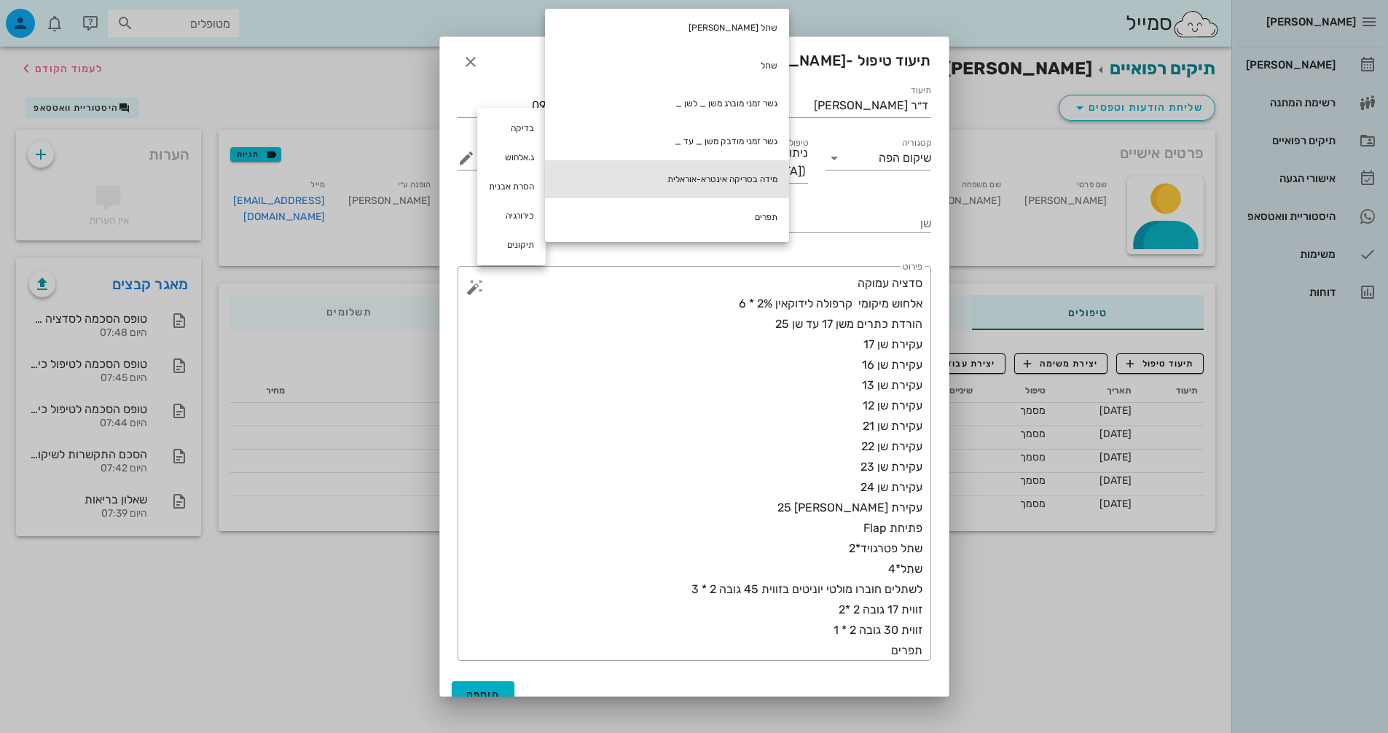
click at [742, 172] on div "מידה בסריקה אינטרא-אוראלית" at bounding box center [667, 179] width 244 height 38
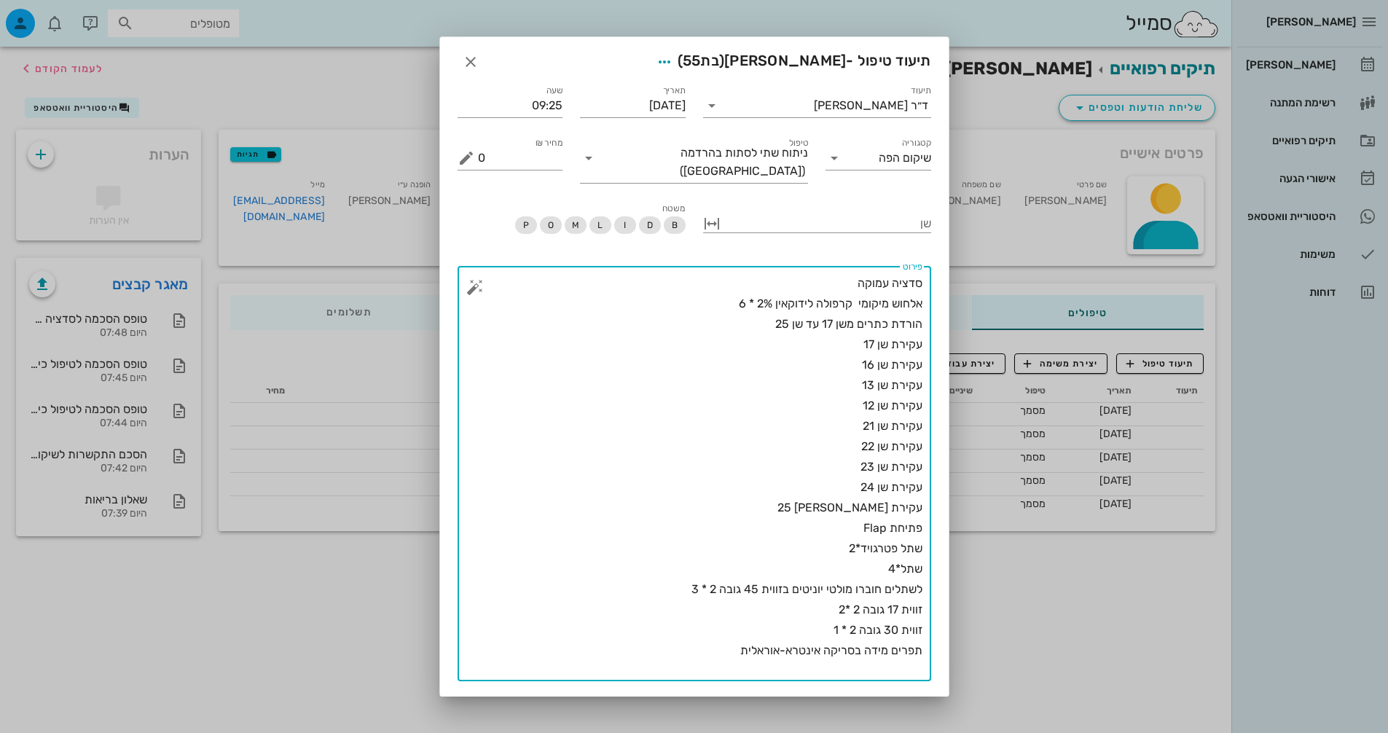
click at [480, 278] on button "button" at bounding box center [474, 286] width 17 height 17
click at [614, 642] on textarea "סדציה עמוקה אלחוש מיקומי קרפולה לידוקאין 2% * 6 הורדת כתרים משן 17 עד שן 25 עקי…" at bounding box center [700, 477] width 445 height 408
click at [767, 273] on textarea "סדציה עמוקה אלחוש מיקומי קרפולה לידוקאין 2% * 6 הורדת כתרים משן 17 עד שן 25 עקי…" at bounding box center [700, 487] width 445 height 429
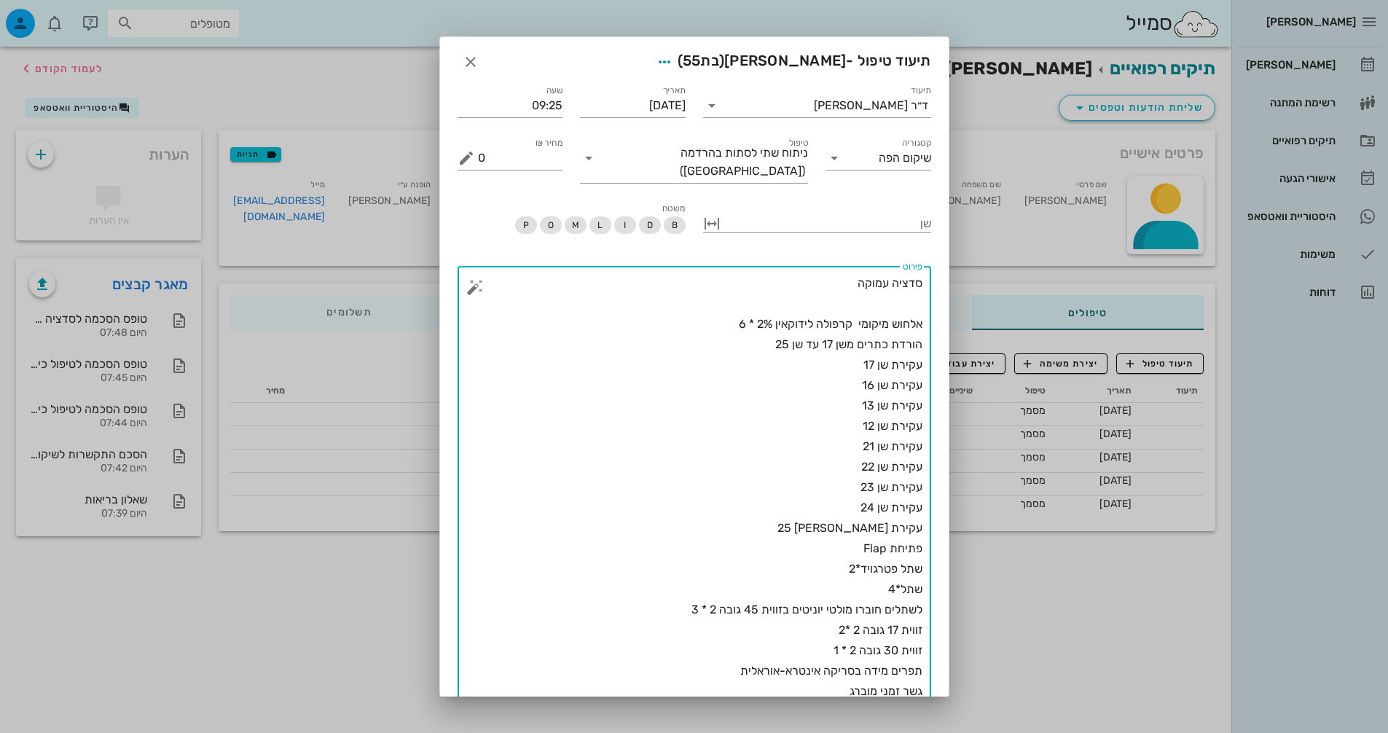
click at [812, 279] on textarea "סדציה עמוקה אלחוש מיקומי קרפולה לידוקאין 2% * 6 הורדת כתרים משן 17 עד שן 25 עקי…" at bounding box center [700, 497] width 445 height 449
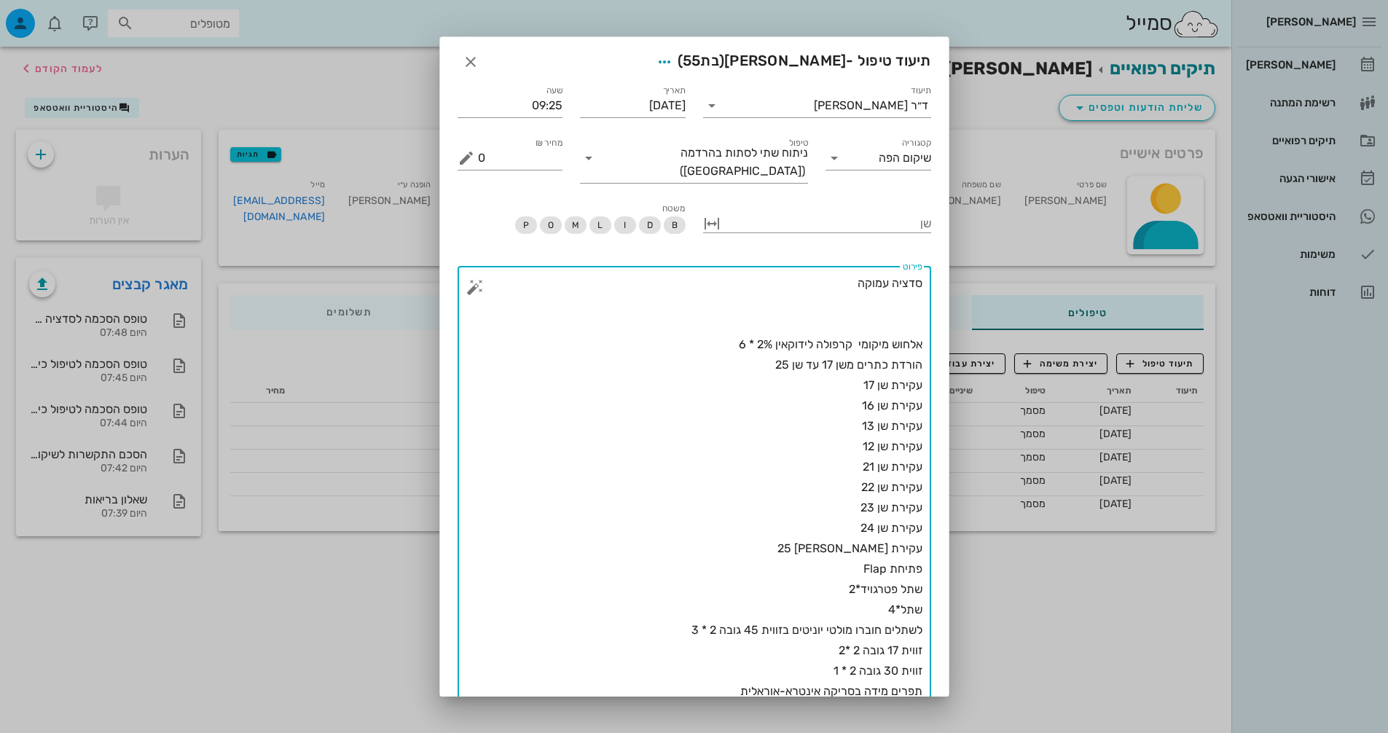
click at [925, 270] on div "​ פירוט סדציה עמוקה אלחוש מיקומי קרפולה לידוקאין 2% * 6 הורדת כתרים משן 17 עד ש…" at bounding box center [695, 504] width 474 height 477
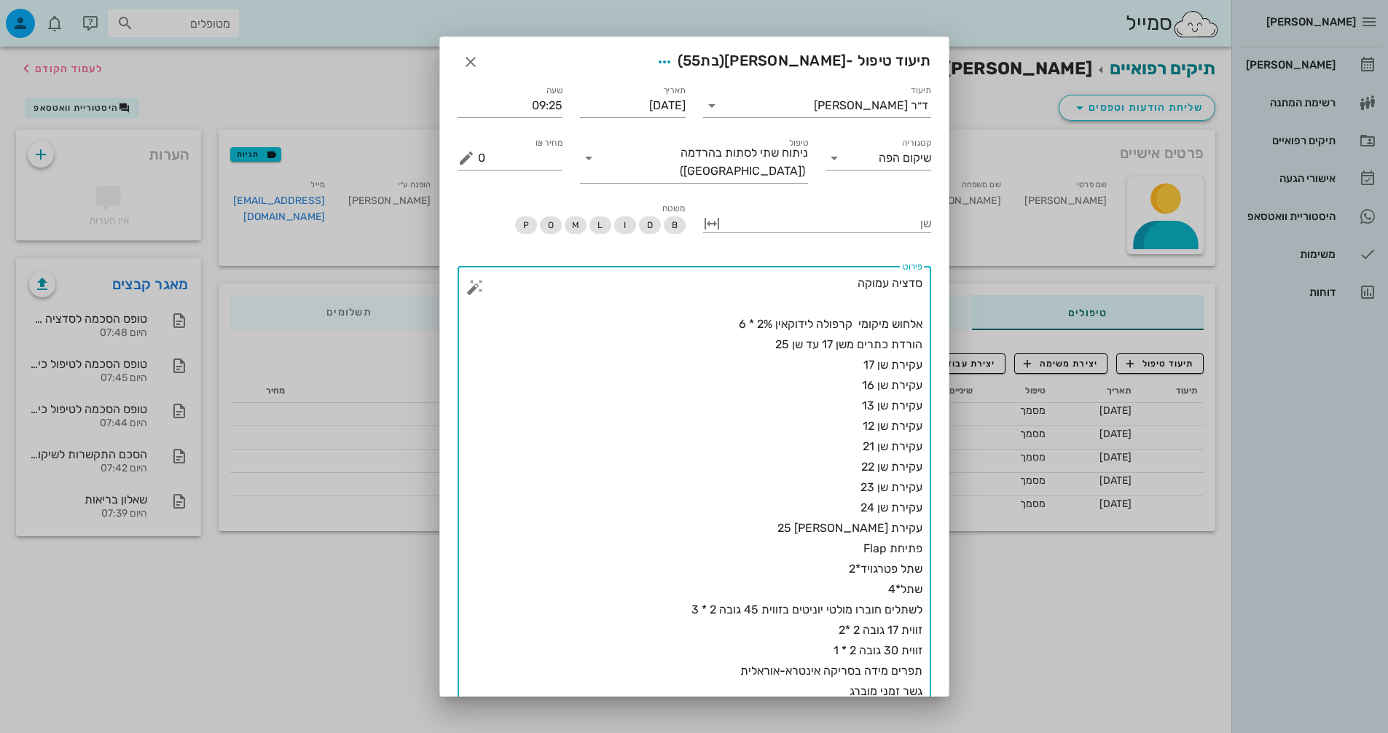
click at [922, 273] on textarea "סדציה עמוקה אלחוש מיקומי קרפולה לידוקאין 2% * 6 הורדת כתרים משן 17 עד שן 25 עקי…" at bounding box center [700, 497] width 445 height 449
click at [908, 273] on textarea "סדציה עמוקה אלחוש מיקומי קרפולה לידוקאין 2% * 6 הורדת כתרים משן 17 עד שן 25 עקי…" at bounding box center [700, 507] width 445 height 469
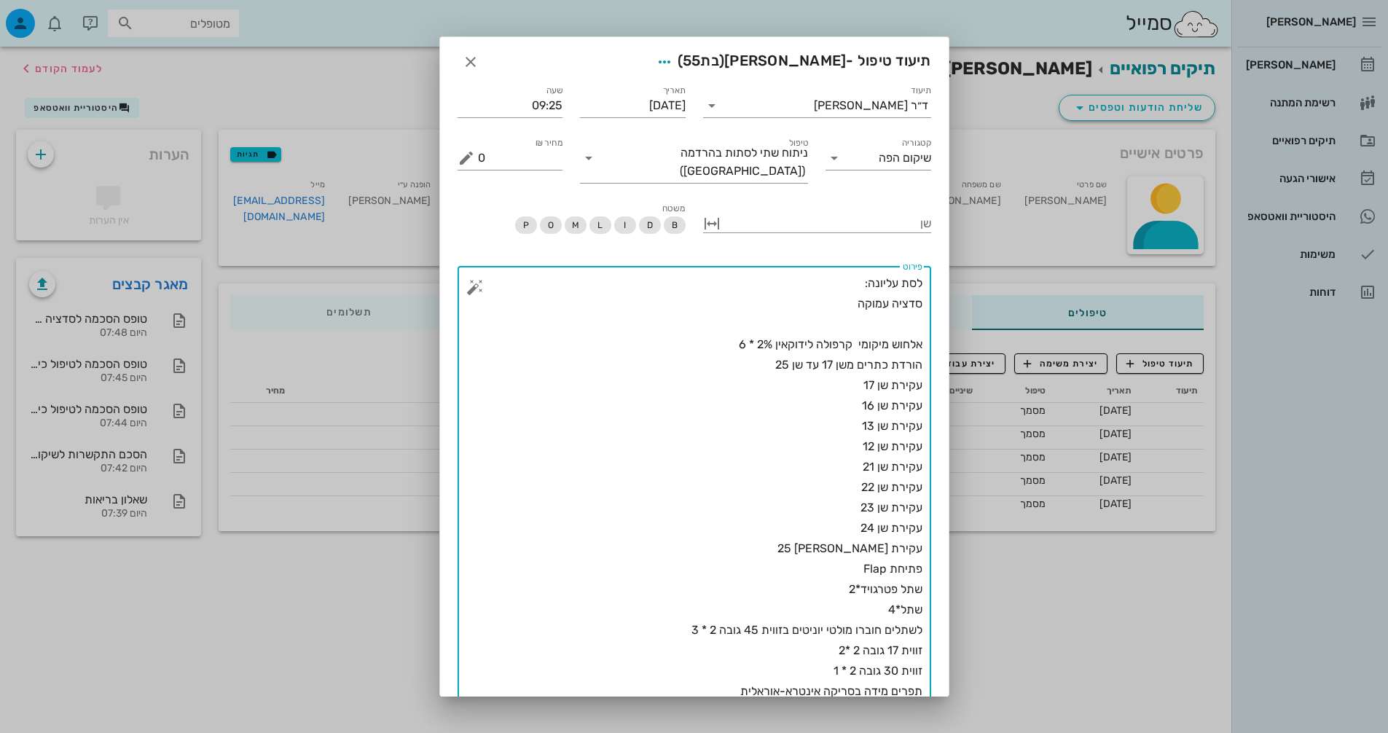
click at [862, 307] on textarea "לסת עליונה: סדציה עמוקה אלחוש מיקומי קרפולה לידוקאין 2% * 6 הורדת כתרים משן 17 …" at bounding box center [700, 507] width 445 height 469
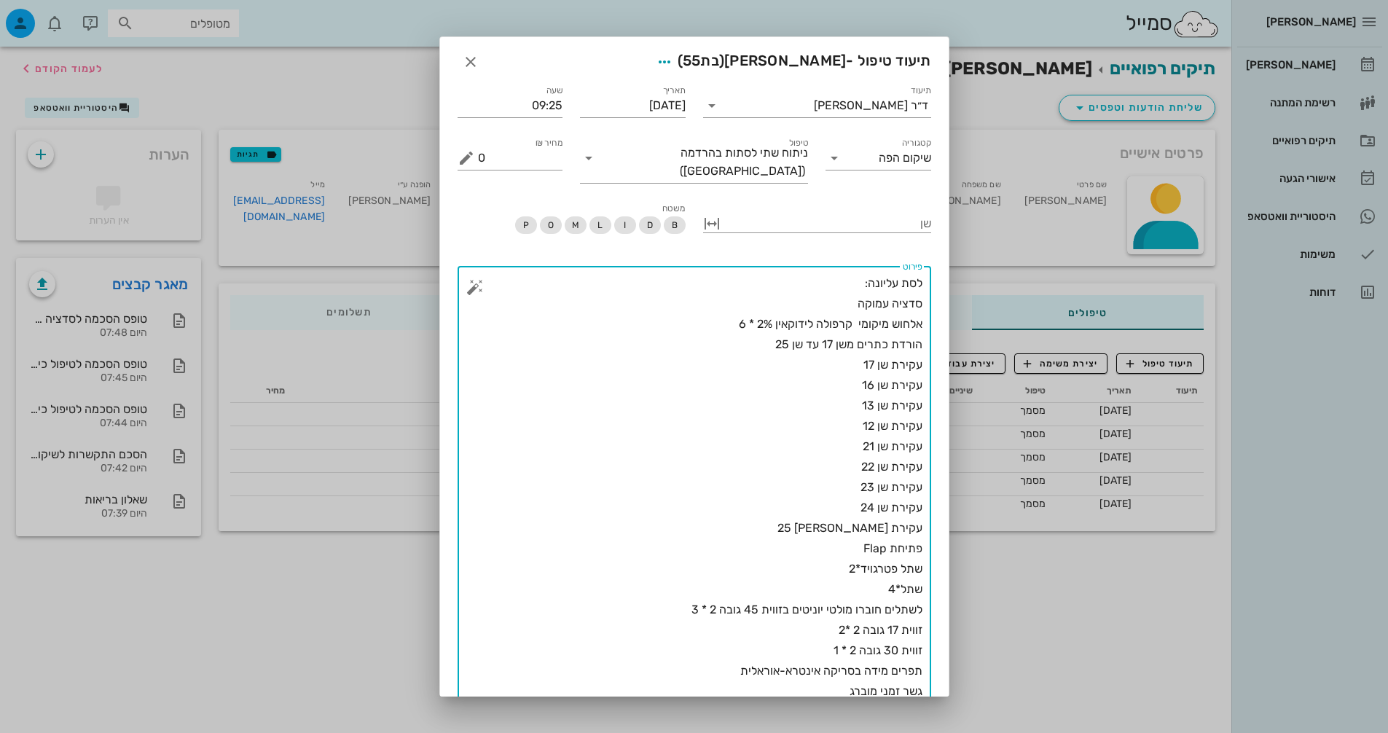
scroll to position [66, 0]
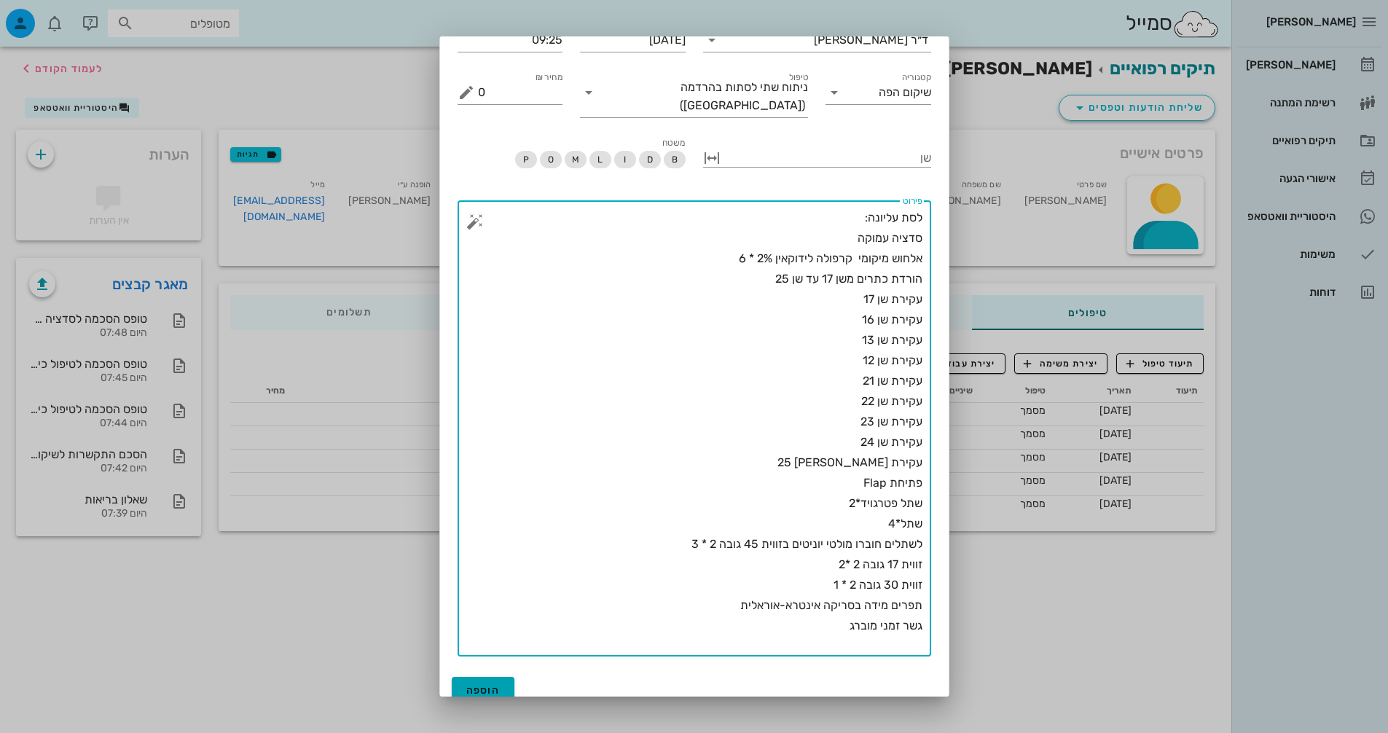
type textarea "לסת עליונה: סדציה עמוקה אלחוש מיקומי קרפולה לידוקאין 2% * 6 הורדת כתרים משן 17 …"
click at [485, 684] on span "הוספה" at bounding box center [483, 690] width 34 height 12
